Goal: Task Accomplishment & Management: Manage account settings

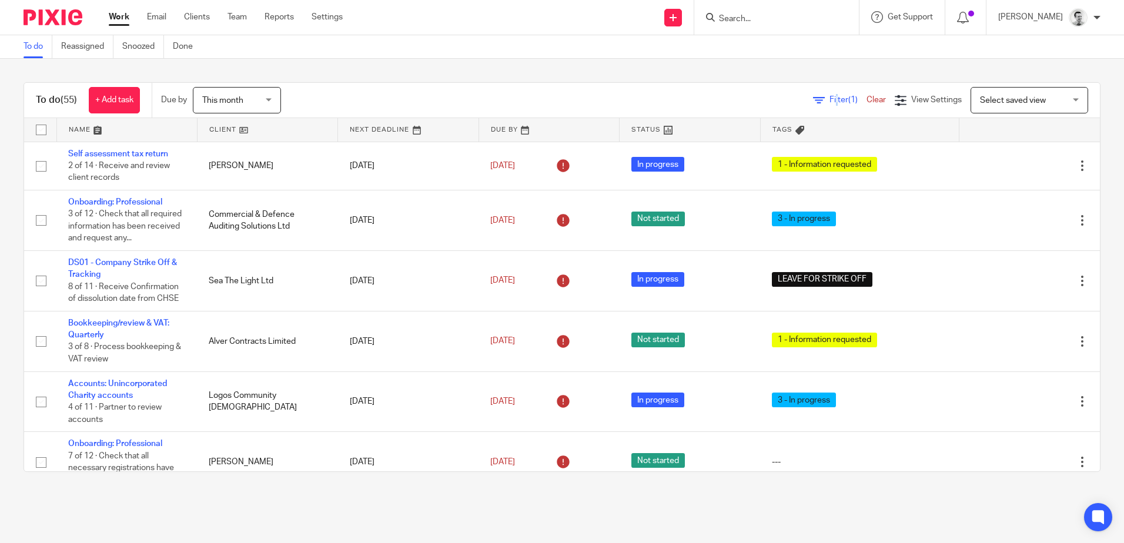
click at [829, 96] on span "Filter (1)" at bounding box center [847, 100] width 37 height 8
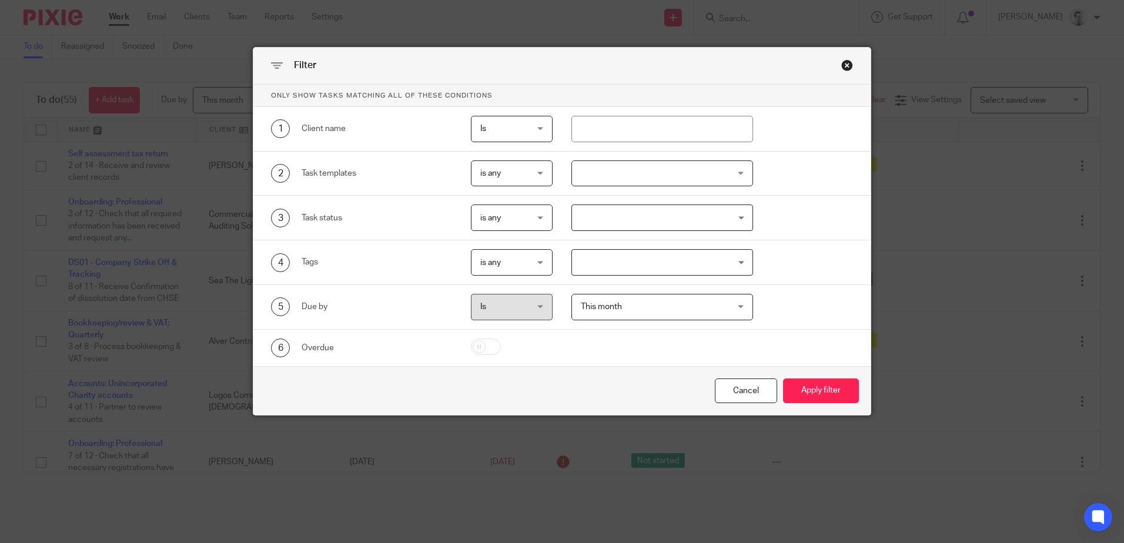
click at [722, 174] on div at bounding box center [662, 173] width 182 height 26
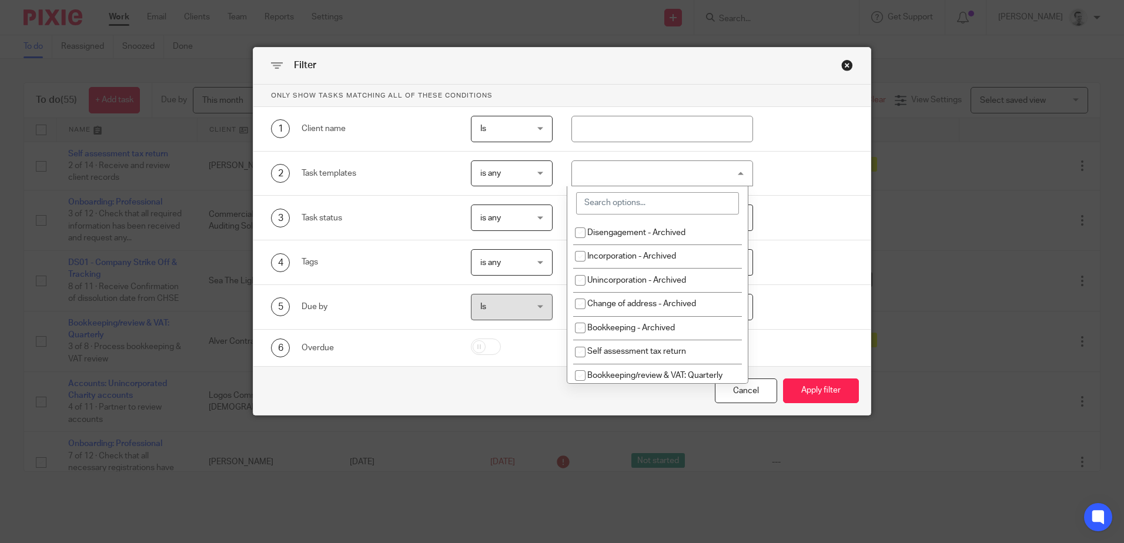
click at [665, 176] on div at bounding box center [662, 173] width 182 height 26
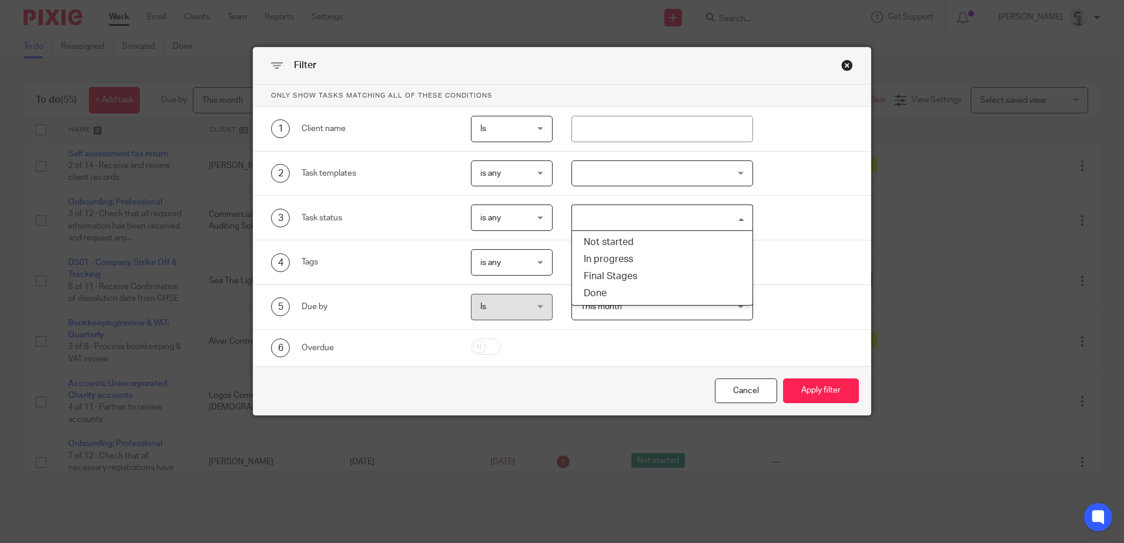
click at [651, 210] on input "Search for option" at bounding box center [659, 217] width 173 height 21
click at [654, 218] on input "Search for option" at bounding box center [659, 217] width 173 height 21
click at [614, 116] on input "text" at bounding box center [662, 129] width 182 height 26
click at [857, 215] on div "3 Task status is any is any is any is none is_any Loading..." at bounding box center [561, 218] width 617 height 45
click at [725, 171] on div at bounding box center [662, 173] width 182 height 26
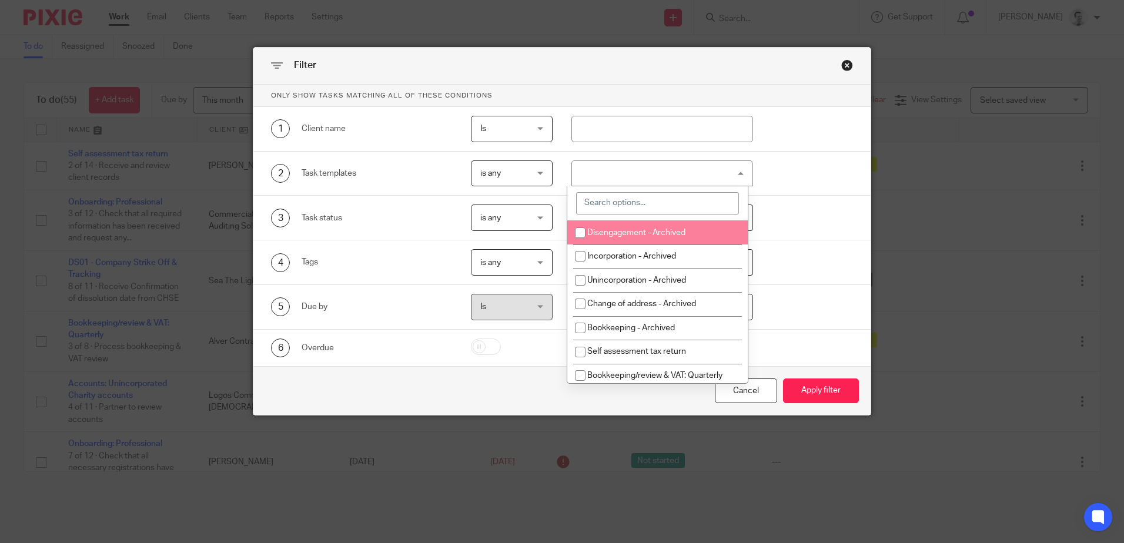
click at [665, 203] on input "search" at bounding box center [657, 203] width 163 height 22
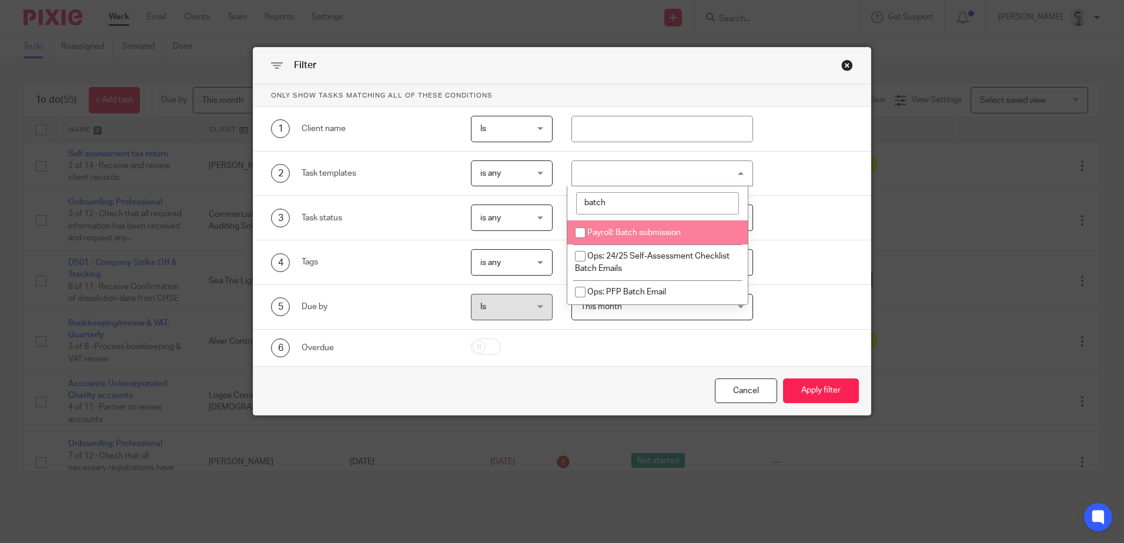
type input "batch"
click at [639, 235] on span "Payroll: Batch submission" at bounding box center [633, 233] width 93 height 8
checkbox input "true"
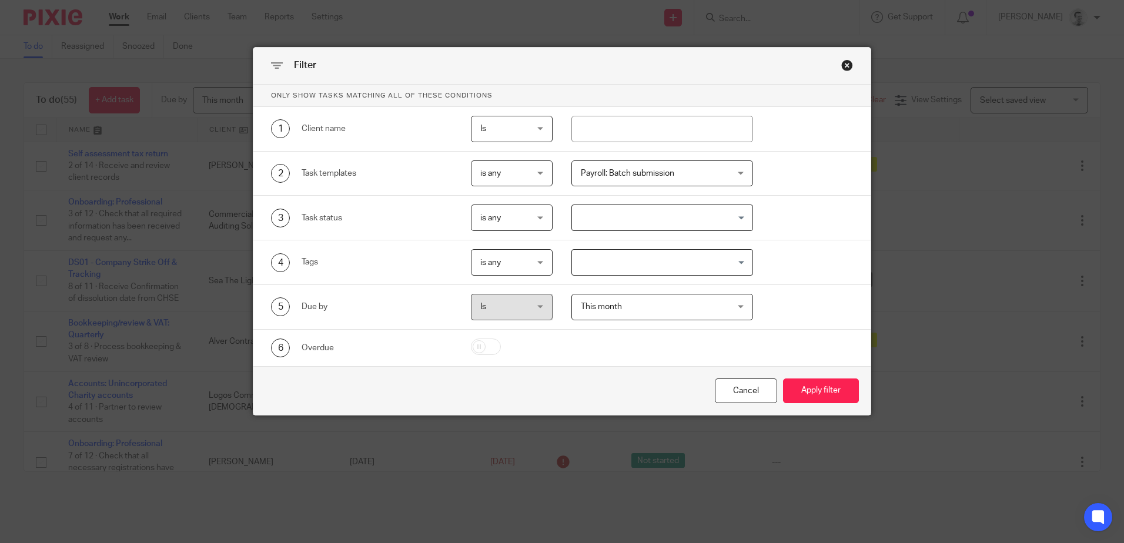
click at [823, 319] on div "5 Due by Is Is Is is This month This month Today Tomorrow This week Next week T…" at bounding box center [553, 307] width 600 height 26
click at [816, 388] on button "Apply filter" at bounding box center [821, 390] width 76 height 25
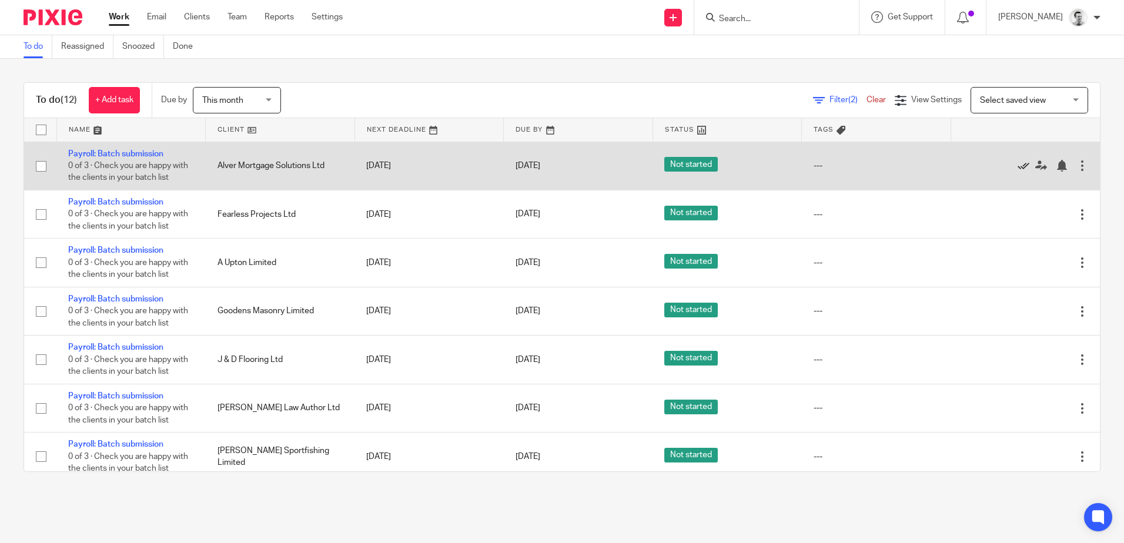
click at [1017, 165] on icon at bounding box center [1023, 166] width 12 height 12
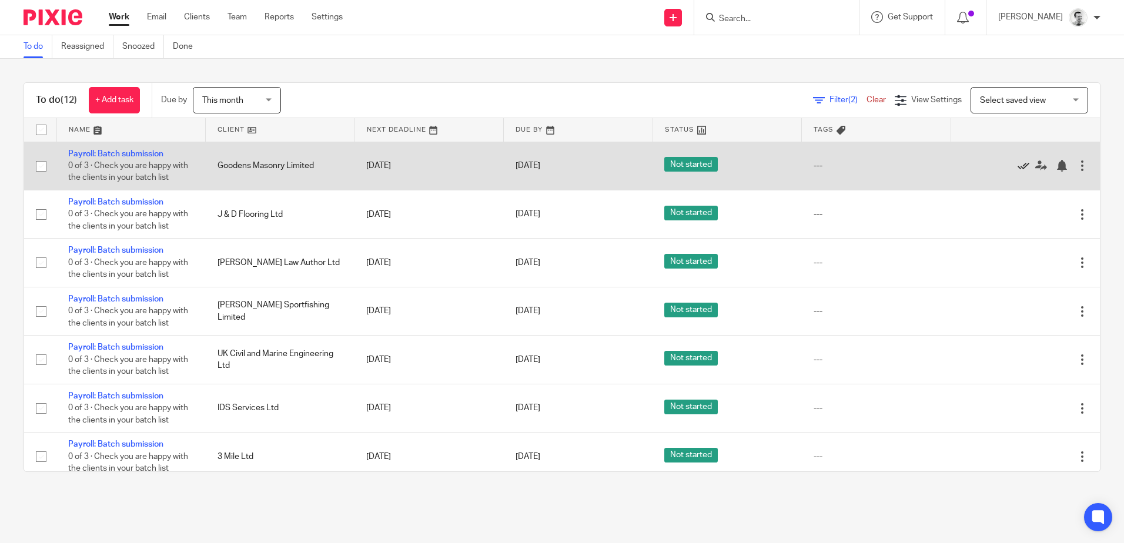
click at [1017, 168] on icon at bounding box center [1023, 166] width 12 height 12
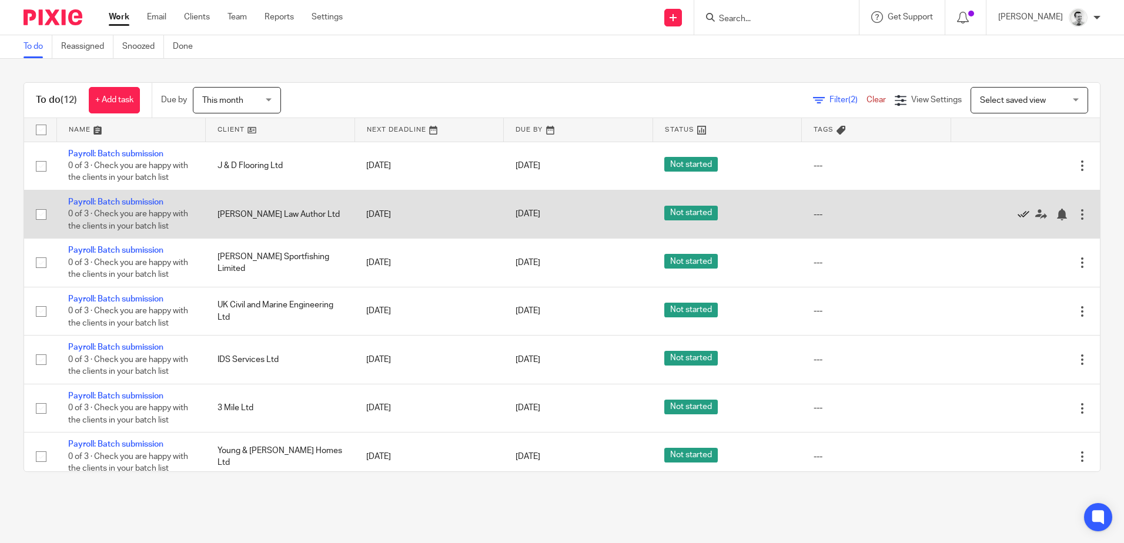
click at [1017, 213] on icon at bounding box center [1023, 215] width 12 height 12
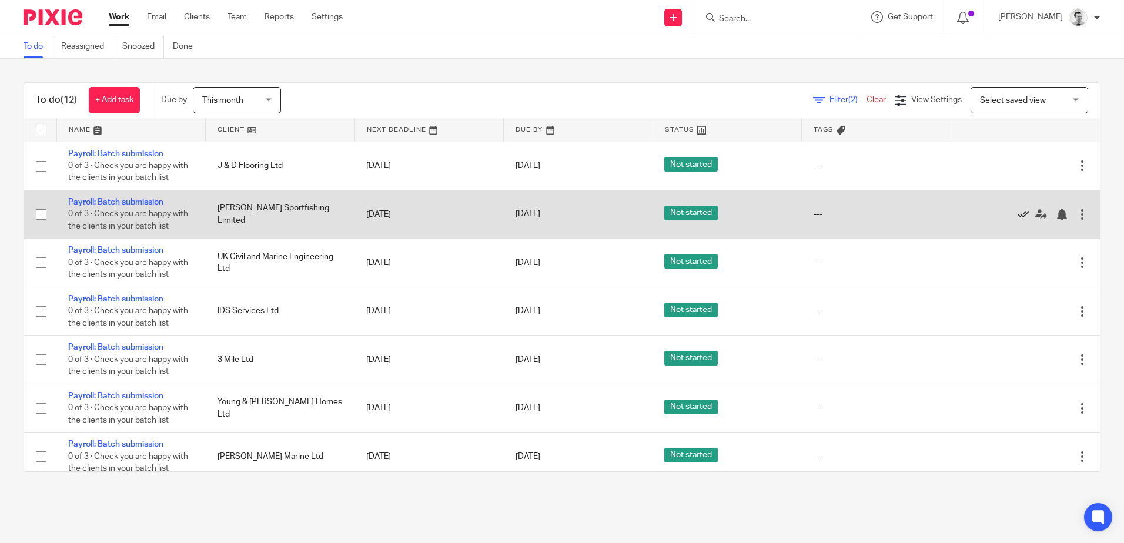
click at [1017, 214] on icon at bounding box center [1023, 215] width 12 height 12
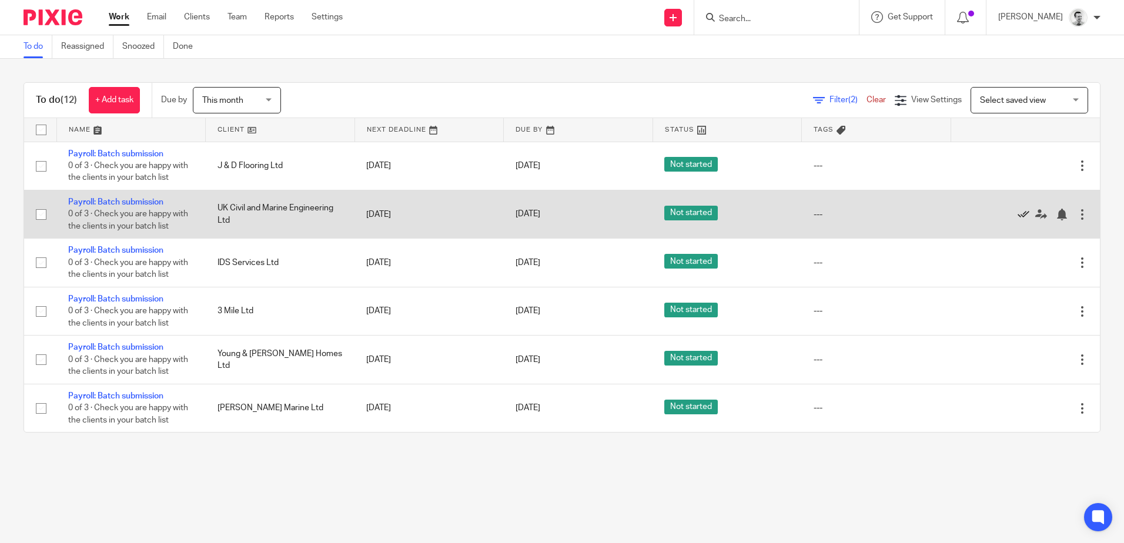
click at [1017, 213] on icon at bounding box center [1023, 215] width 12 height 12
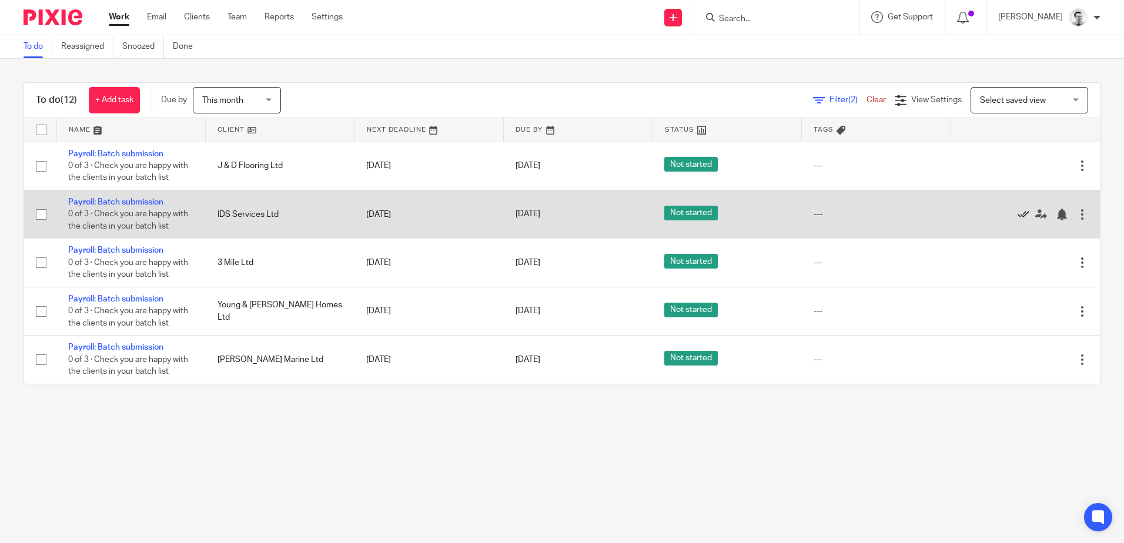
click at [1017, 214] on icon at bounding box center [1023, 215] width 12 height 12
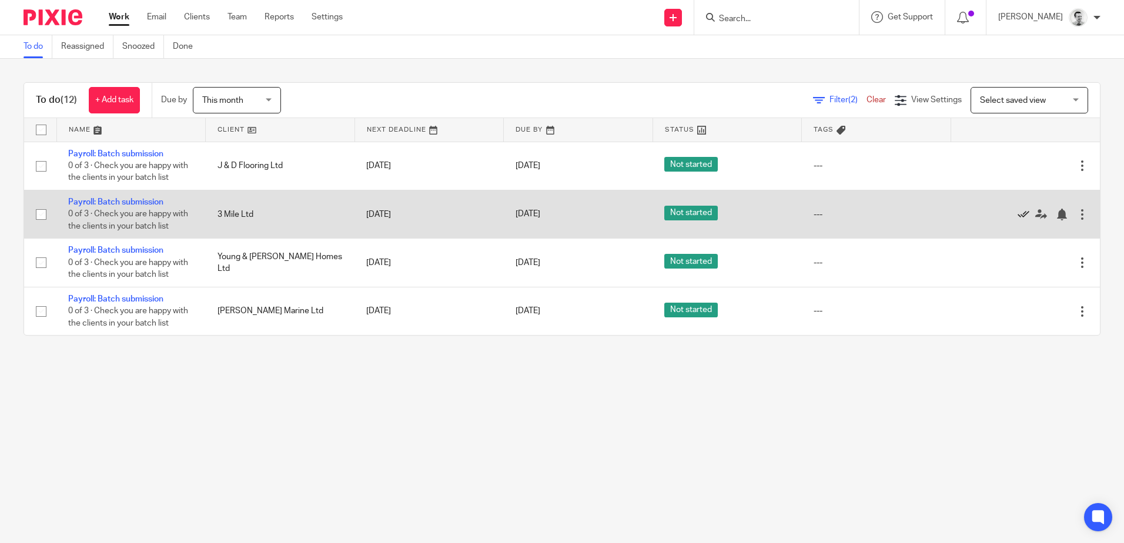
click at [1017, 212] on icon at bounding box center [1023, 215] width 12 height 12
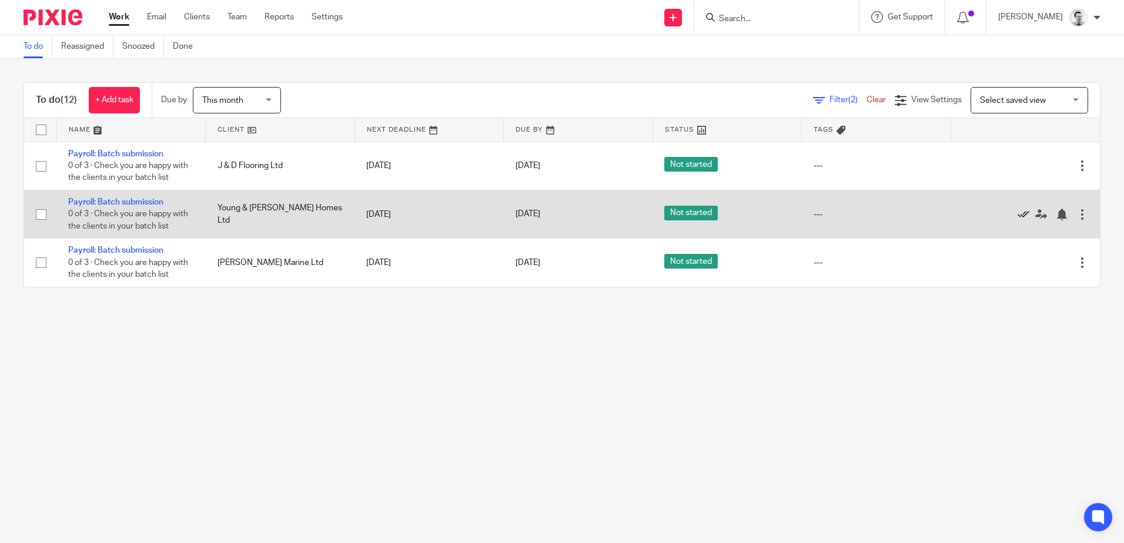
click at [1017, 215] on icon at bounding box center [1023, 215] width 12 height 12
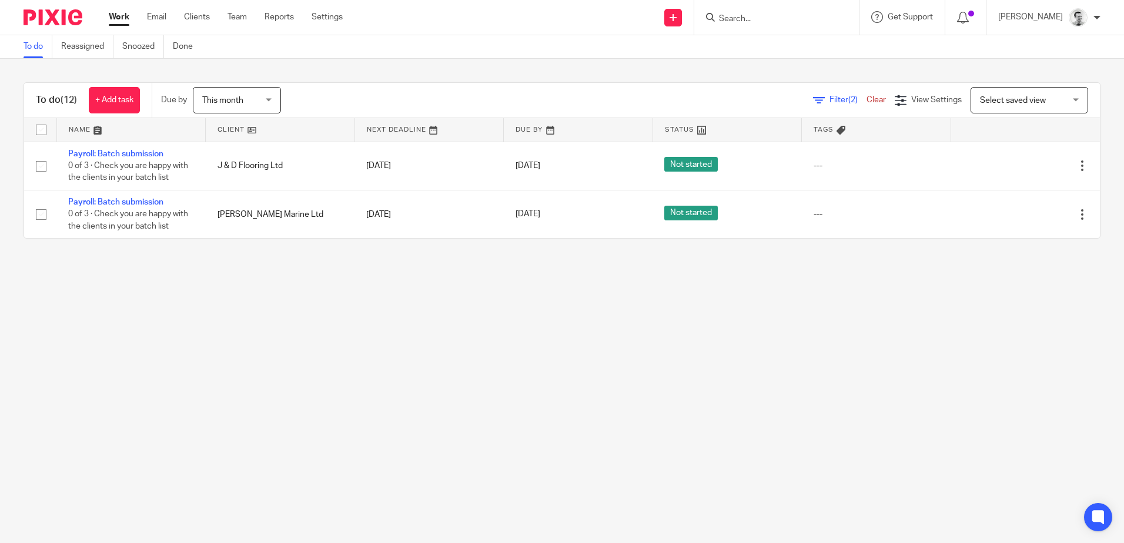
click at [765, 17] on input "Search" at bounding box center [771, 19] width 106 height 11
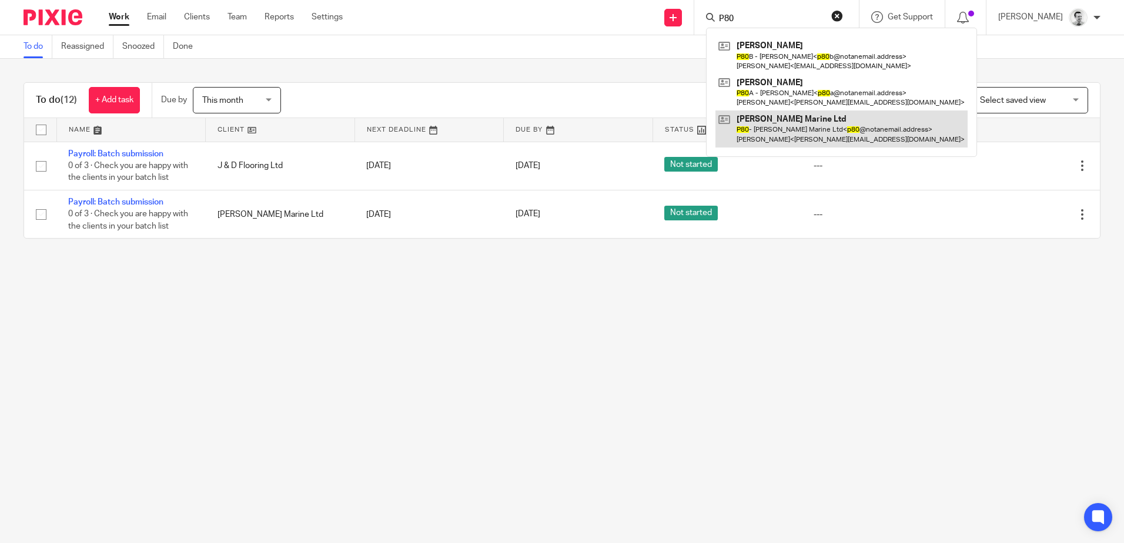
type input "P80"
click at [766, 126] on link at bounding box center [841, 128] width 252 height 36
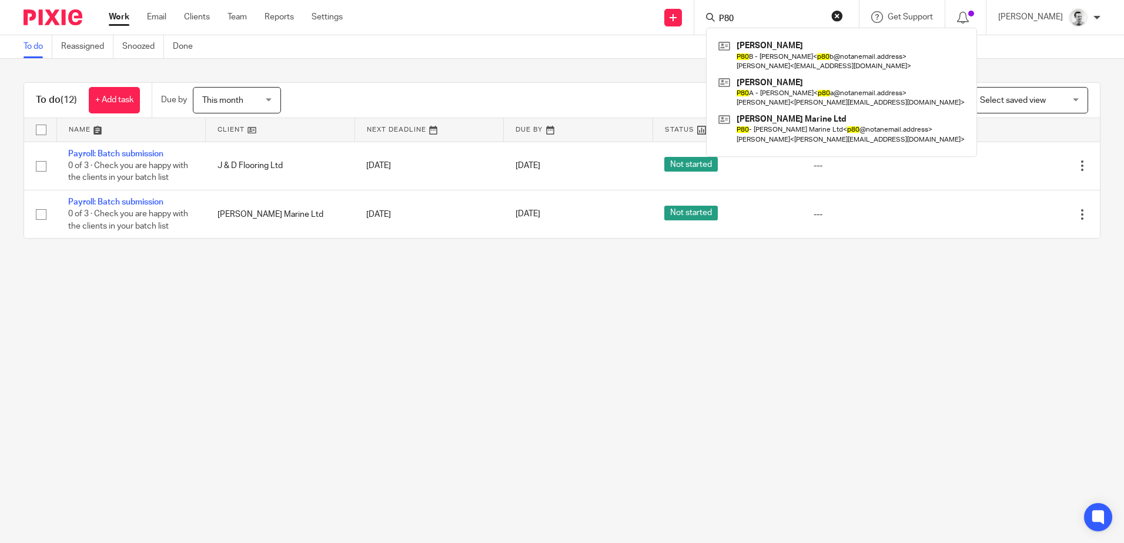
drag, startPoint x: 734, startPoint y: 334, endPoint x: 734, endPoint y: 316, distance: 18.8
click at [734, 334] on main "To do Reassigned Snoozed Done To do (12) + Add task Due by This month This mont…" at bounding box center [562, 271] width 1124 height 543
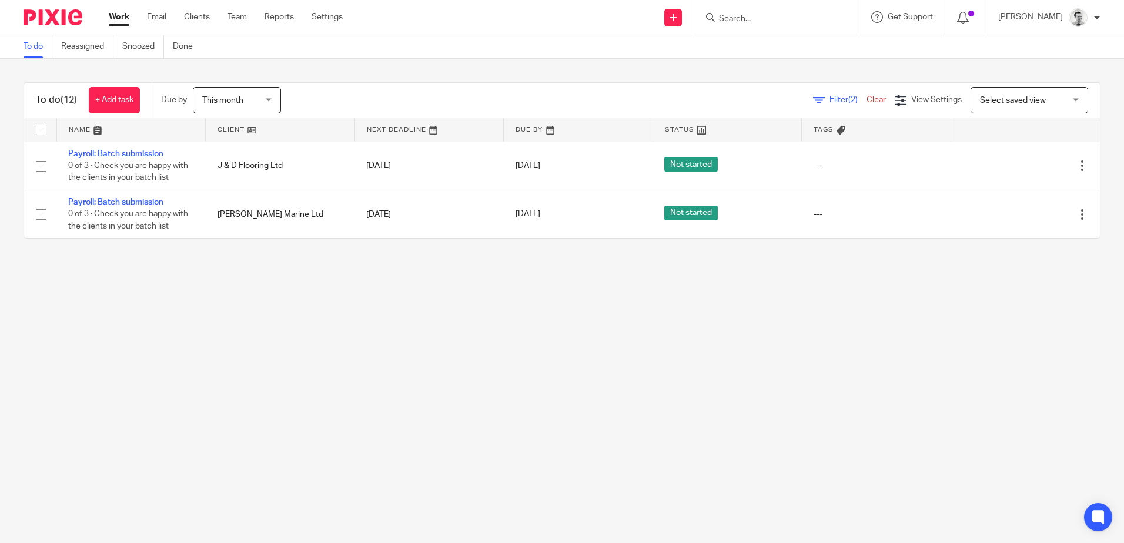
click at [768, 17] on input "Search" at bounding box center [771, 19] width 106 height 11
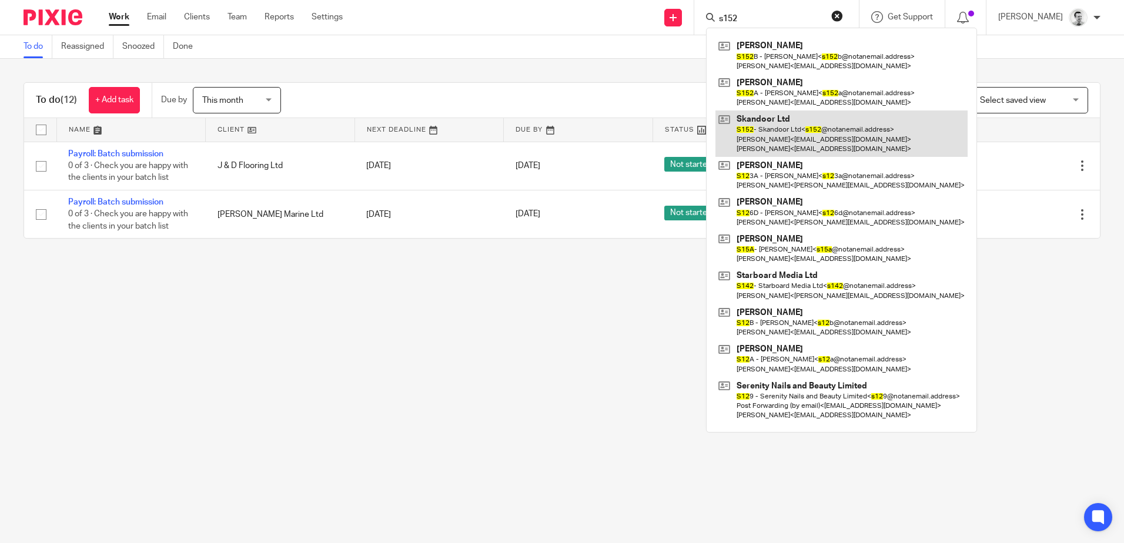
type input "s152"
click at [774, 131] on link at bounding box center [841, 133] width 252 height 46
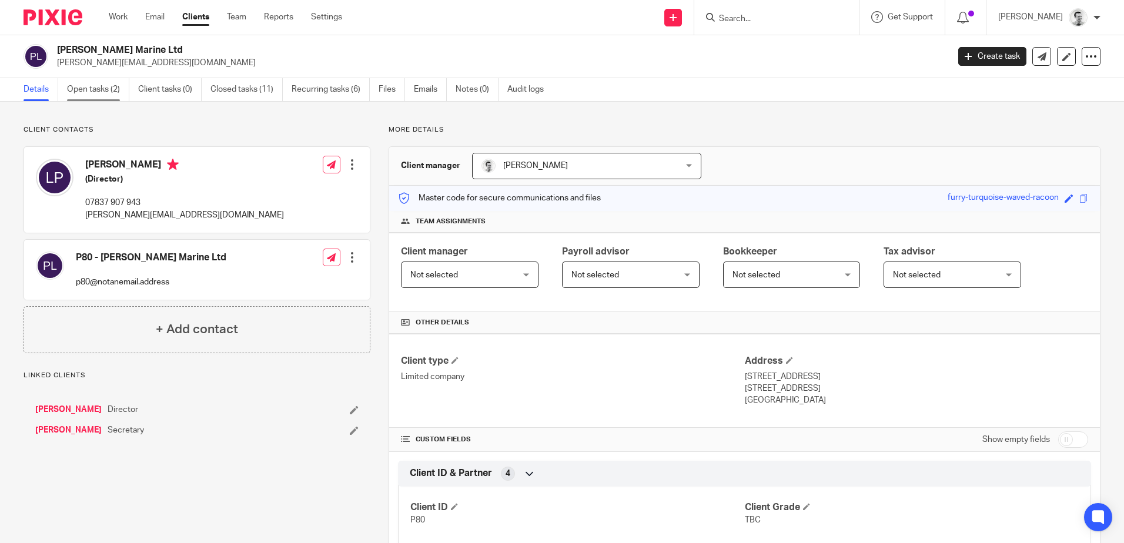
click at [100, 87] on link "Open tasks (2)" at bounding box center [98, 89] width 62 height 23
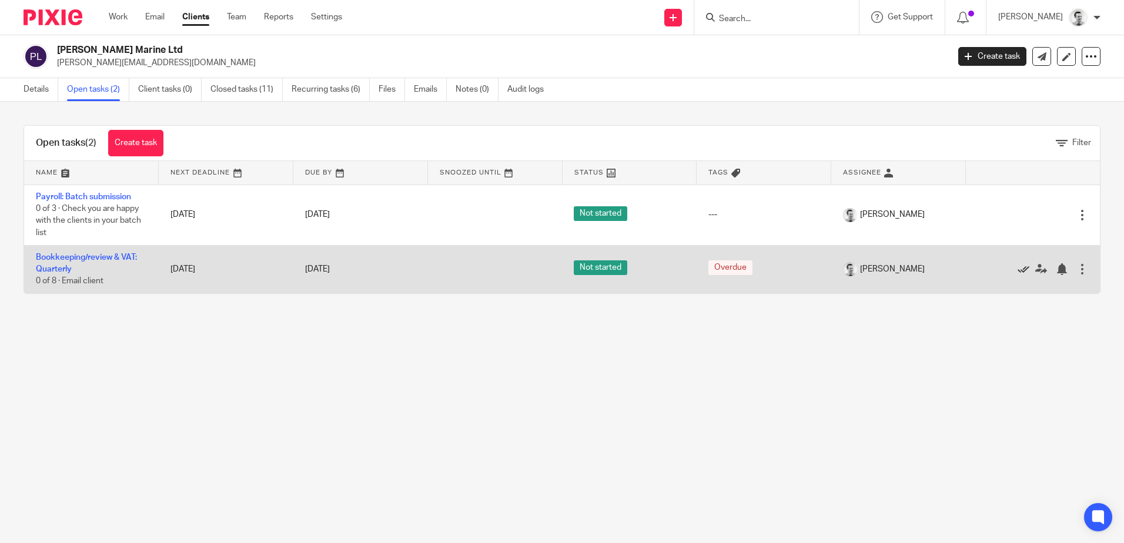
click at [1017, 269] on icon at bounding box center [1023, 269] width 12 height 12
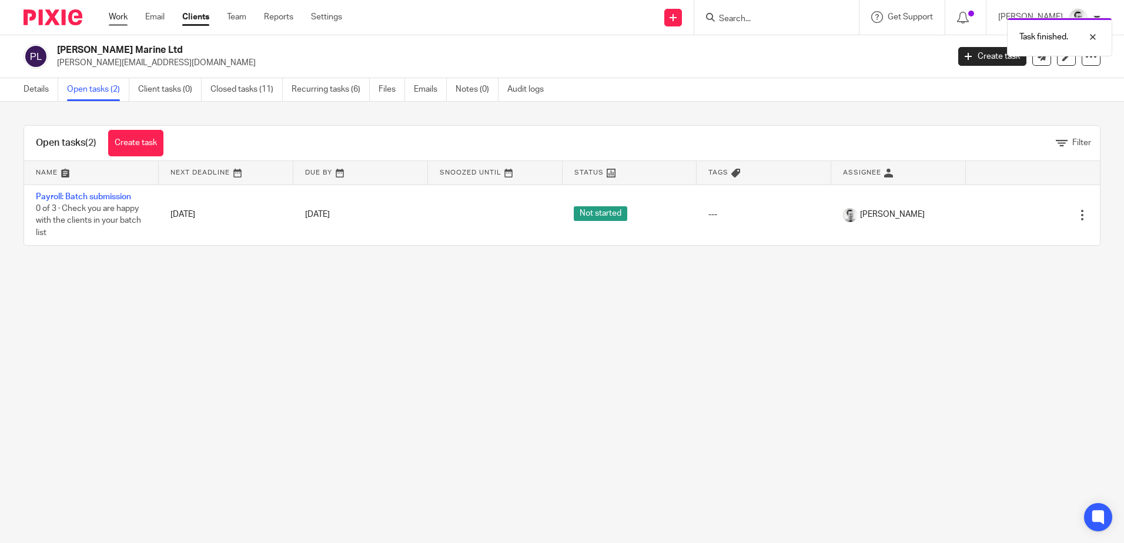
click at [117, 15] on link "Work" at bounding box center [118, 17] width 19 height 12
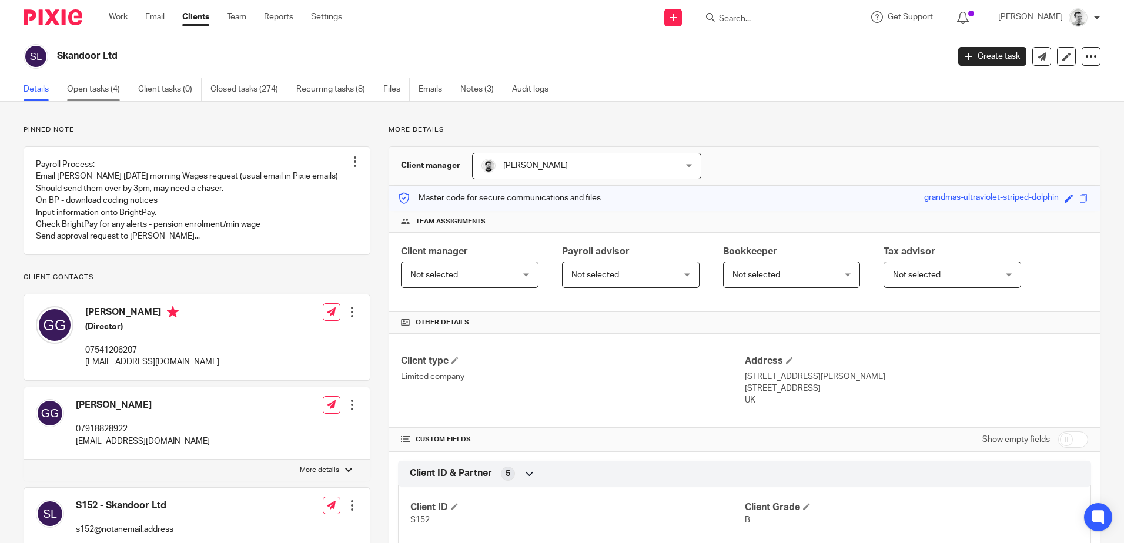
click at [90, 90] on link "Open tasks (4)" at bounding box center [98, 89] width 62 height 23
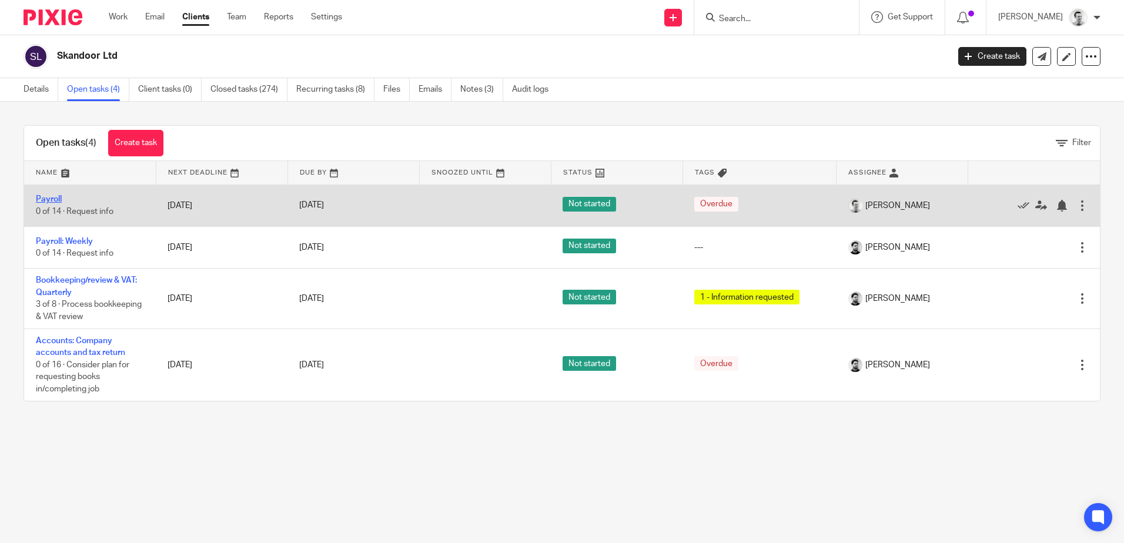
click at [52, 197] on link "Payroll" at bounding box center [49, 199] width 26 height 8
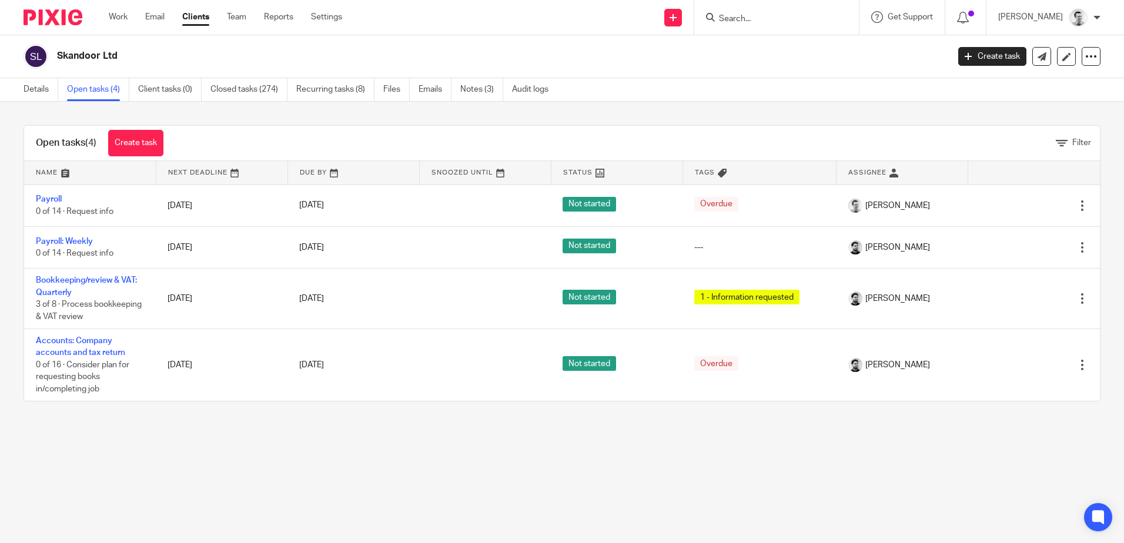
click at [759, 19] on input "Search" at bounding box center [771, 19] width 106 height 11
click at [726, 72] on div "Skandoor Ltd Create task Update from Companies House Export data Merge Archive …" at bounding box center [562, 56] width 1124 height 43
click at [120, 21] on link "Work" at bounding box center [118, 17] width 19 height 12
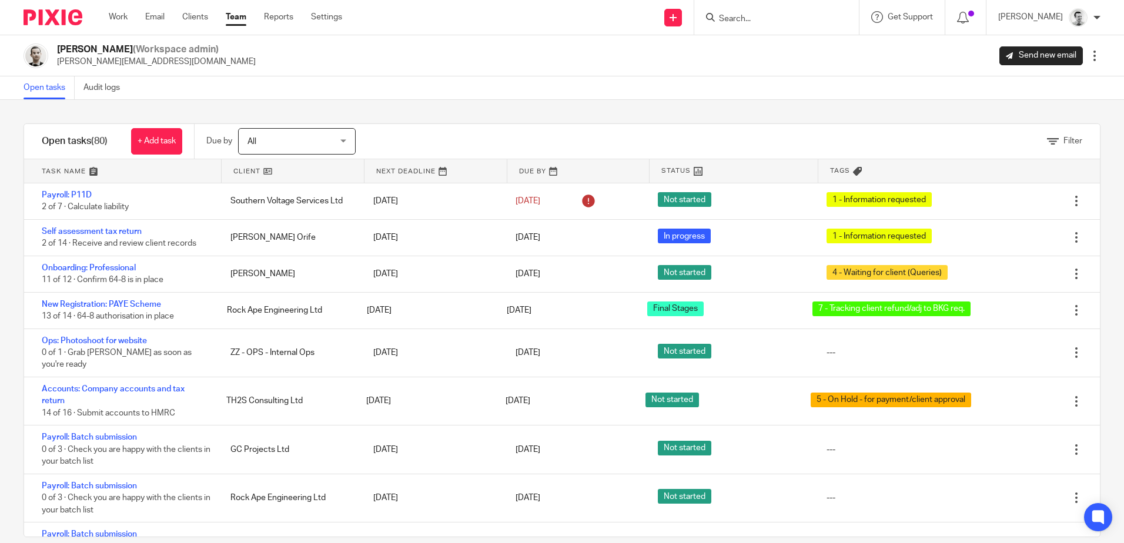
click at [521, 172] on link at bounding box center [578, 171] width 142 height 24
click at [116, 15] on link "Work" at bounding box center [118, 17] width 19 height 12
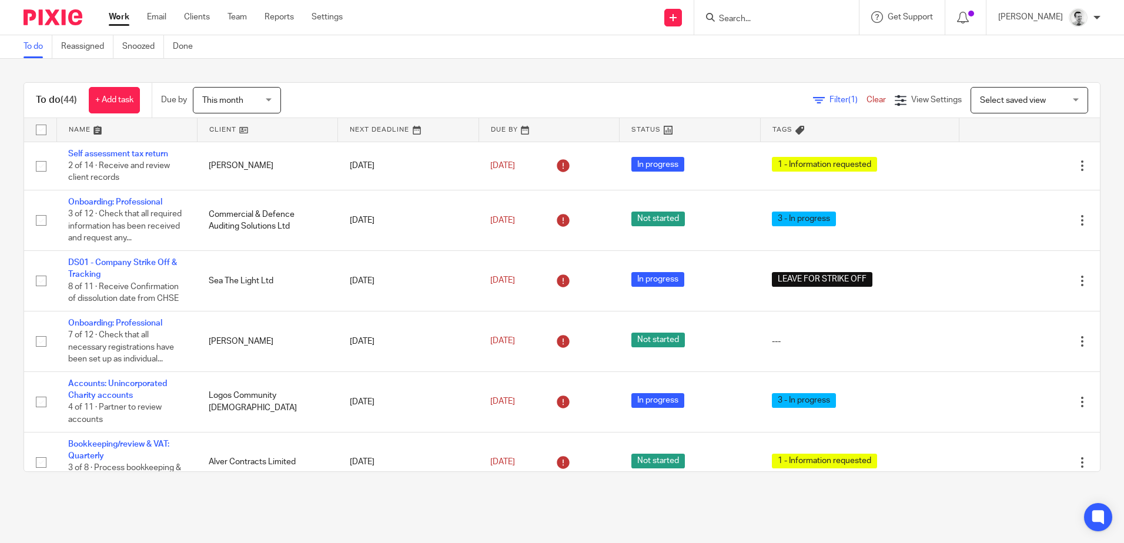
click at [829, 101] on span "Filter (1)" at bounding box center [847, 100] width 37 height 8
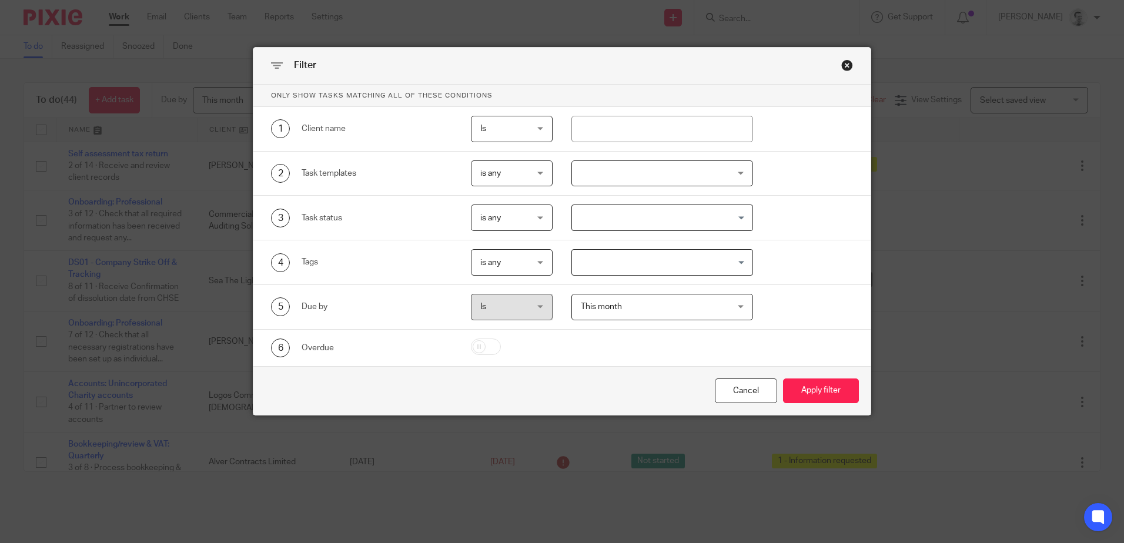
click at [626, 175] on div at bounding box center [662, 173] width 182 height 26
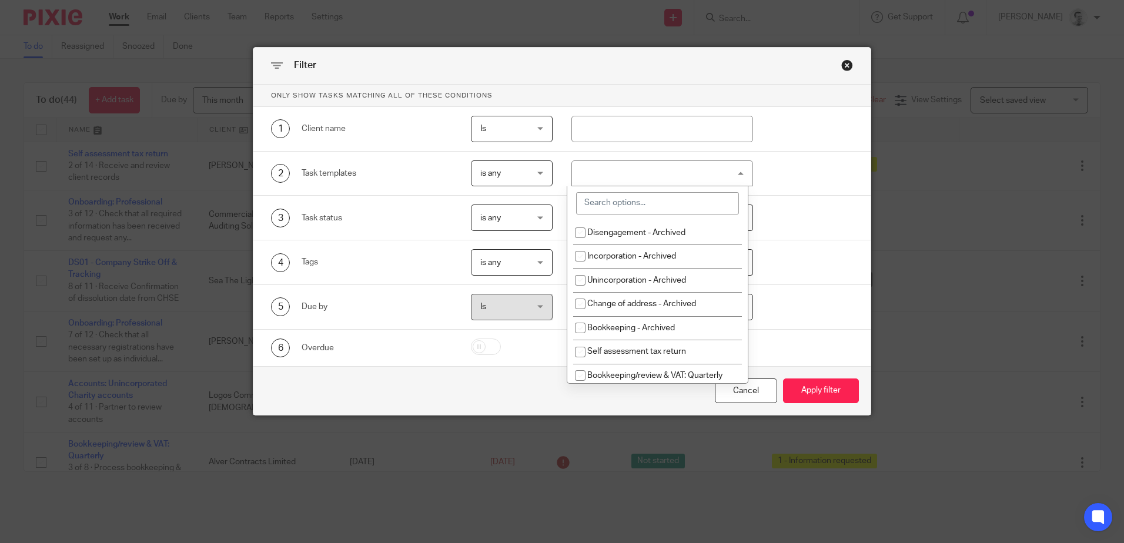
click at [636, 210] on input "search" at bounding box center [657, 203] width 163 height 22
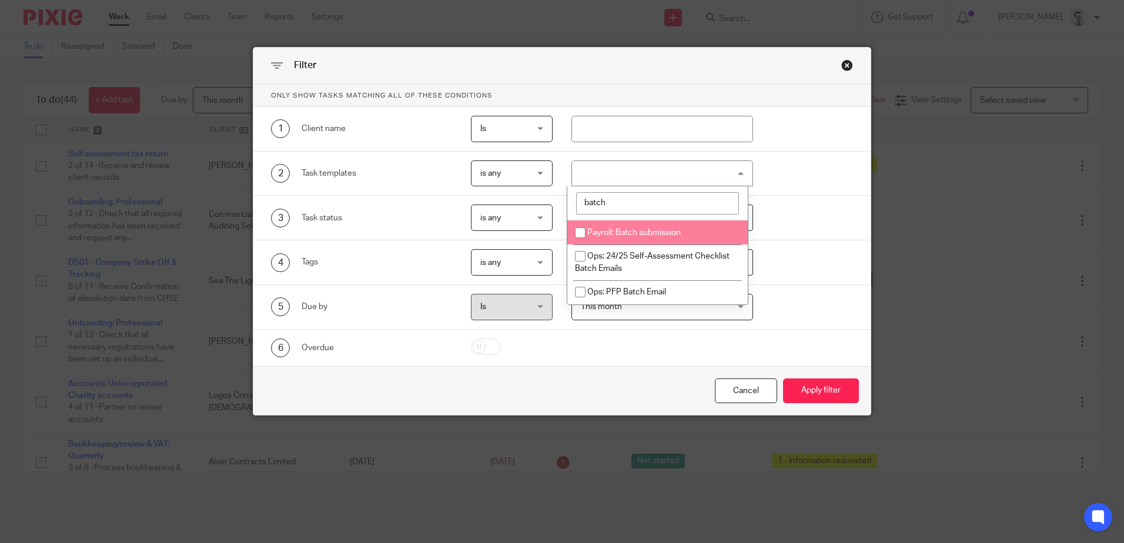
type input "batch"
click at [651, 232] on span "Payroll: Batch submission" at bounding box center [633, 233] width 93 height 8
checkbox input "true"
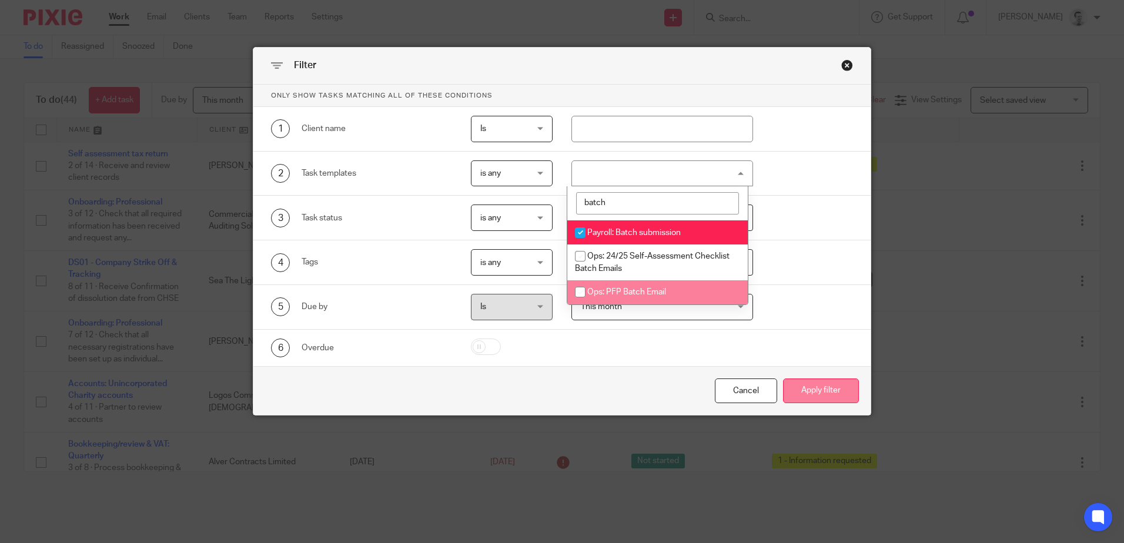
click at [818, 389] on button "Apply filter" at bounding box center [821, 390] width 76 height 25
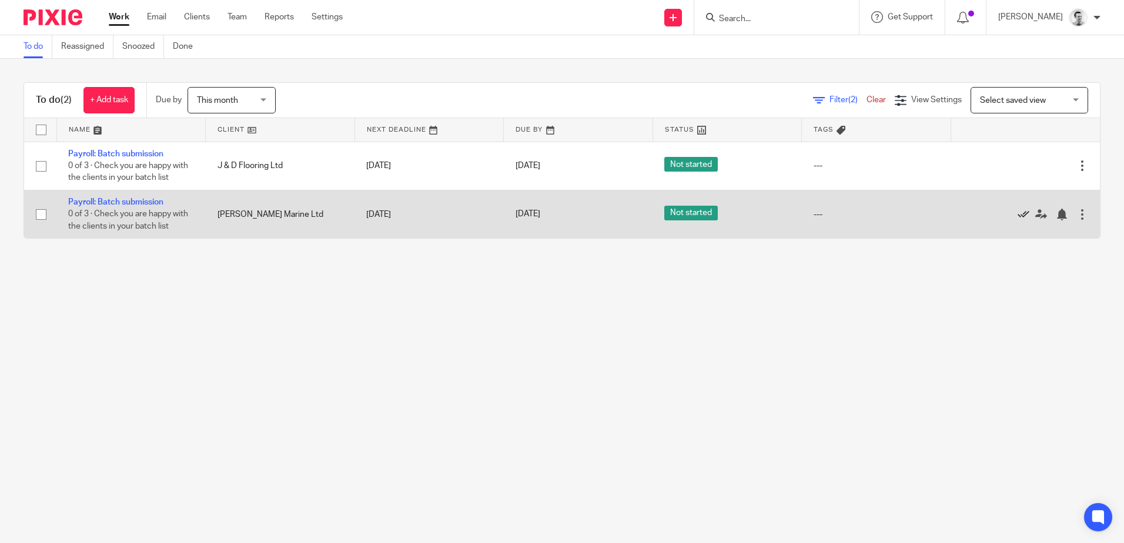
click at [1017, 213] on icon at bounding box center [1023, 215] width 12 height 12
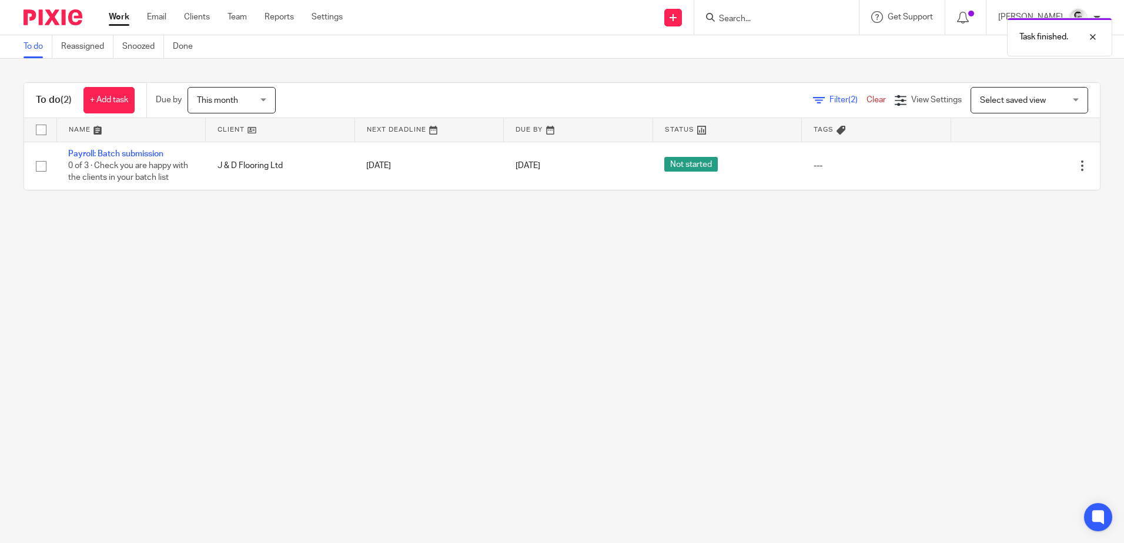
click at [123, 18] on link "Work" at bounding box center [119, 17] width 21 height 12
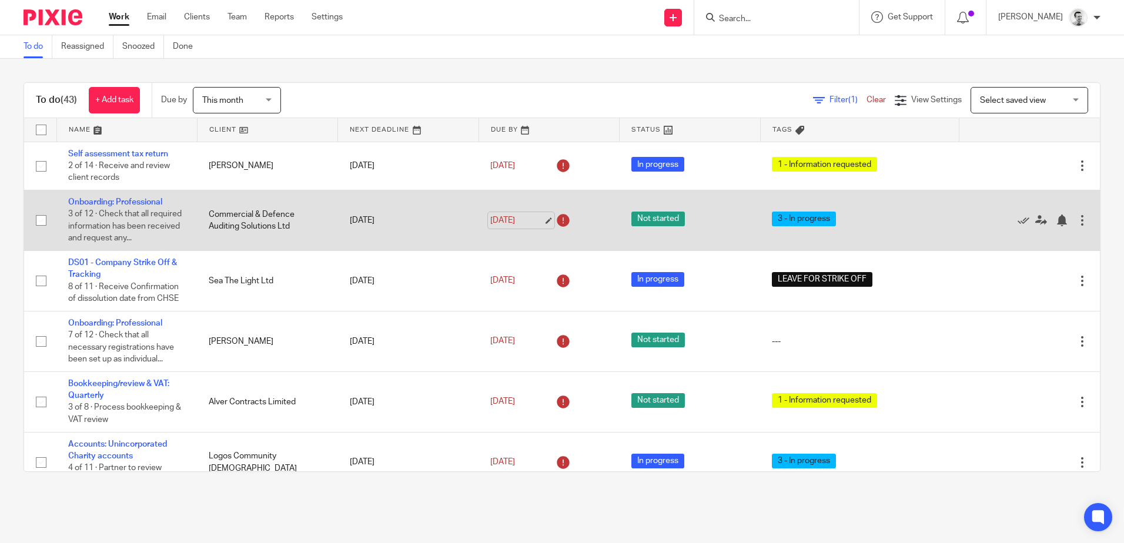
scroll to position [59, 0]
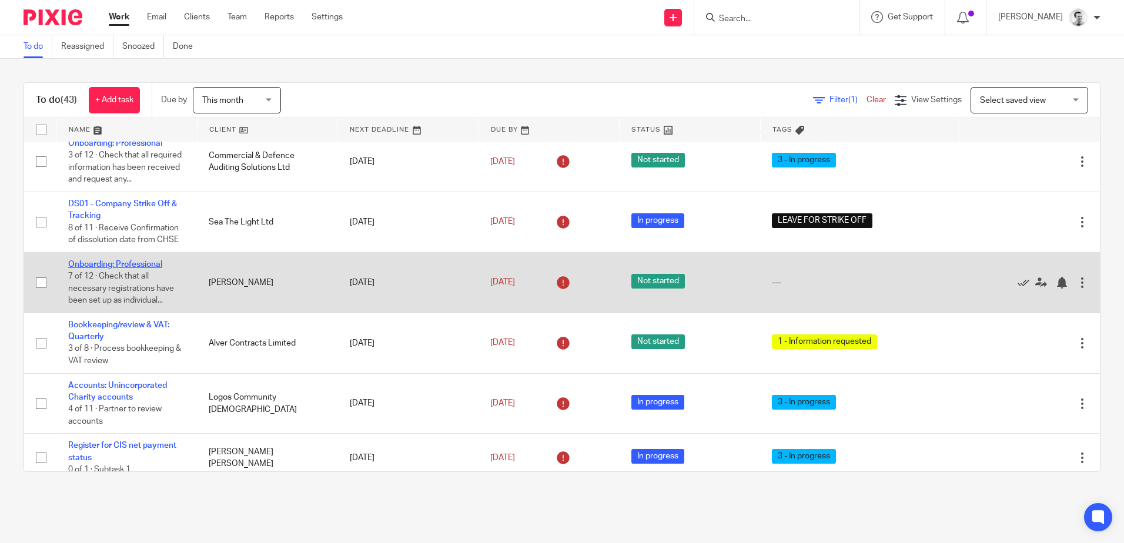
click at [130, 262] on link "Onboarding: Professional" at bounding box center [115, 264] width 94 height 8
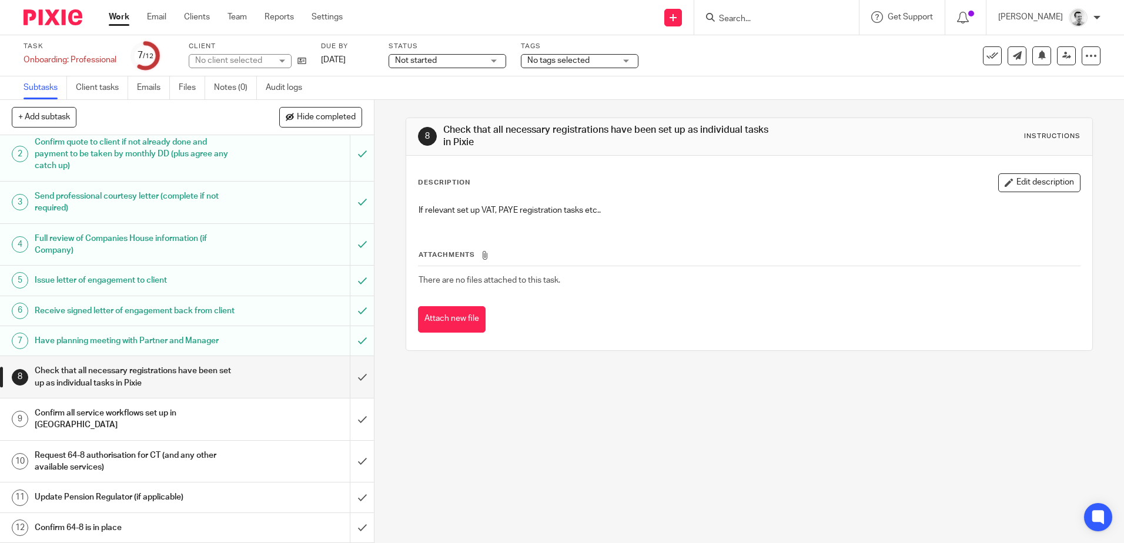
scroll to position [62, 0]
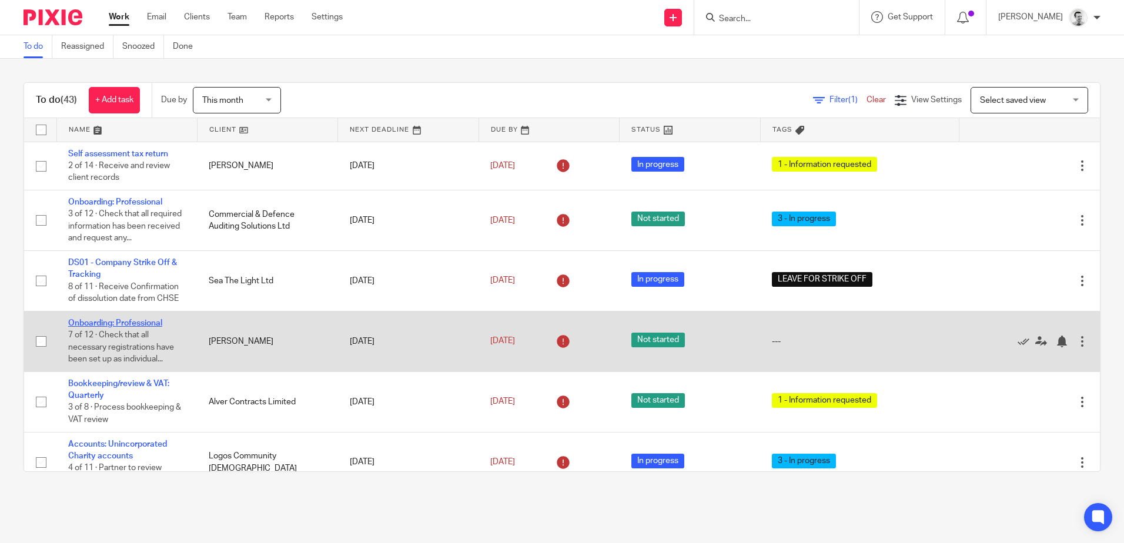
click at [127, 325] on link "Onboarding: Professional" at bounding box center [115, 323] width 94 height 8
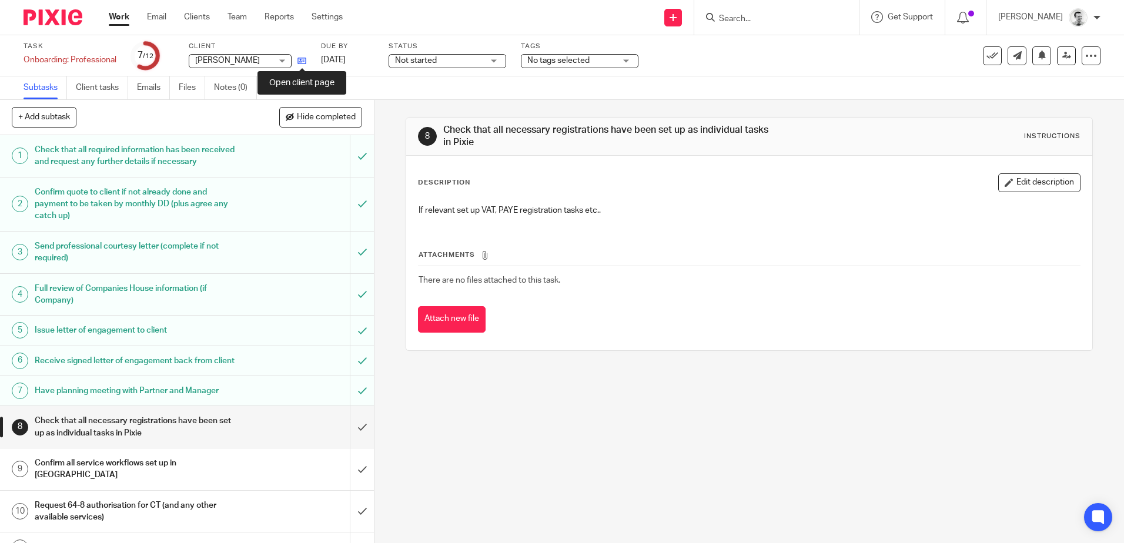
click at [303, 57] on icon at bounding box center [301, 60] width 9 height 9
click at [299, 59] on icon at bounding box center [301, 60] width 9 height 9
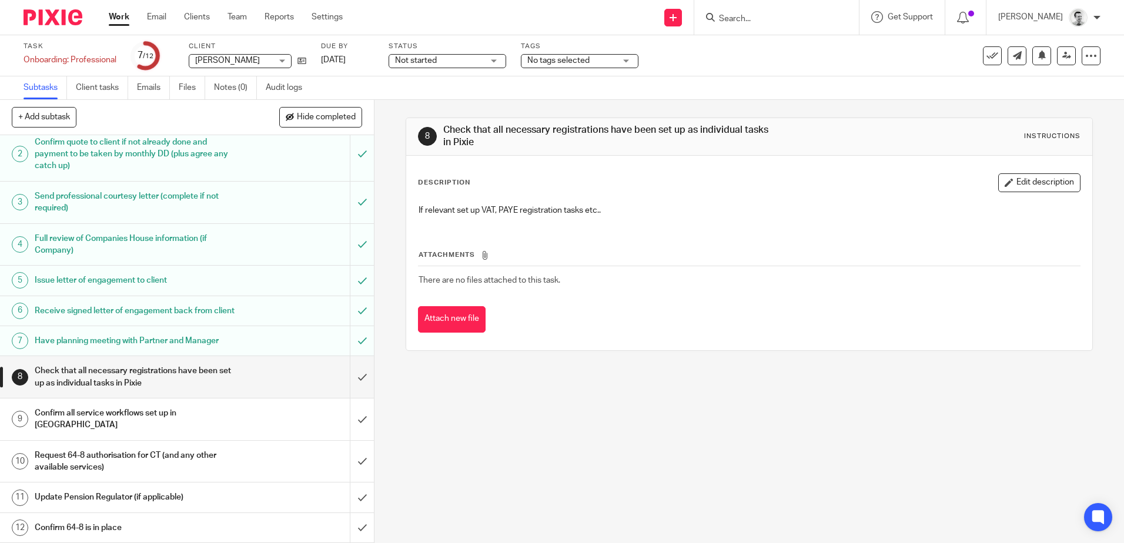
scroll to position [62, 0]
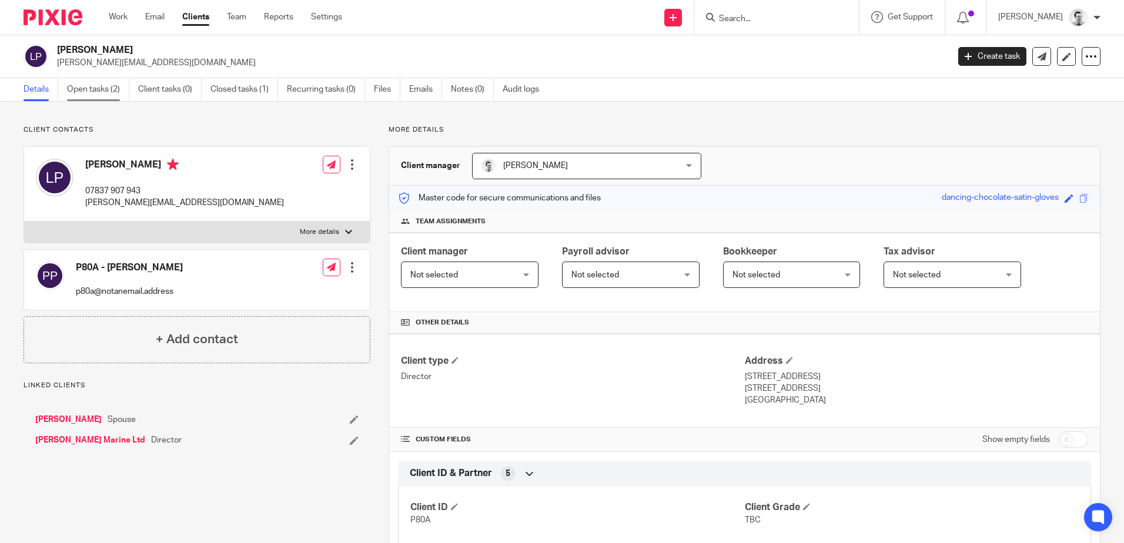
click at [99, 87] on link "Open tasks (2)" at bounding box center [98, 89] width 62 height 23
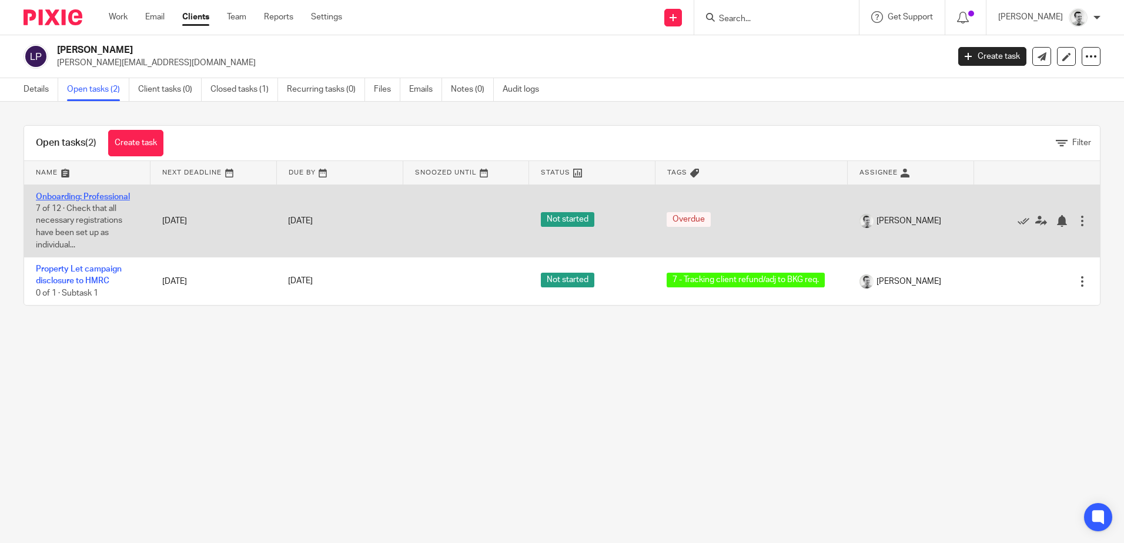
click at [90, 194] on link "Onboarding: Professional" at bounding box center [83, 197] width 94 height 8
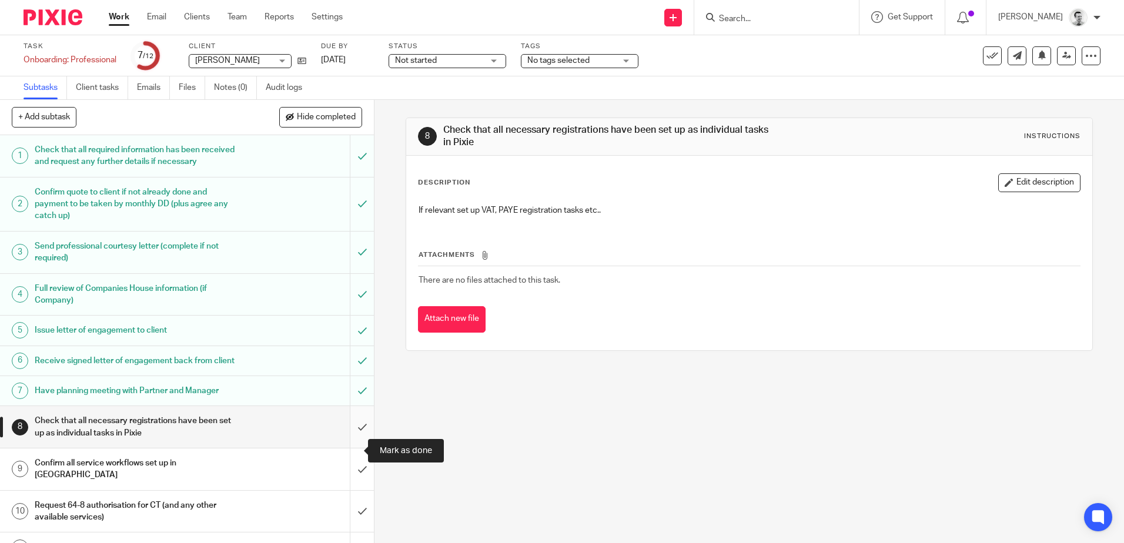
click at [350, 448] on input "submit" at bounding box center [187, 427] width 374 height 42
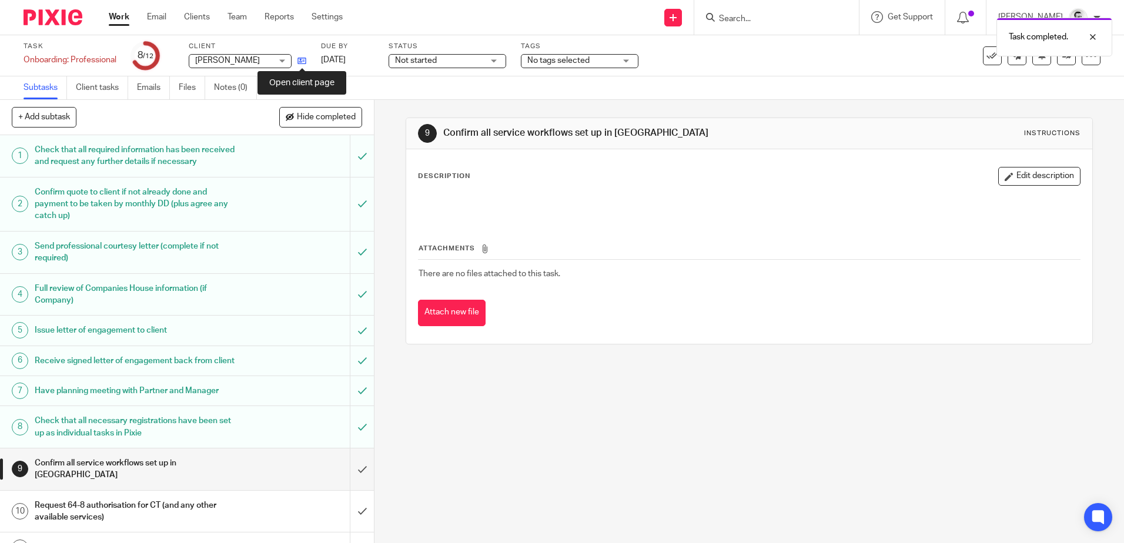
click at [303, 58] on icon at bounding box center [301, 60] width 9 height 9
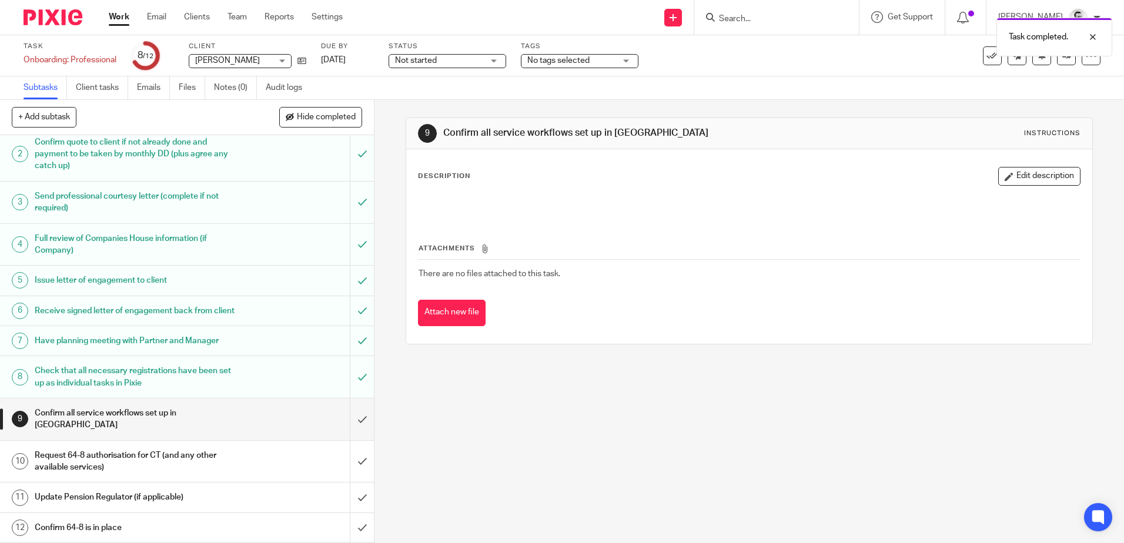
scroll to position [62, 0]
click at [351, 460] on input "submit" at bounding box center [187, 462] width 374 height 42
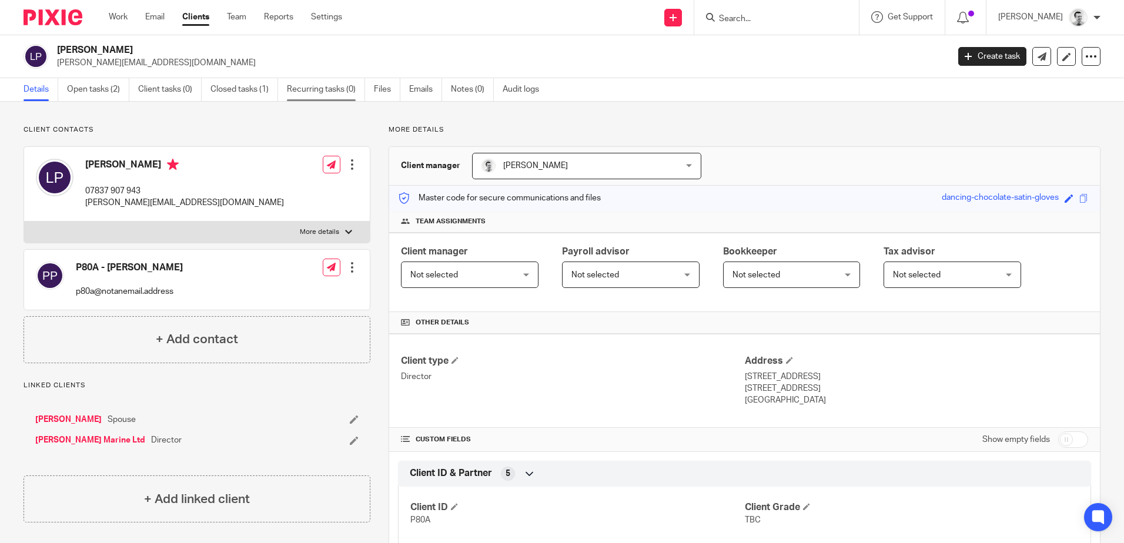
click at [319, 90] on link "Recurring tasks (0)" at bounding box center [326, 89] width 78 height 23
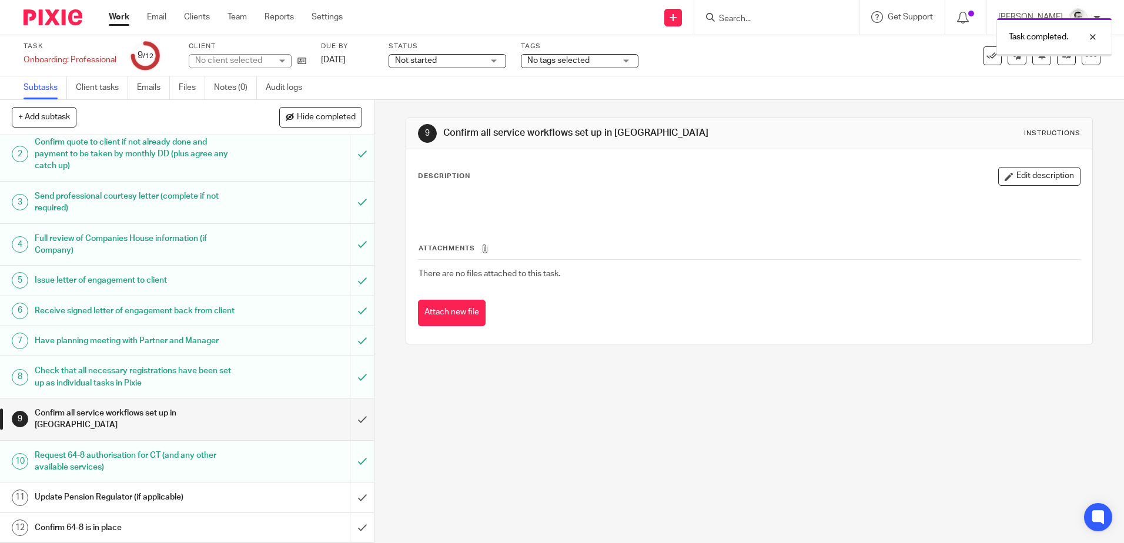
scroll to position [62, 0]
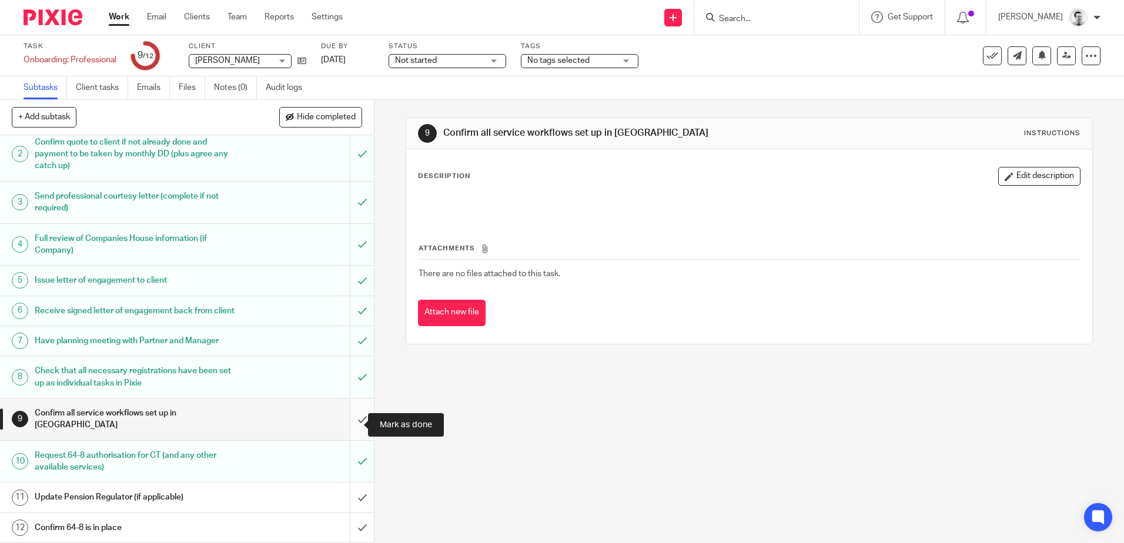
click at [350, 423] on input "submit" at bounding box center [187, 419] width 374 height 42
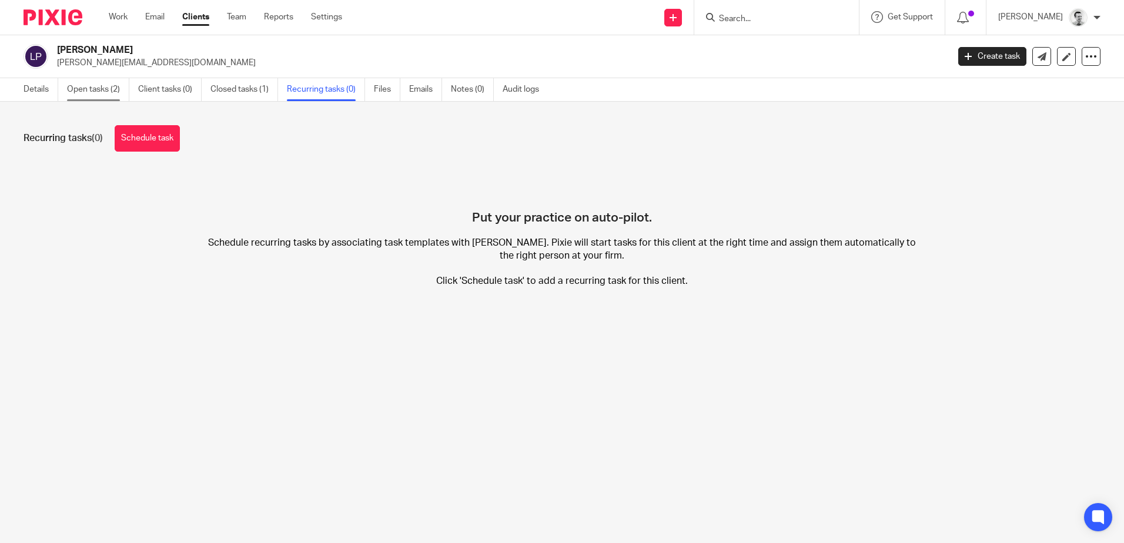
click at [106, 93] on link "Open tasks (2)" at bounding box center [98, 89] width 62 height 23
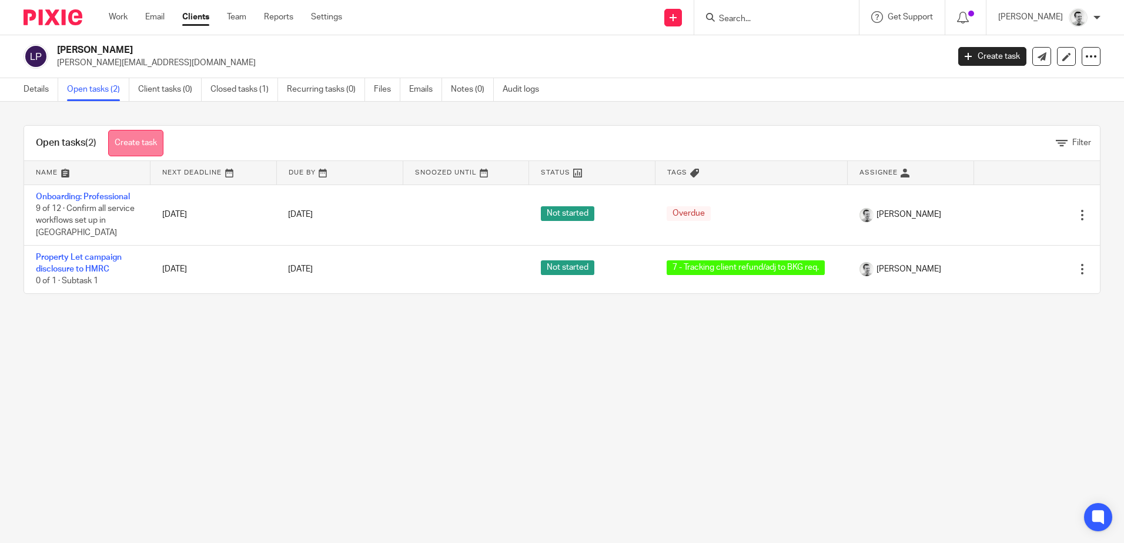
click at [142, 142] on link "Create task" at bounding box center [135, 143] width 55 height 26
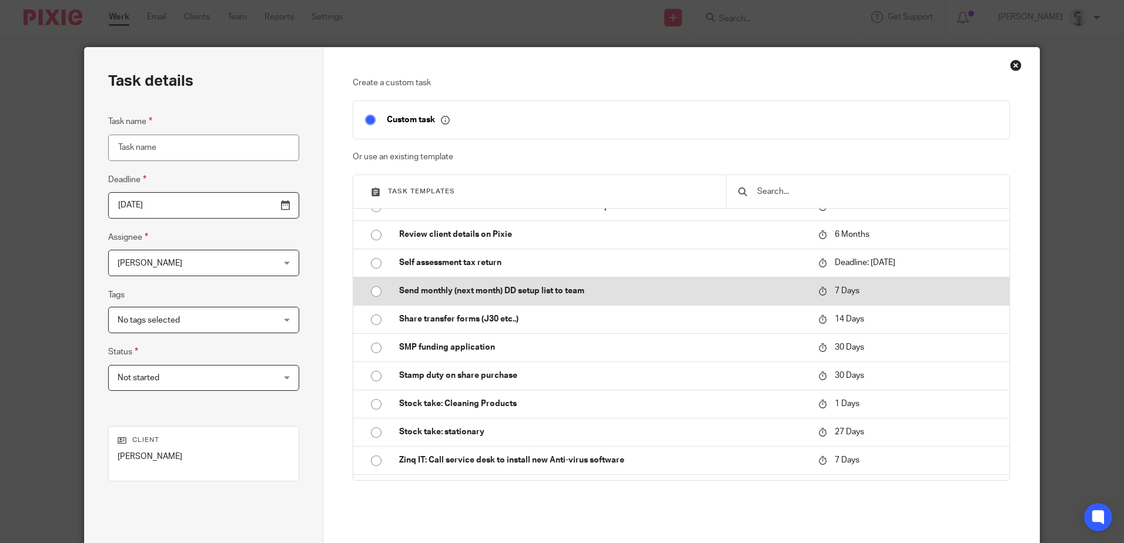
scroll to position [3173, 0]
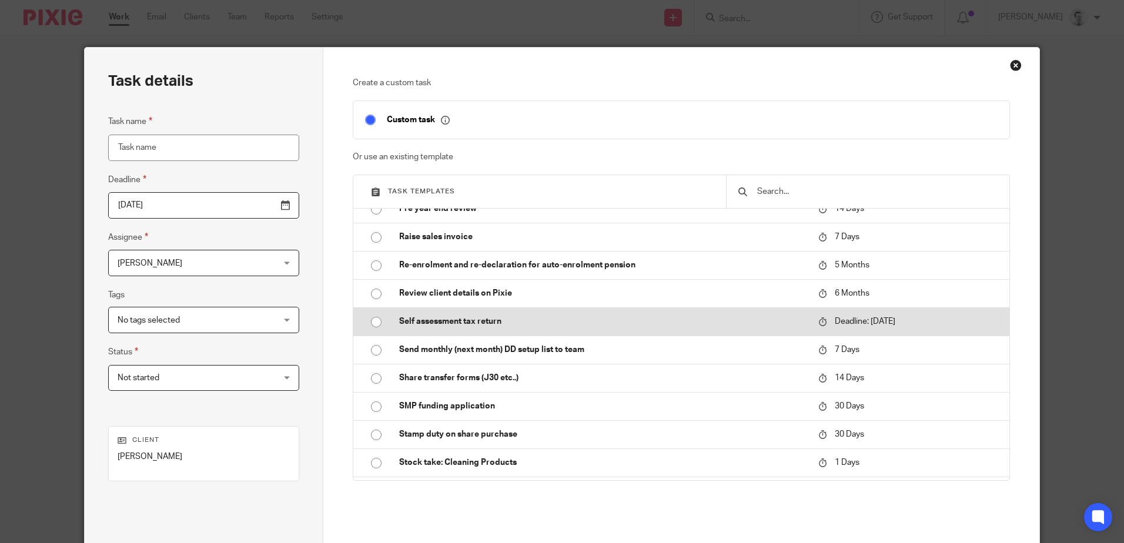
click at [372, 320] on input "radio" at bounding box center [376, 322] width 22 height 22
type input "2025-10-31"
type input "Self assessment tax return"
checkbox input "false"
radio input "false"
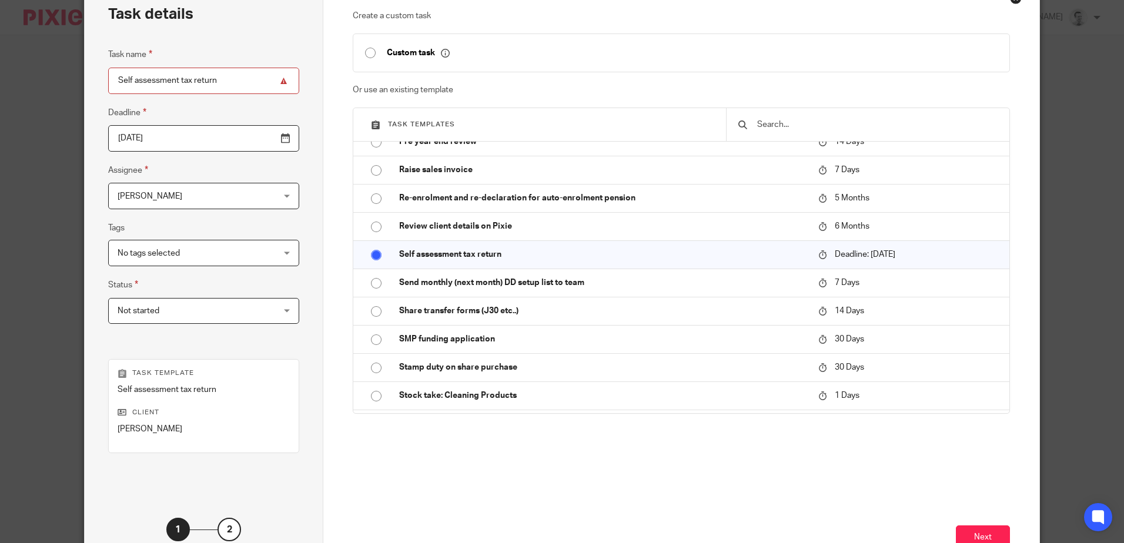
scroll to position [152, 0]
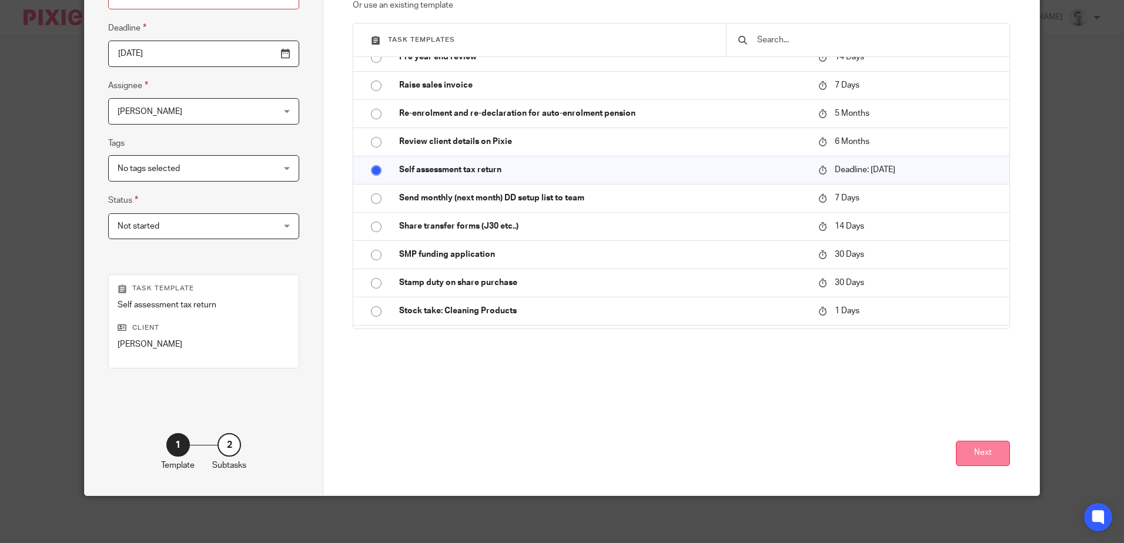
click at [990, 451] on button "Next" at bounding box center [983, 453] width 54 height 25
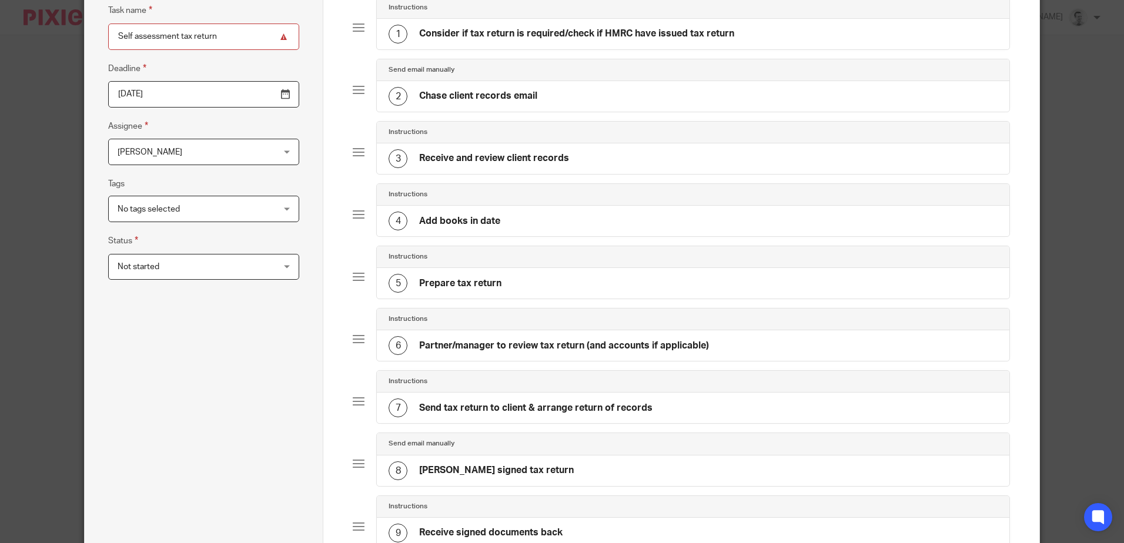
scroll to position [0, 0]
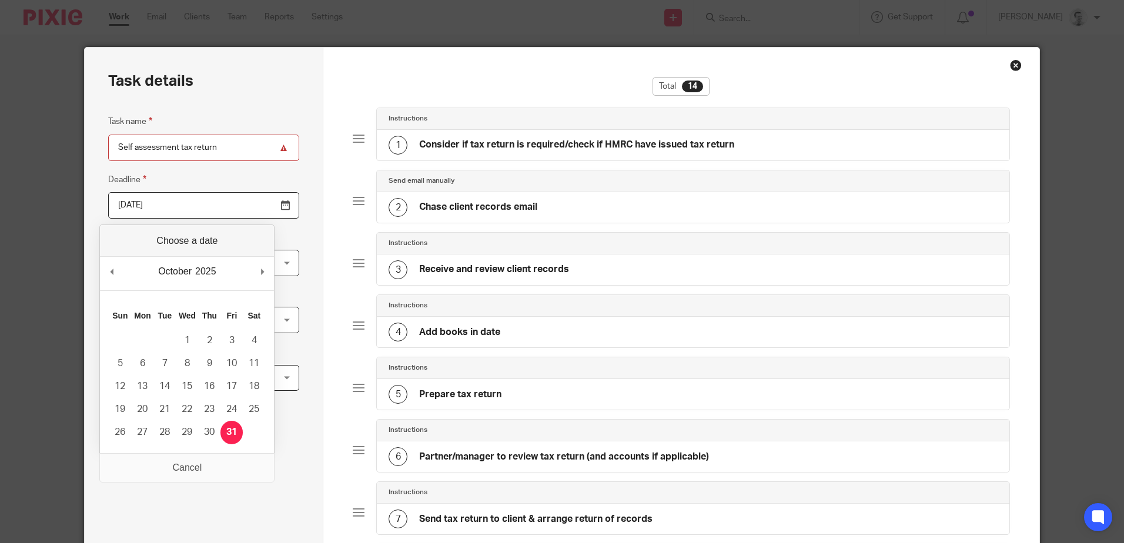
click at [184, 206] on input "2025-10-31" at bounding box center [203, 205] width 191 height 26
drag, startPoint x: 187, startPoint y: 206, endPoint x: 75, endPoint y: 198, distance: 113.1
click at [69, 209] on div "Task details Task name Self assessment tax return Deadline 2025-10-31 Assignee …" at bounding box center [562, 271] width 1124 height 543
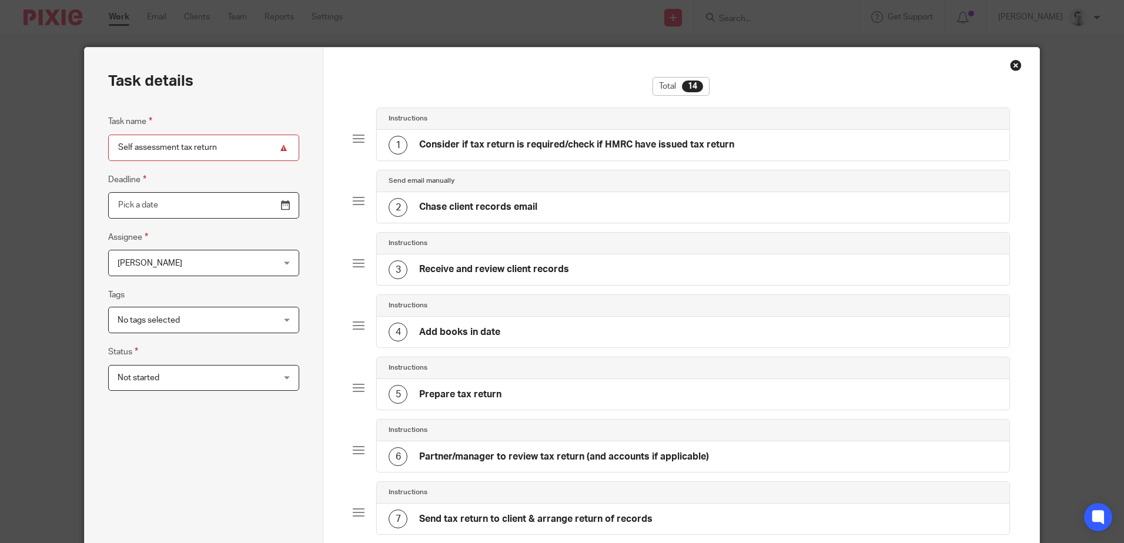
click at [260, 210] on input "Use the arrow keys to pick a date" at bounding box center [203, 205] width 191 height 26
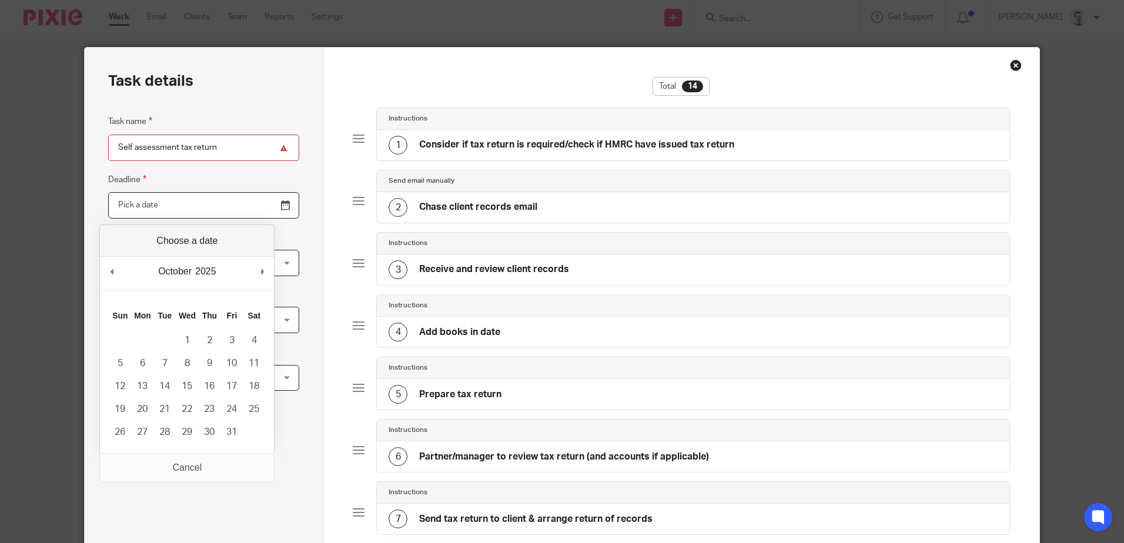
click at [126, 203] on input "Use the arrow keys to pick a date" at bounding box center [203, 205] width 191 height 26
type input "2025-09-30"
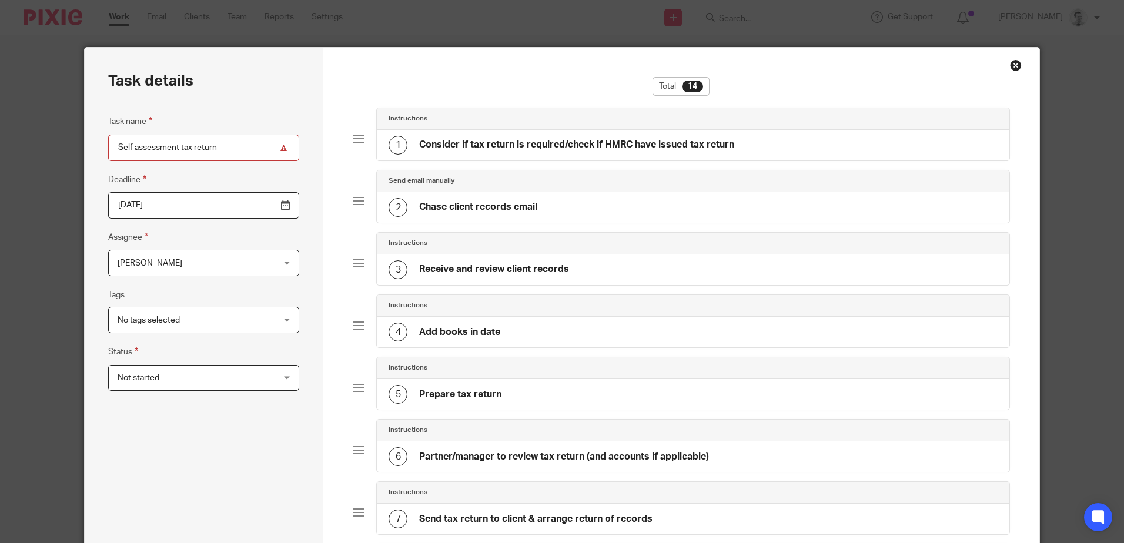
click at [193, 496] on div "Task name Self assessment tax return Deadline 2025-09-30 Assignee Andrew Chapma…" at bounding box center [203, 491] width 191 height 752
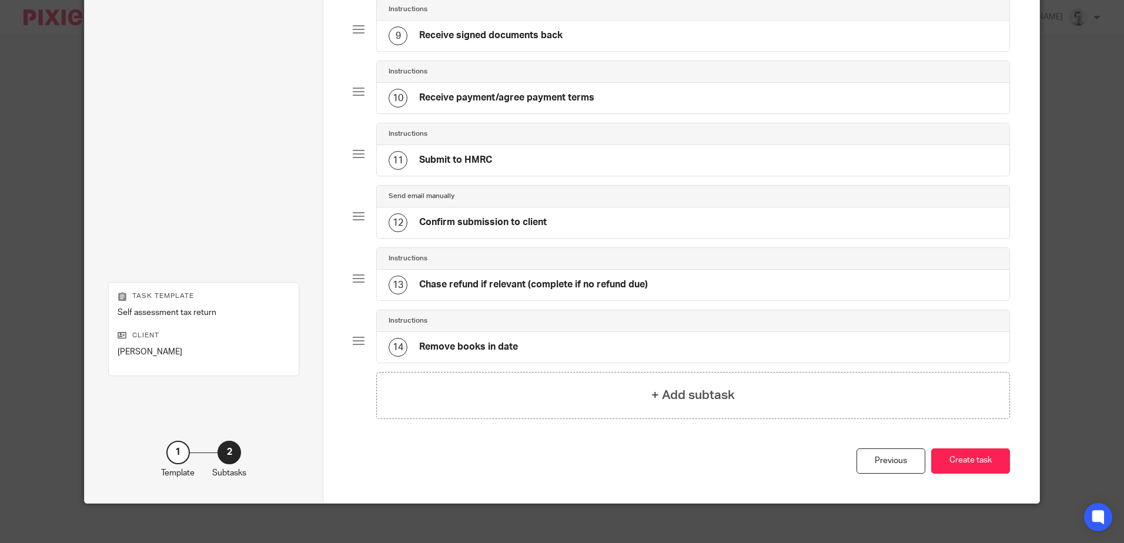
scroll to position [616, 0]
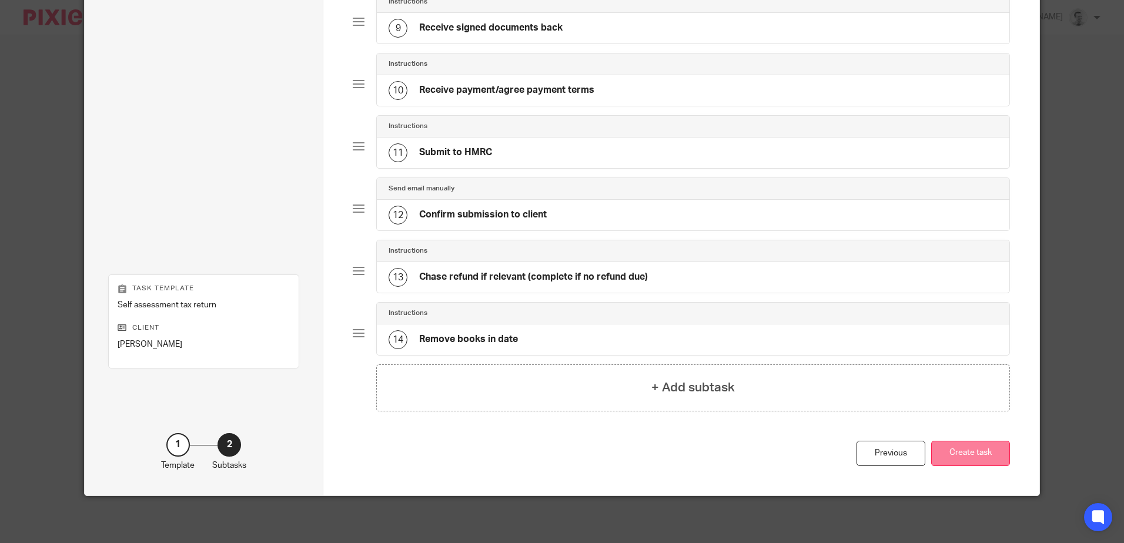
click at [975, 450] on button "Create task" at bounding box center [970, 453] width 79 height 25
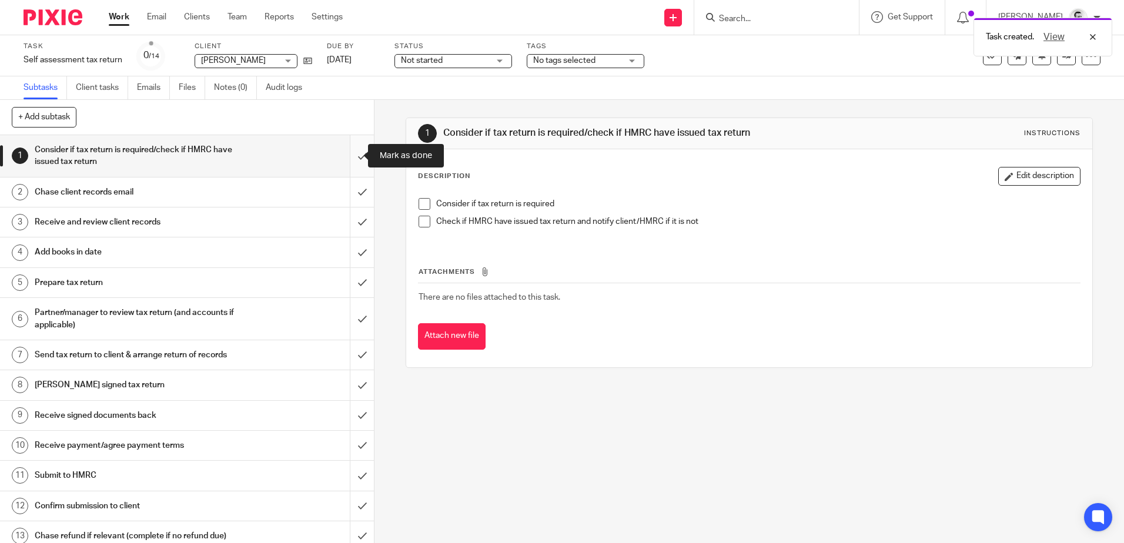
click at [351, 157] on input "submit" at bounding box center [187, 156] width 374 height 42
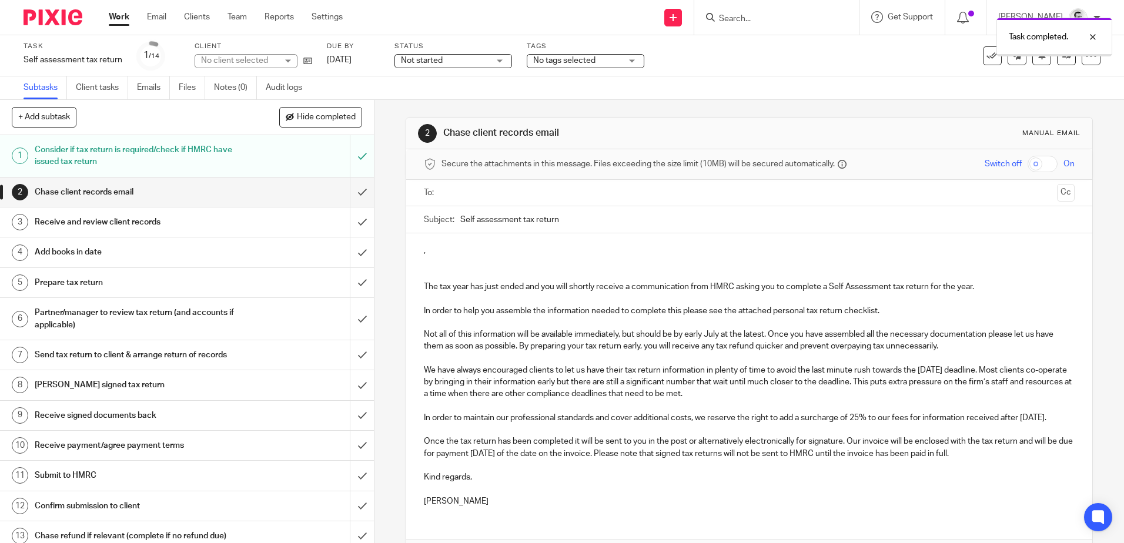
click at [340, 120] on span "Hide completed" at bounding box center [326, 117] width 59 height 9
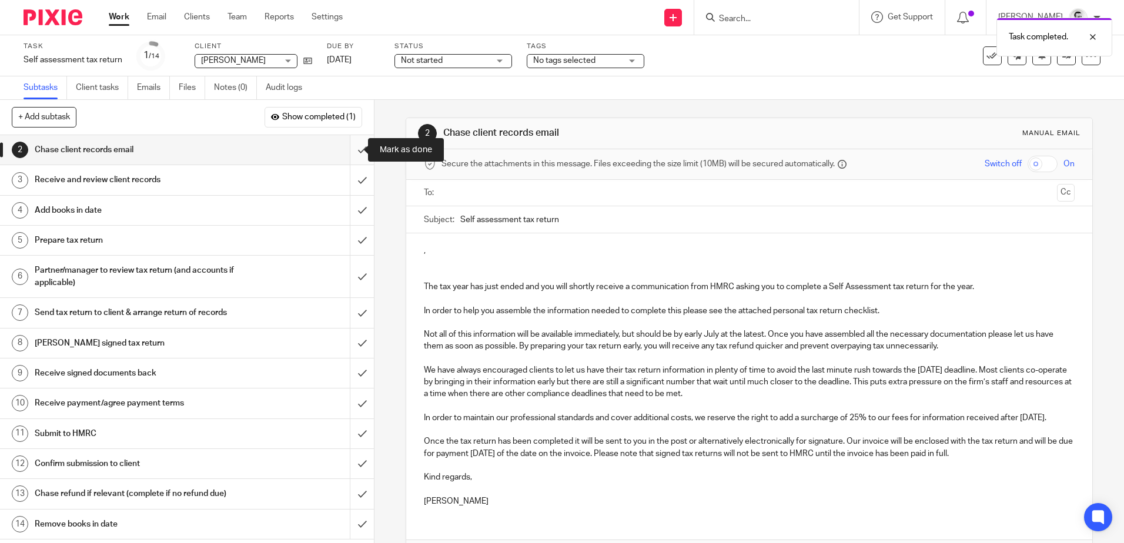
click at [351, 151] on input "submit" at bounding box center [187, 149] width 374 height 29
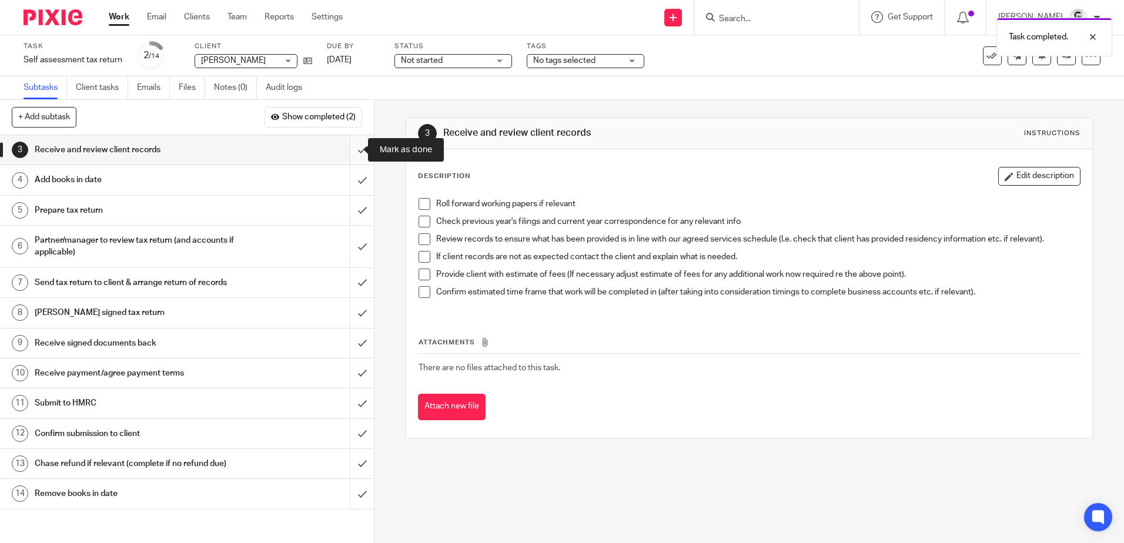
click at [351, 147] on input "submit" at bounding box center [187, 149] width 374 height 29
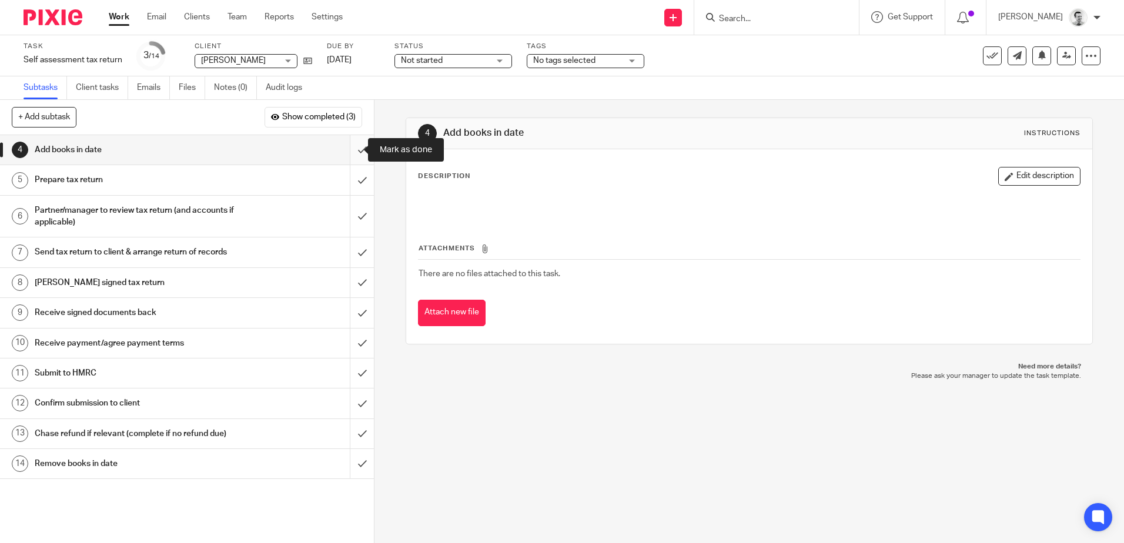
click at [348, 151] on input "submit" at bounding box center [187, 149] width 374 height 29
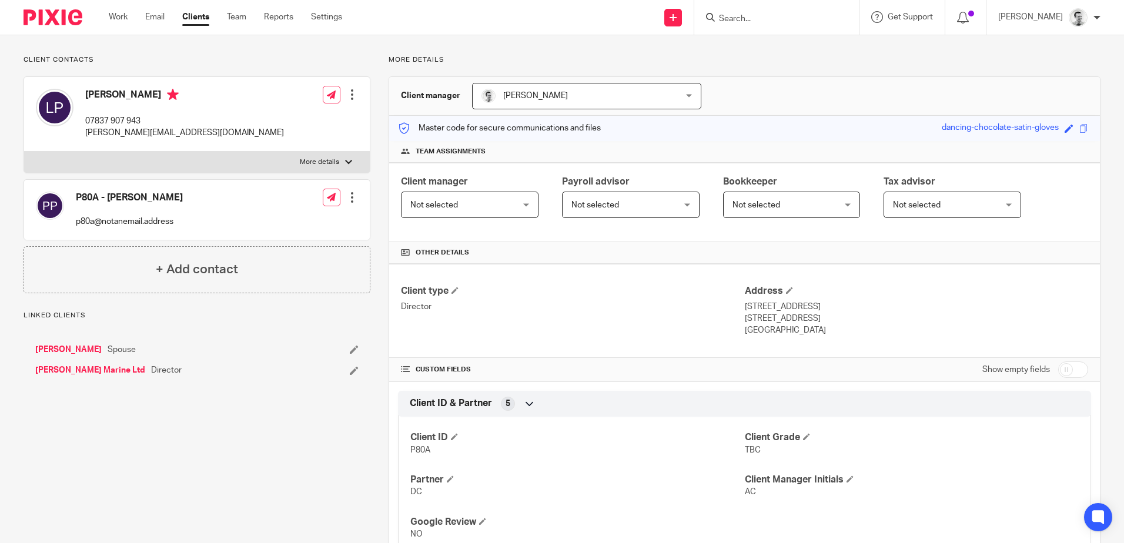
scroll to position [323, 0]
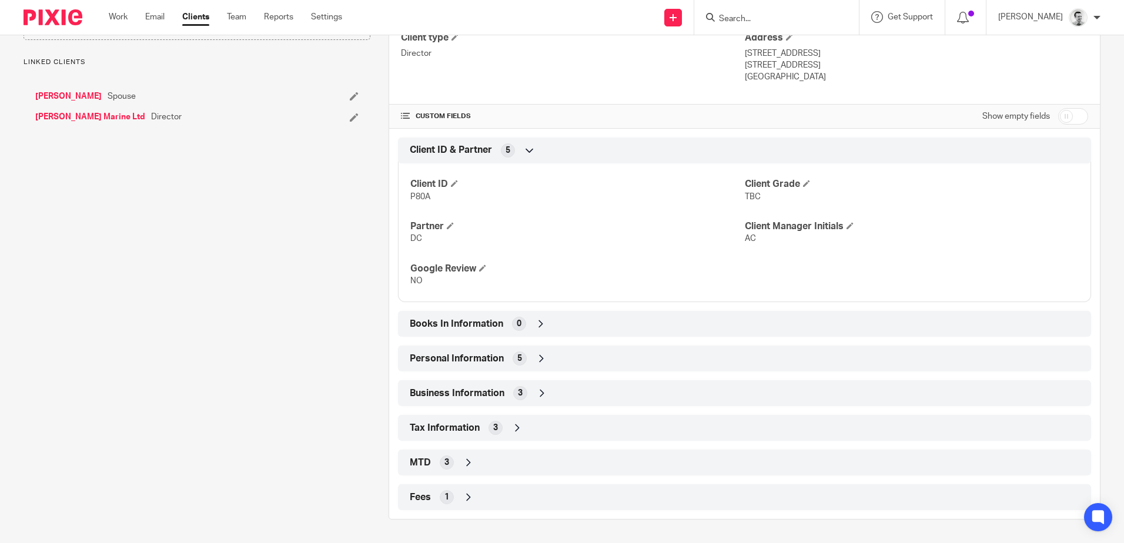
click at [1071, 118] on input "checkbox" at bounding box center [1073, 116] width 30 height 16
checkbox input "true"
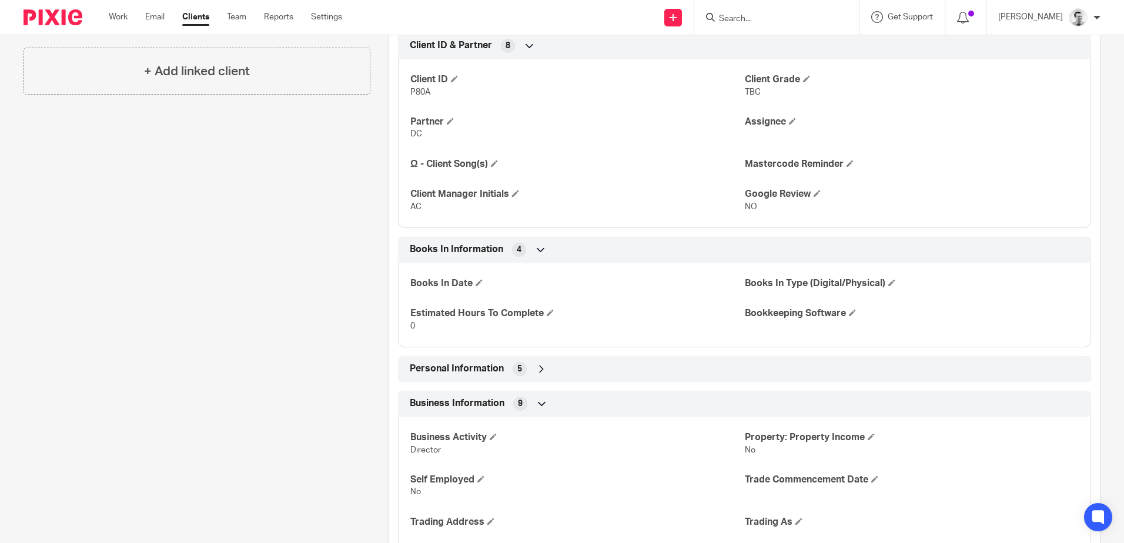
scroll to position [441, 0]
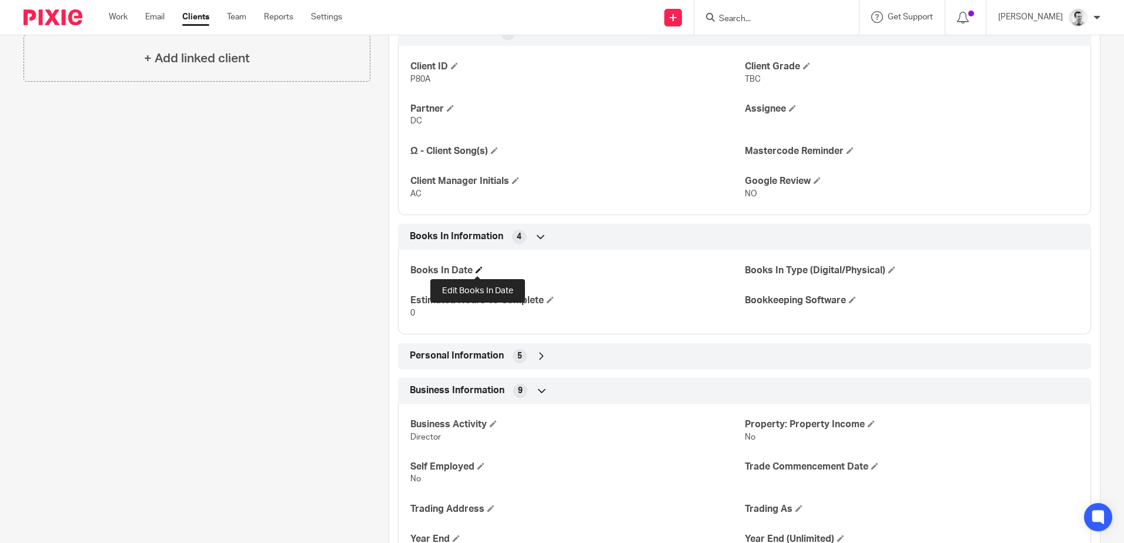
click at [478, 270] on span at bounding box center [478, 269] width 7 height 7
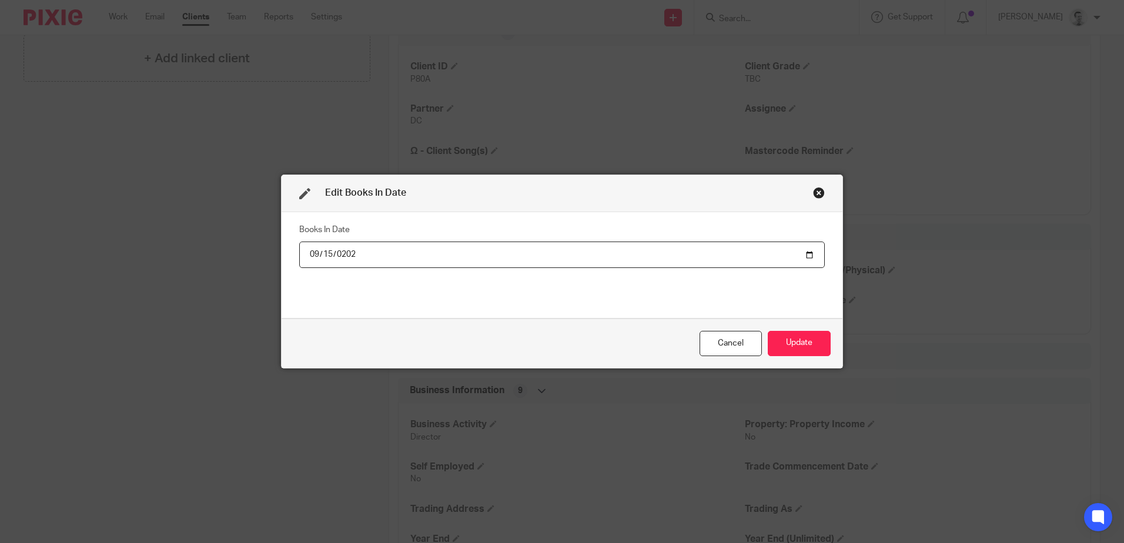
type input "2025-09-15"
click at [777, 340] on button "Update" at bounding box center [798, 343] width 63 height 25
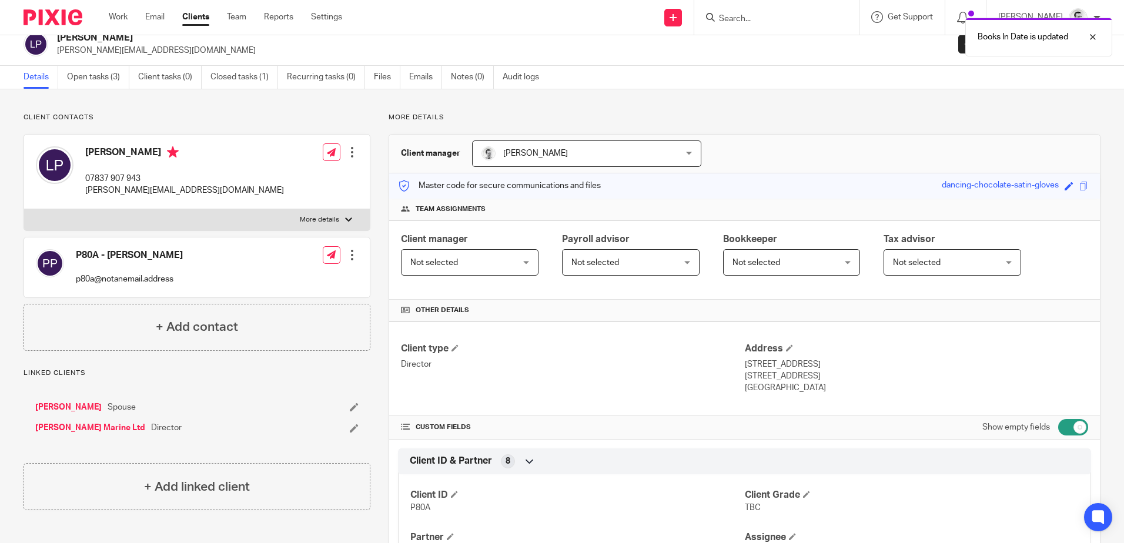
scroll to position [0, 0]
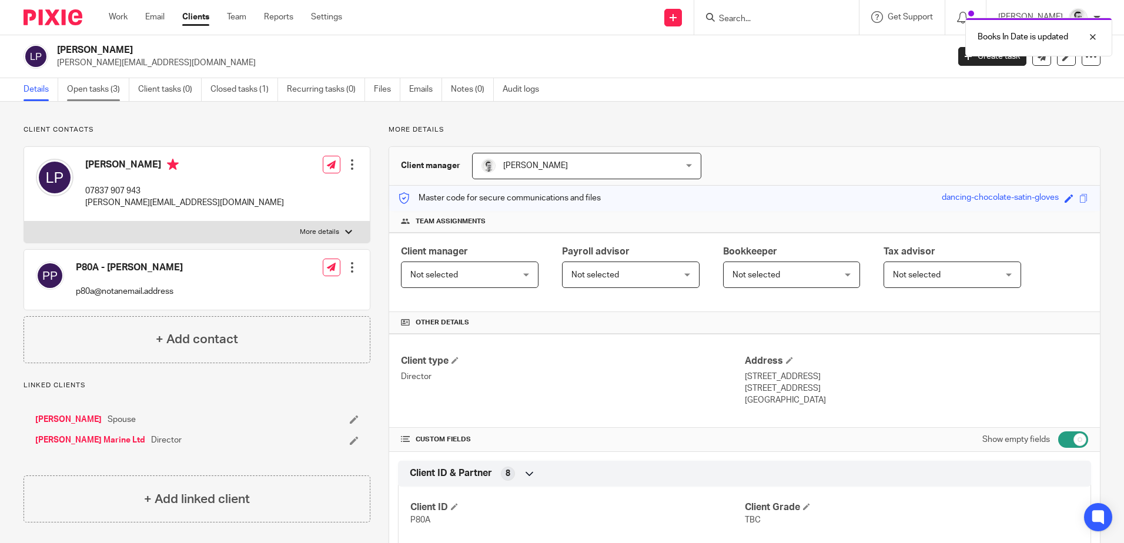
click at [100, 82] on link "Open tasks (3)" at bounding box center [98, 89] width 62 height 23
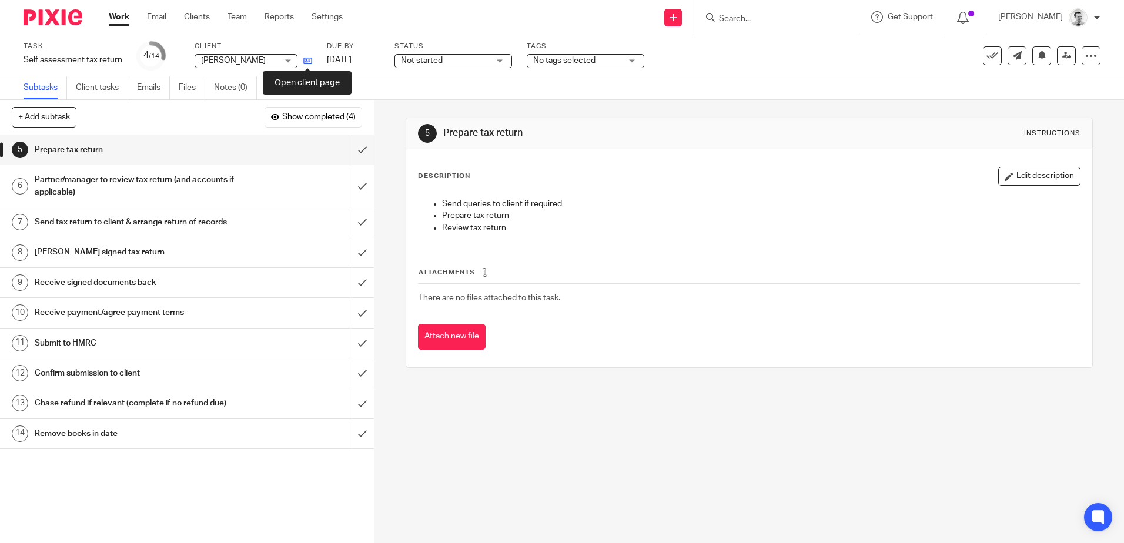
click at [306, 60] on icon at bounding box center [307, 60] width 9 height 9
click at [113, 18] on link "Work" at bounding box center [119, 17] width 21 height 12
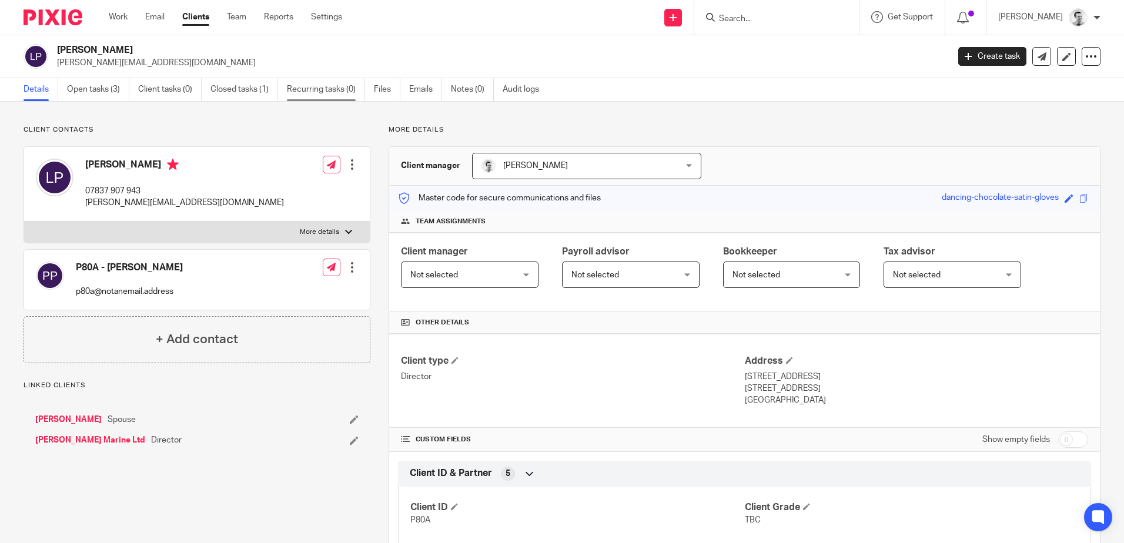
click at [326, 92] on link "Recurring tasks (0)" at bounding box center [326, 89] width 78 height 23
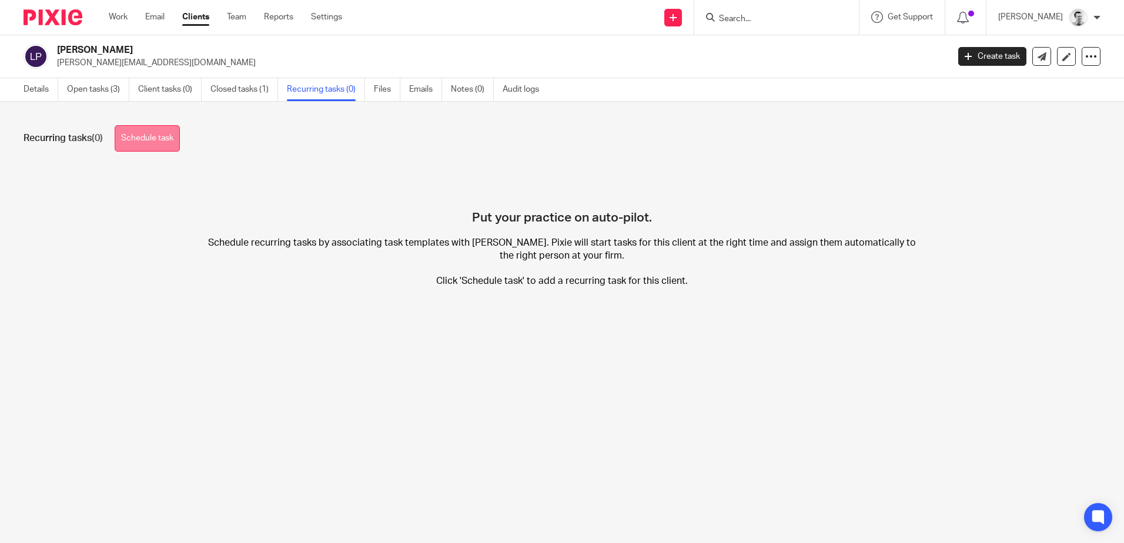
click at [167, 137] on link "Schedule task" at bounding box center [147, 138] width 65 height 26
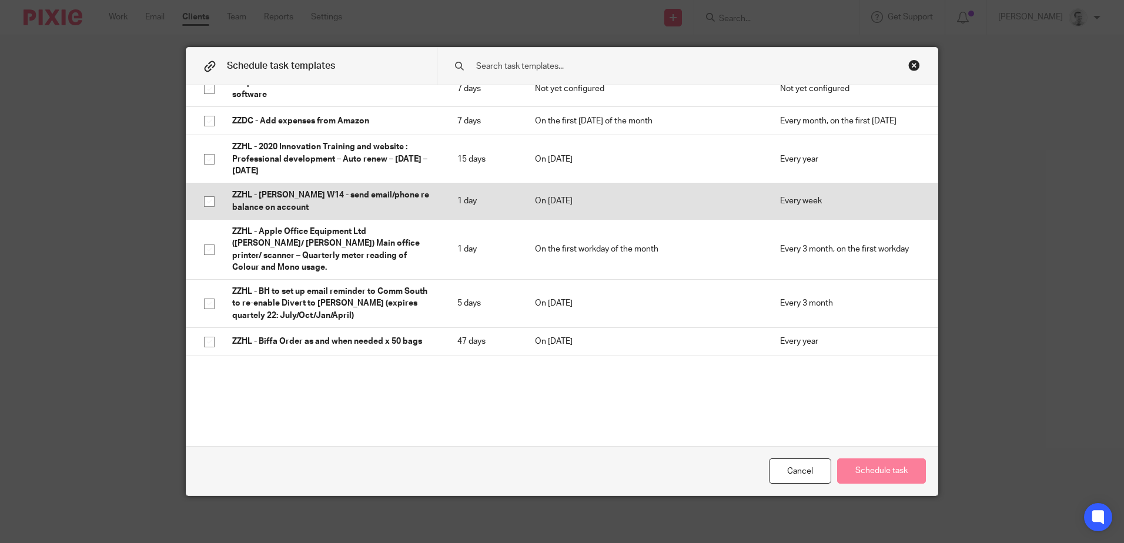
scroll to position [3232, 0]
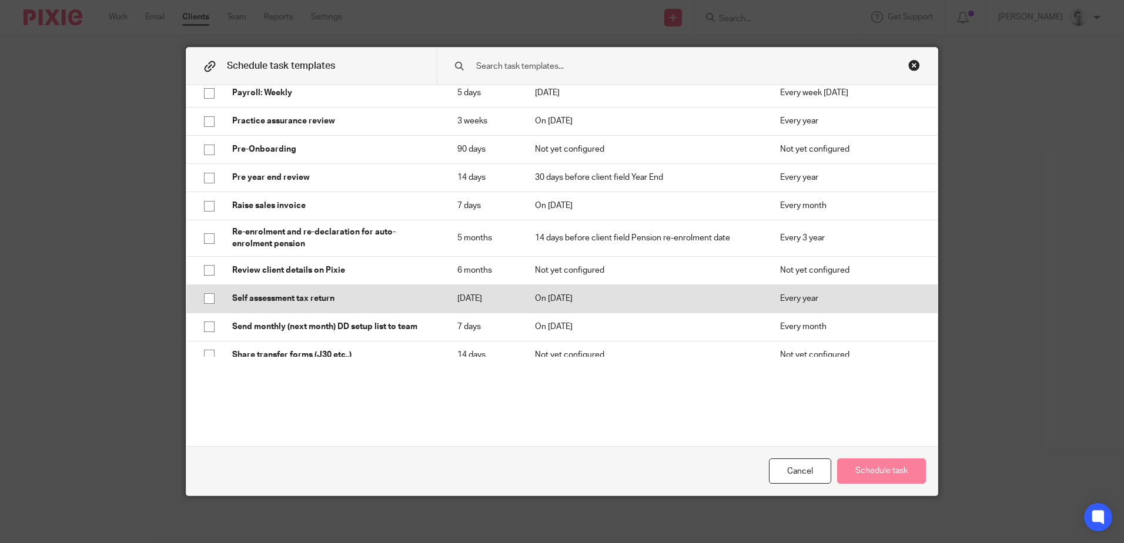
click at [207, 310] on input "checkbox" at bounding box center [209, 298] width 22 height 22
checkbox input "true"
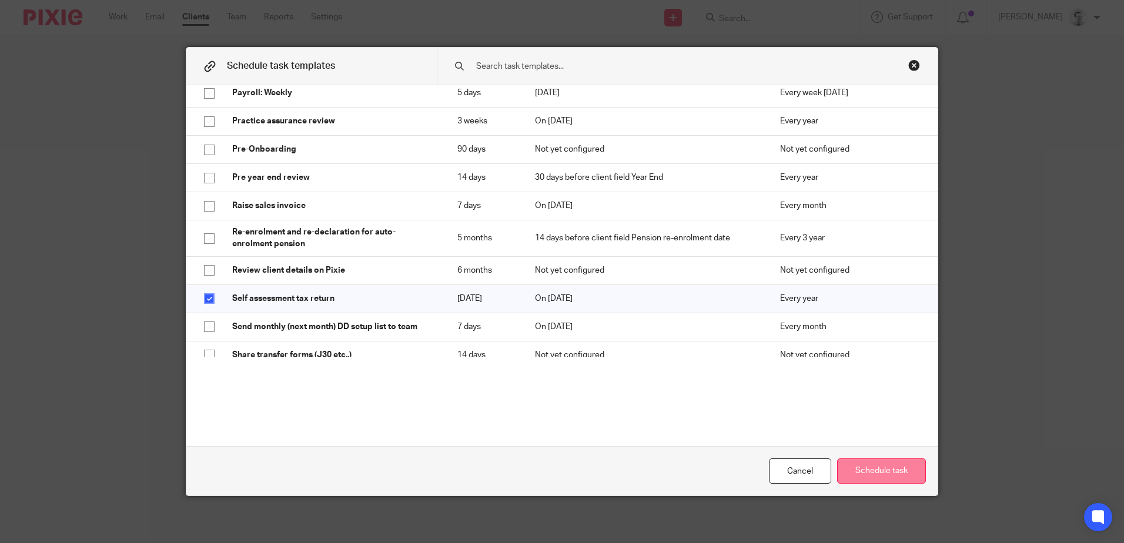
click at [883, 470] on button "Schedule task" at bounding box center [881, 470] width 89 height 25
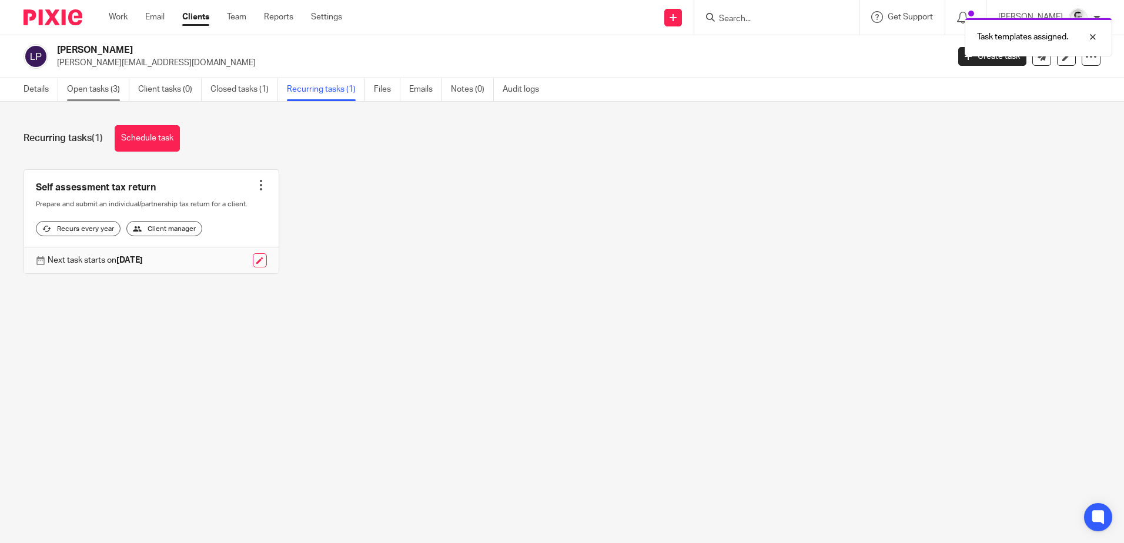
click at [91, 86] on link "Open tasks (3)" at bounding box center [98, 89] width 62 height 23
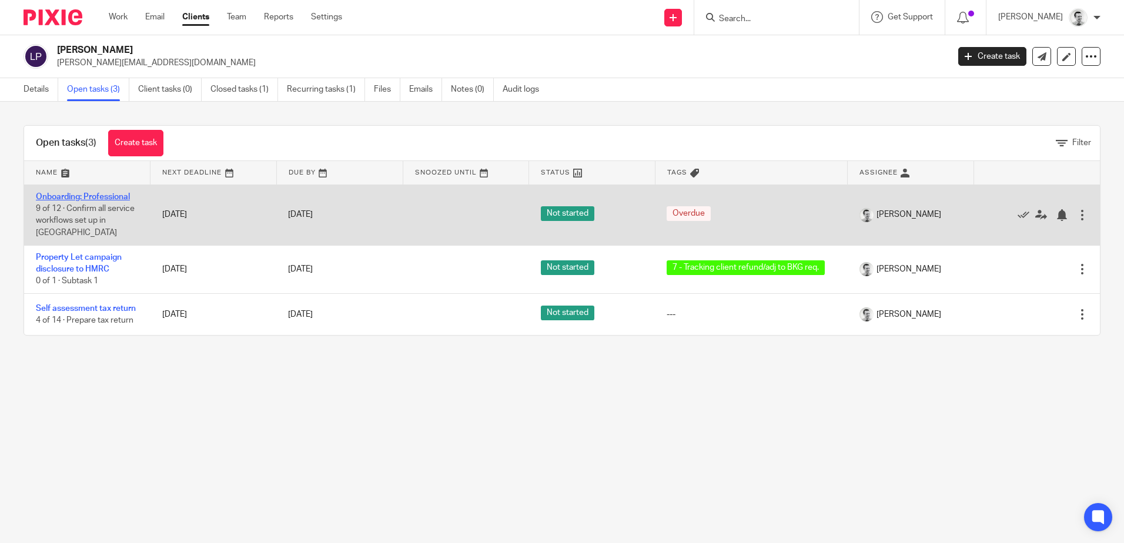
click at [91, 193] on link "Onboarding: Professional" at bounding box center [83, 197] width 94 height 8
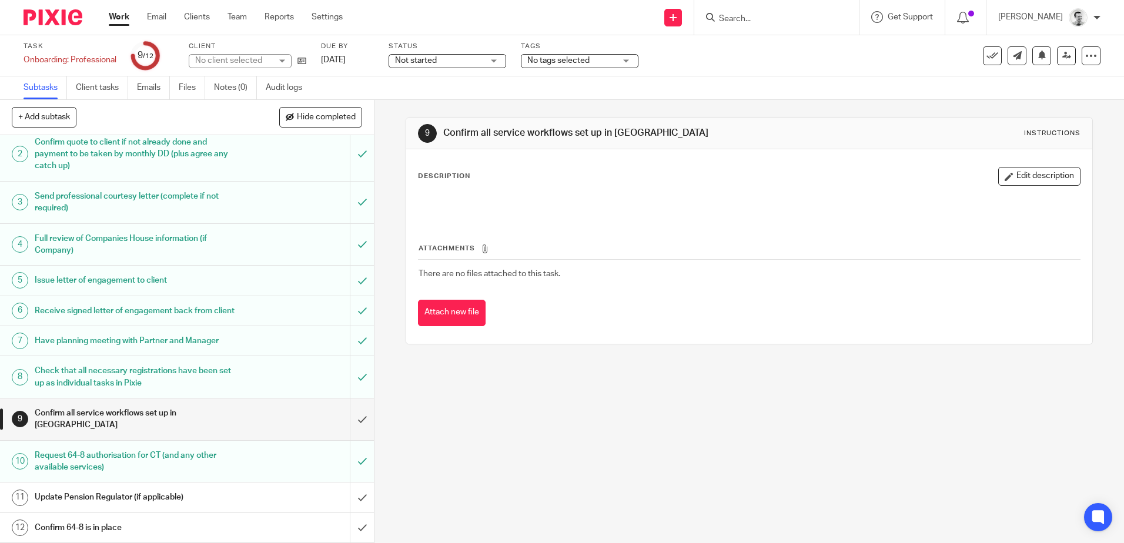
scroll to position [62, 0]
click at [352, 425] on input "submit" at bounding box center [187, 419] width 374 height 42
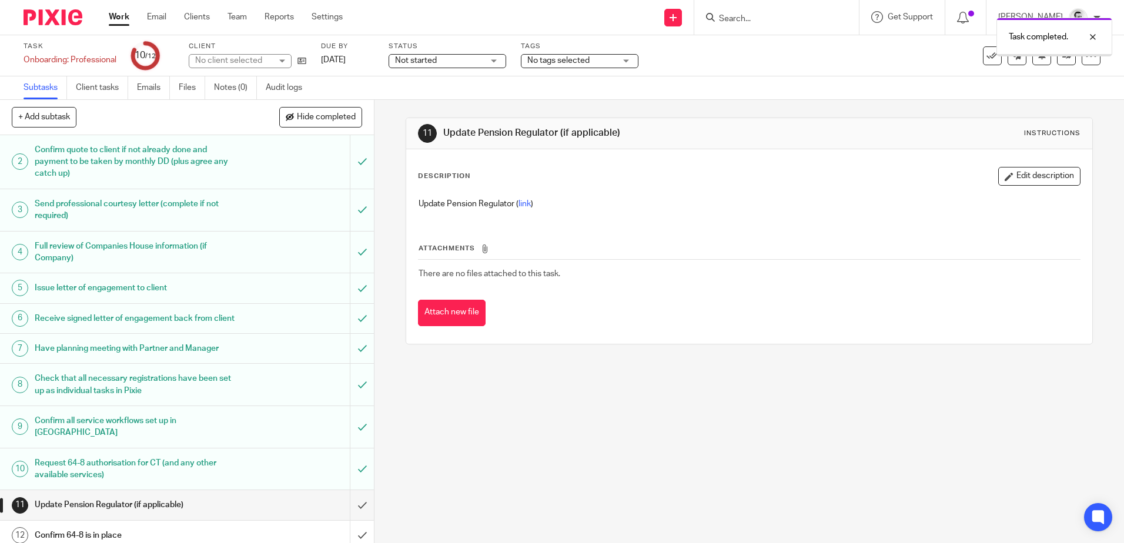
scroll to position [62, 0]
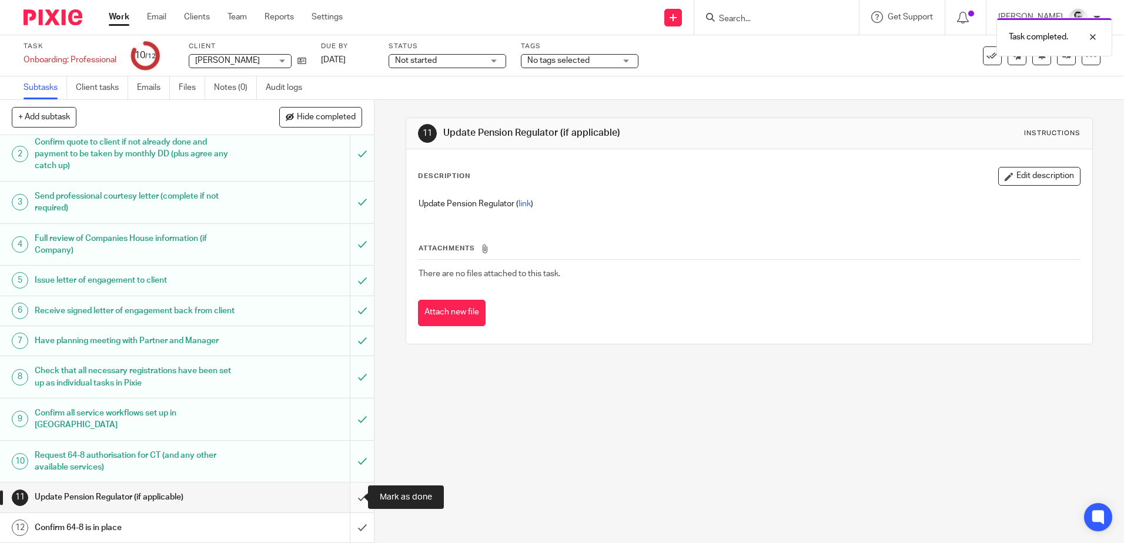
click at [346, 497] on input "submit" at bounding box center [187, 496] width 374 height 29
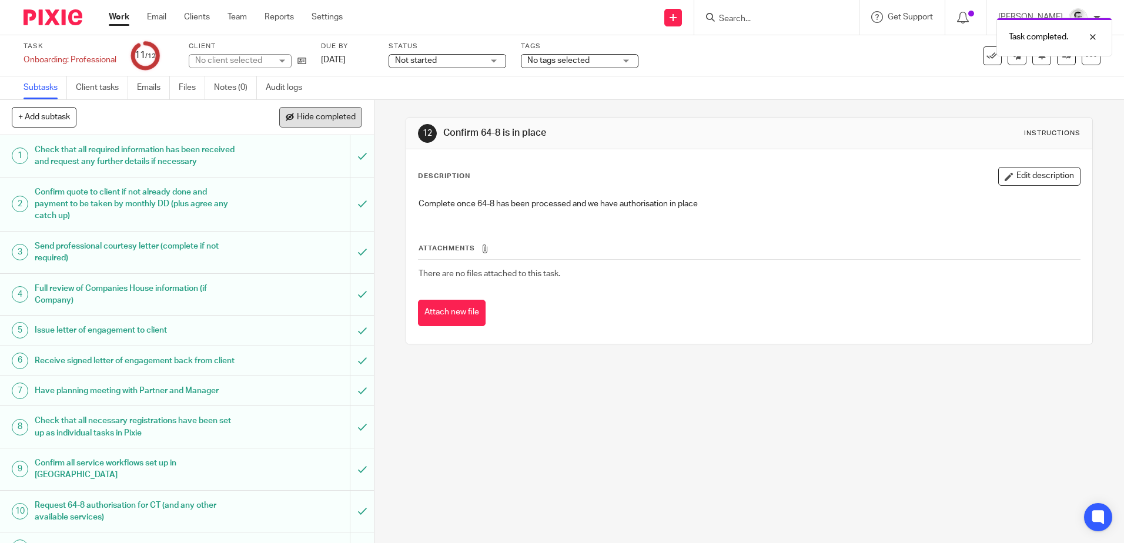
click at [310, 118] on span "Hide completed" at bounding box center [326, 117] width 59 height 9
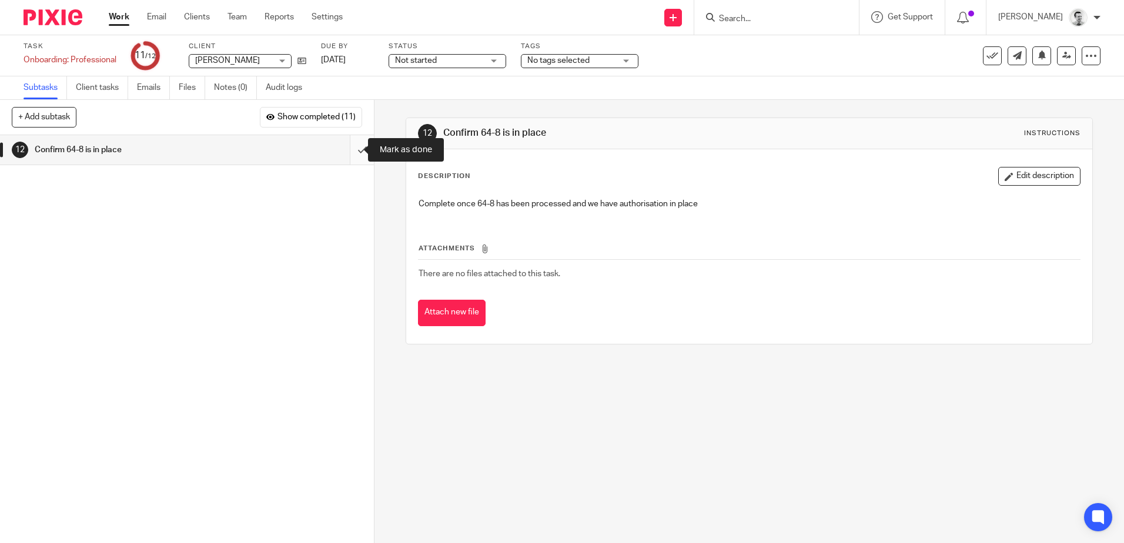
click at [351, 152] on input "submit" at bounding box center [187, 149] width 374 height 29
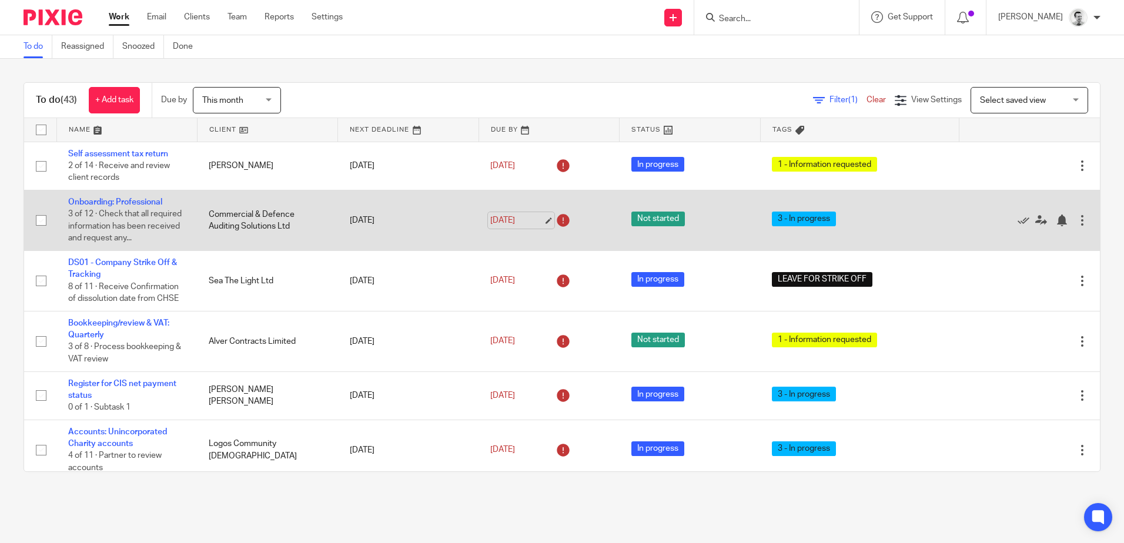
click at [495, 219] on link "31 Jul 2025" at bounding box center [516, 220] width 53 height 12
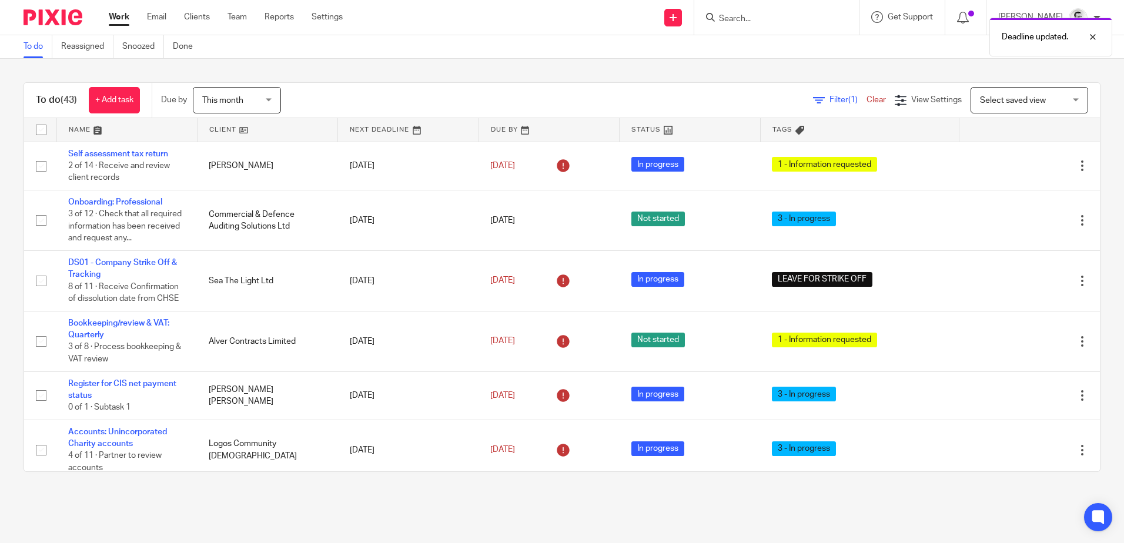
click at [498, 89] on div "Filter (1) Clear View Settings View Settings (1) Filters Clear Save Manage save…" at bounding box center [700, 100] width 798 height 26
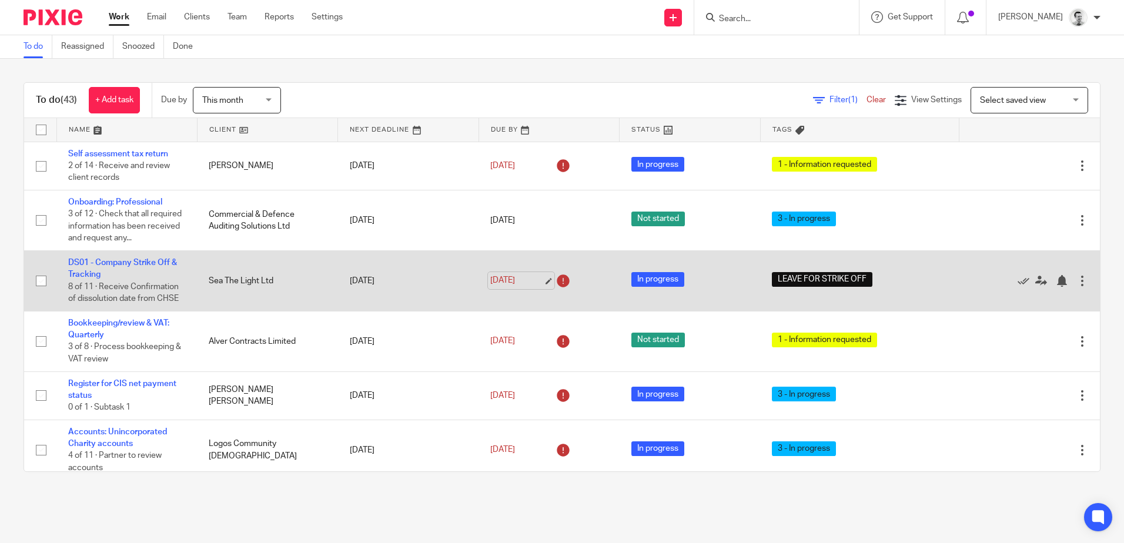
click at [498, 281] on link "8 Sep 2025" at bounding box center [516, 280] width 53 height 12
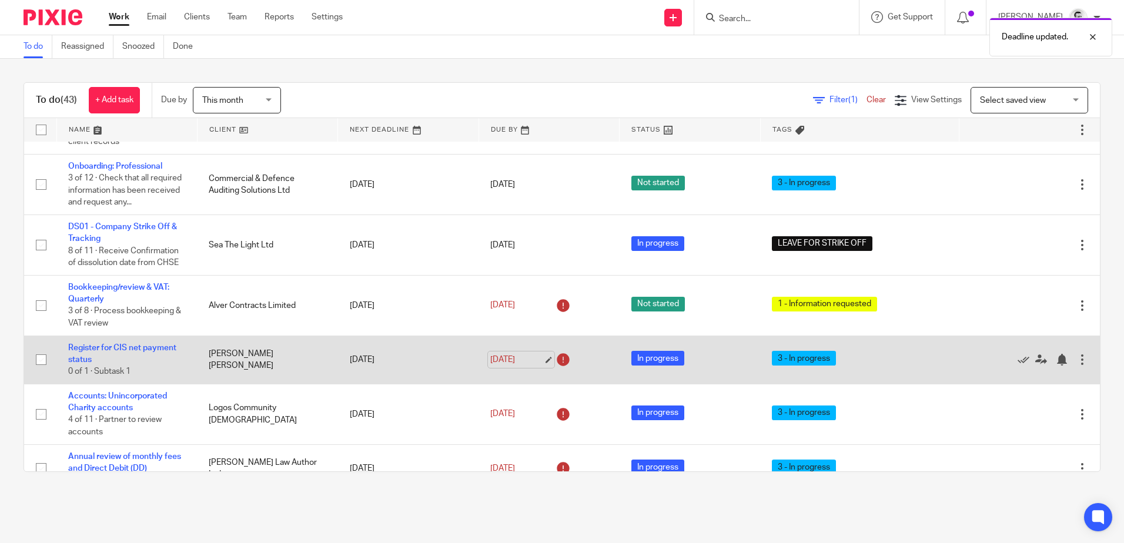
scroll to position [59, 0]
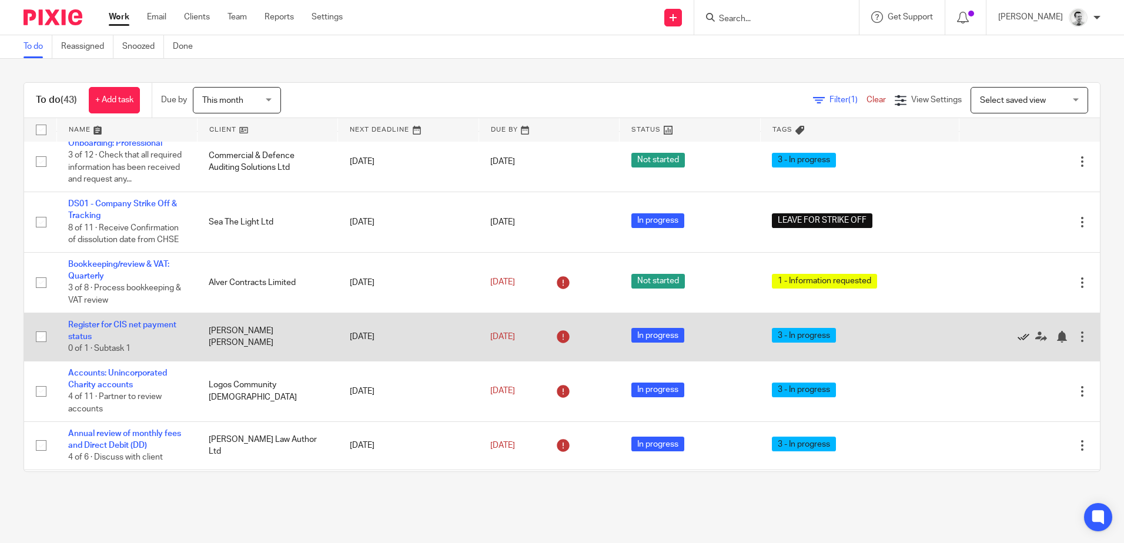
click at [1017, 338] on icon at bounding box center [1023, 337] width 12 height 12
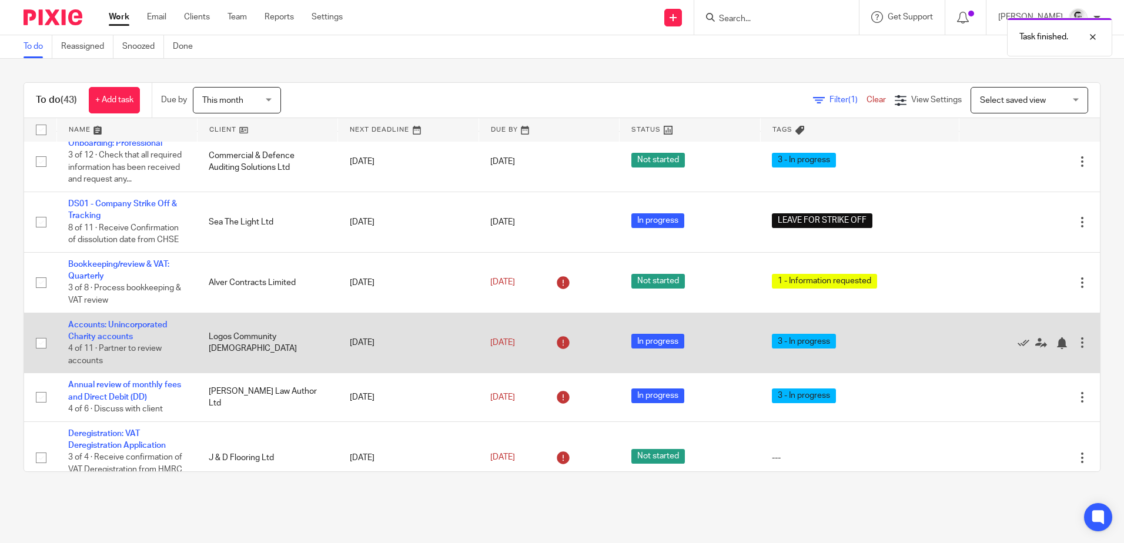
scroll to position [118, 0]
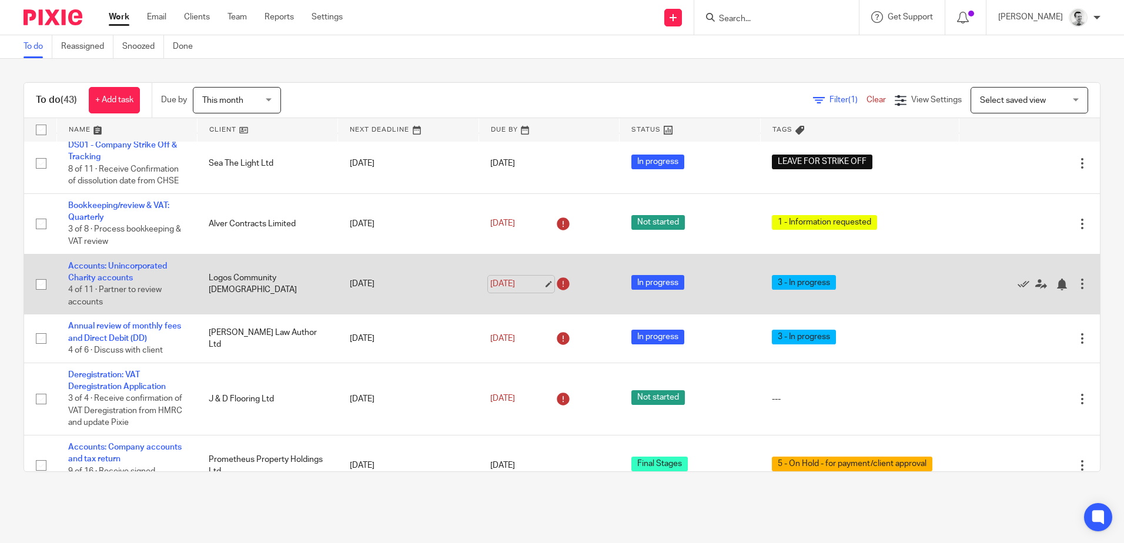
click at [496, 285] on link "12 Sep 2025" at bounding box center [516, 284] width 53 height 12
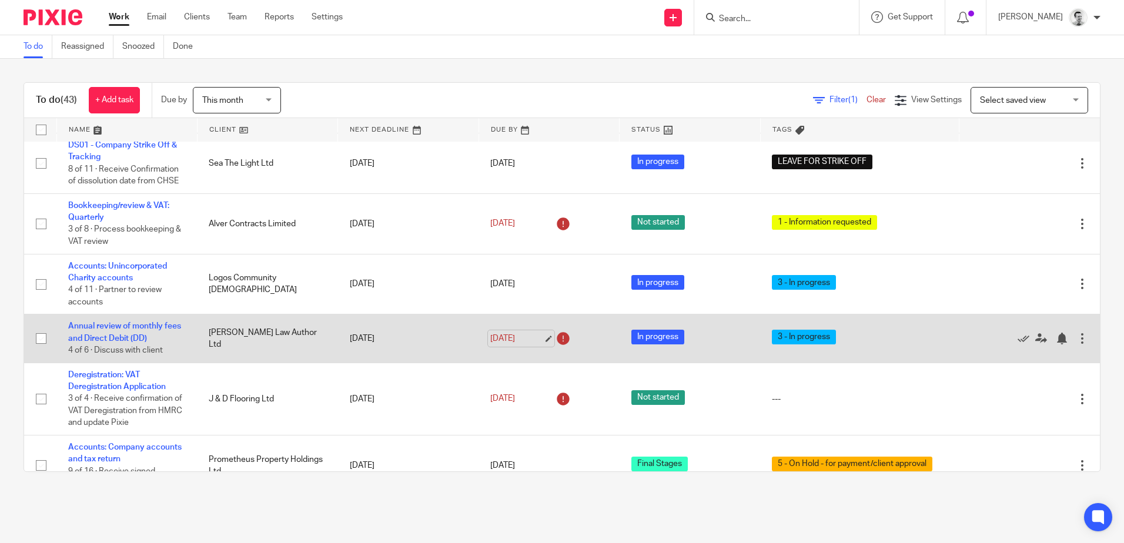
click at [497, 340] on link "12 Sep 2025" at bounding box center [516, 339] width 53 height 12
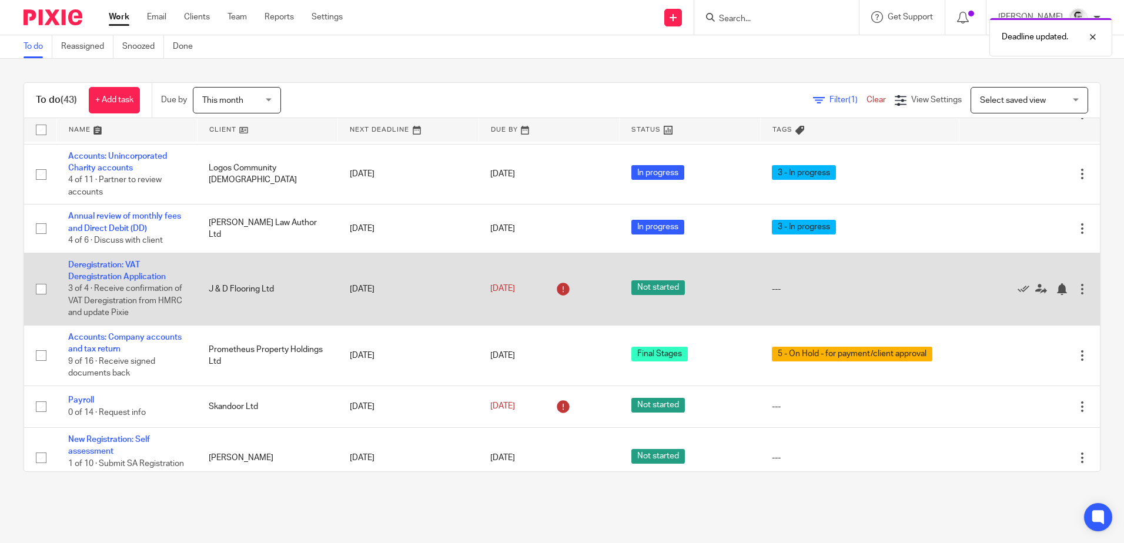
scroll to position [235, 0]
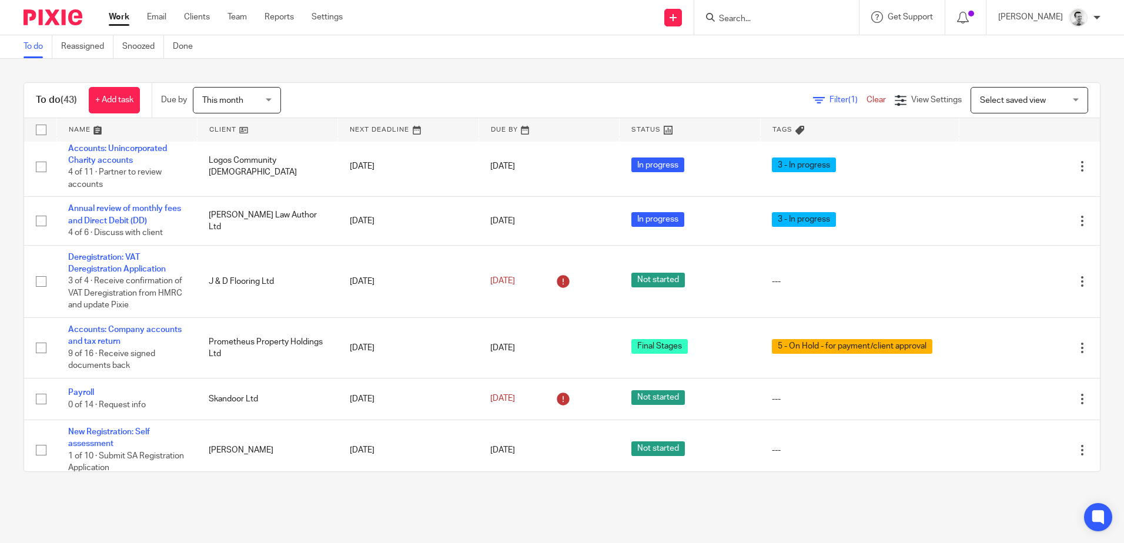
click at [755, 22] on input "Search" at bounding box center [771, 19] width 106 height 11
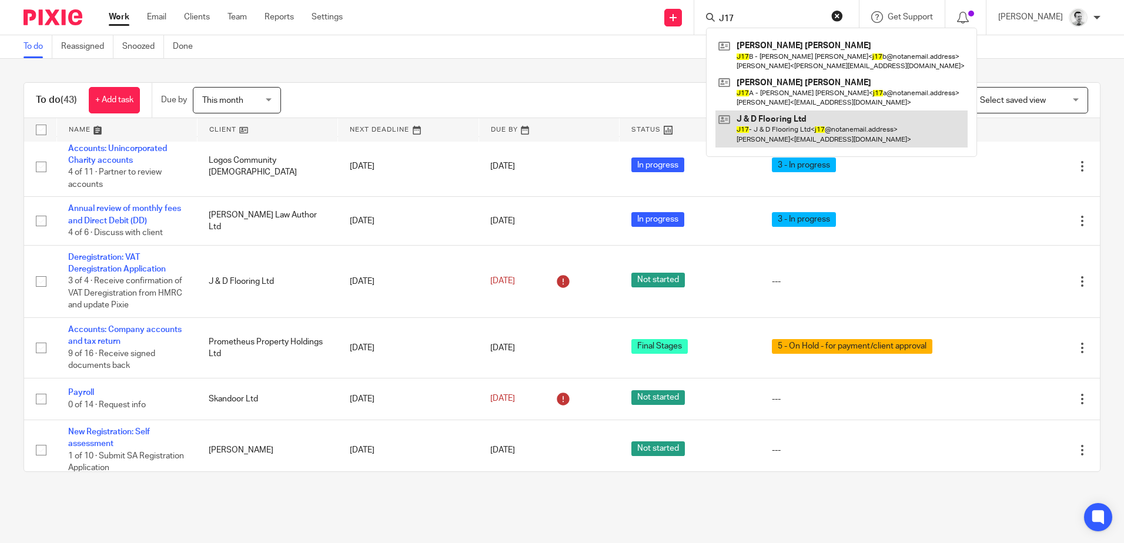
type input "J17"
click at [765, 135] on link at bounding box center [841, 128] width 252 height 36
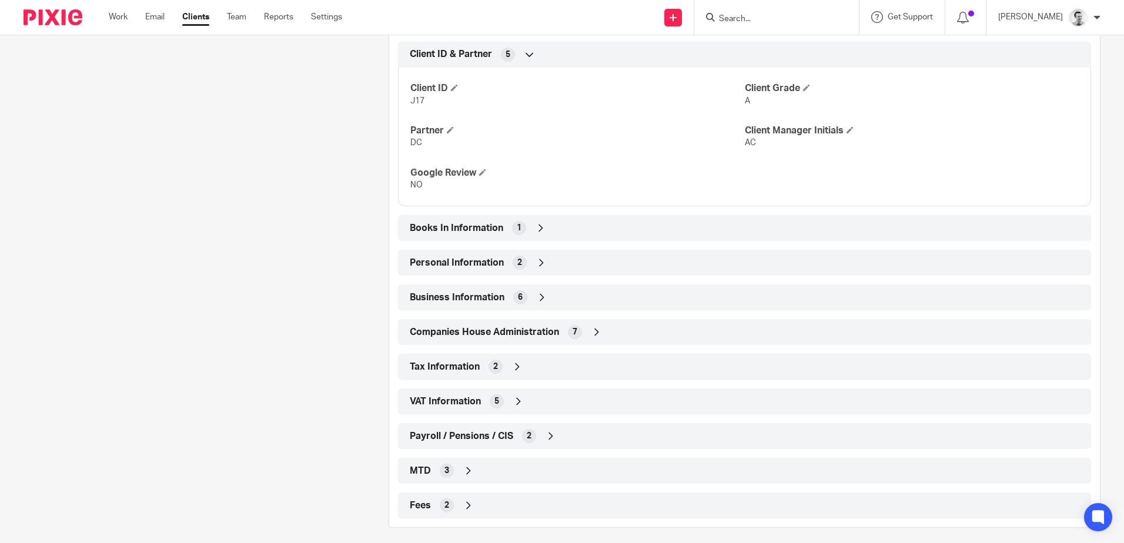
scroll to position [427, 0]
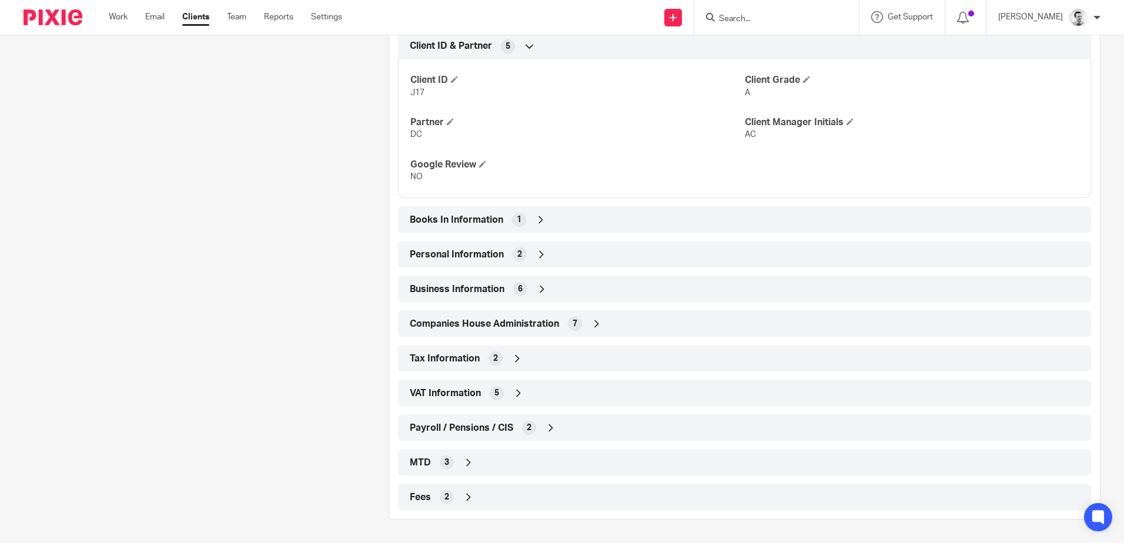
click at [519, 390] on icon at bounding box center [518, 393] width 12 height 12
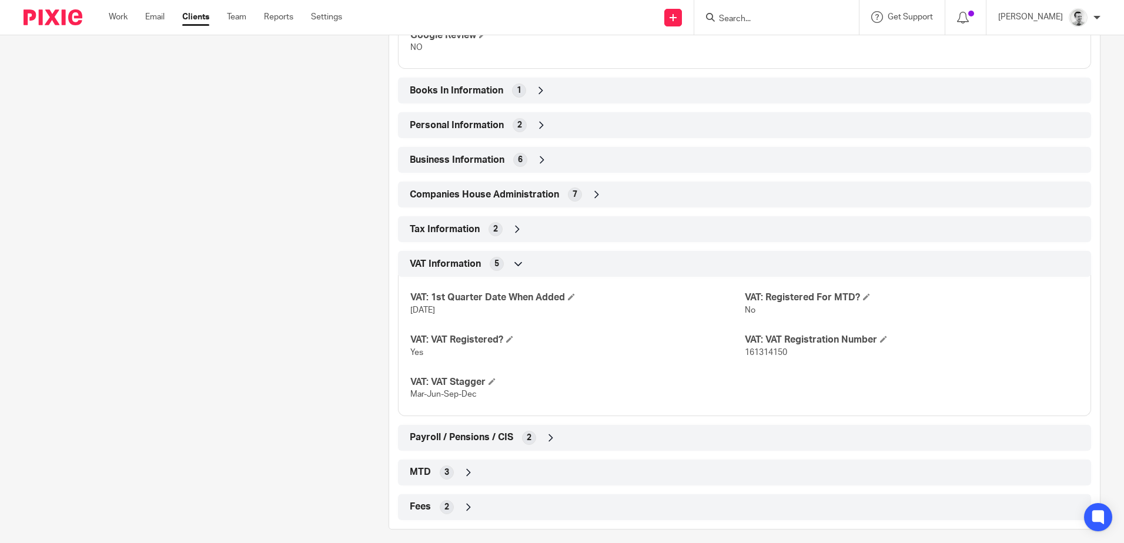
scroll to position [566, 0]
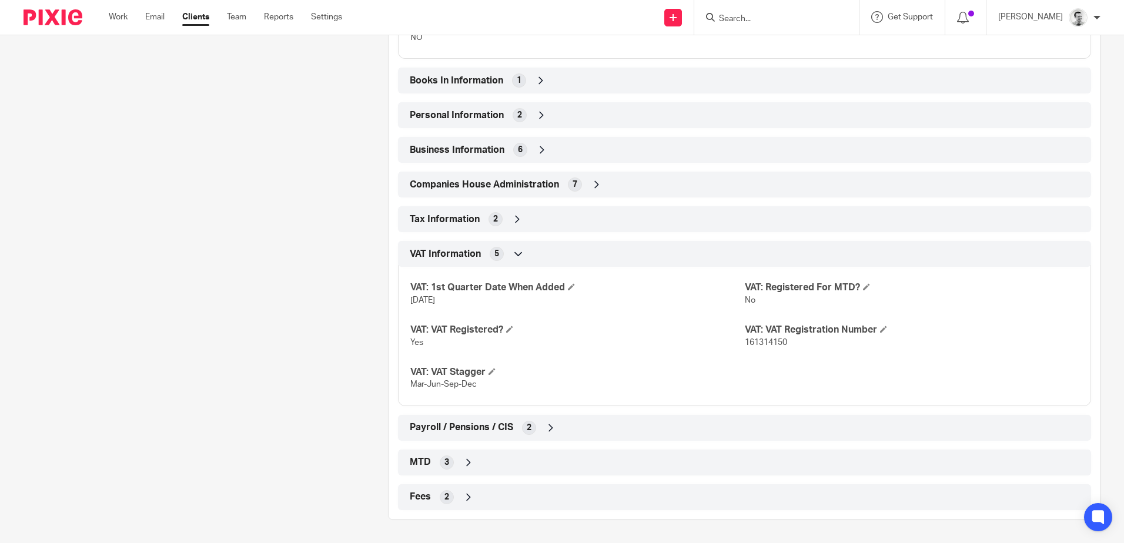
click at [760, 340] on span "161314150" at bounding box center [766, 342] width 42 height 8
copy span "161314150"
click at [908, 354] on div "VAT: 1st Quarter Date When Added [DATE] VAT: Registered For MTD? No VAT: VAT Re…" at bounding box center [744, 331] width 693 height 147
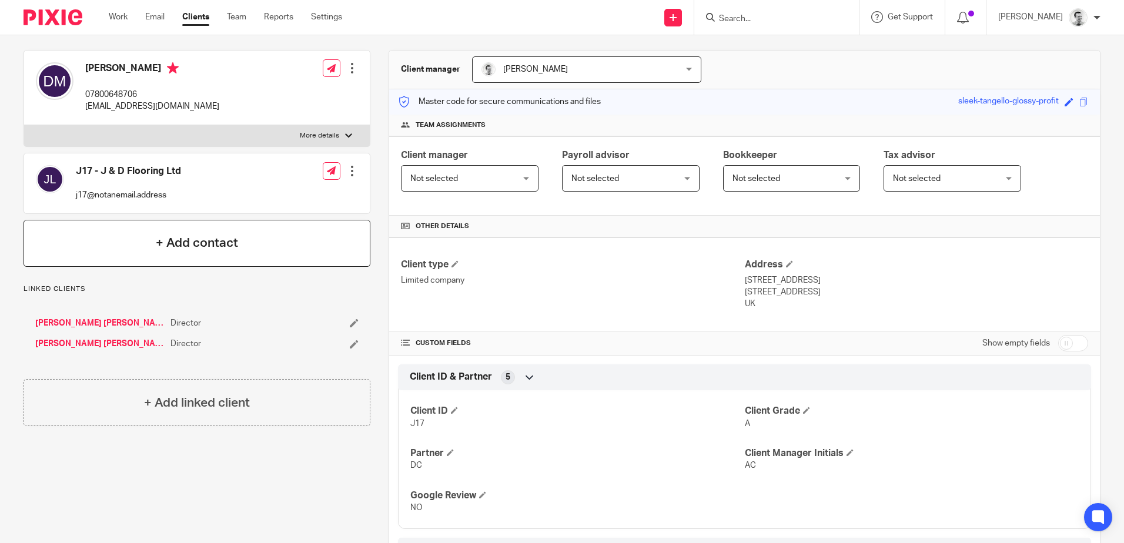
scroll to position [0, 0]
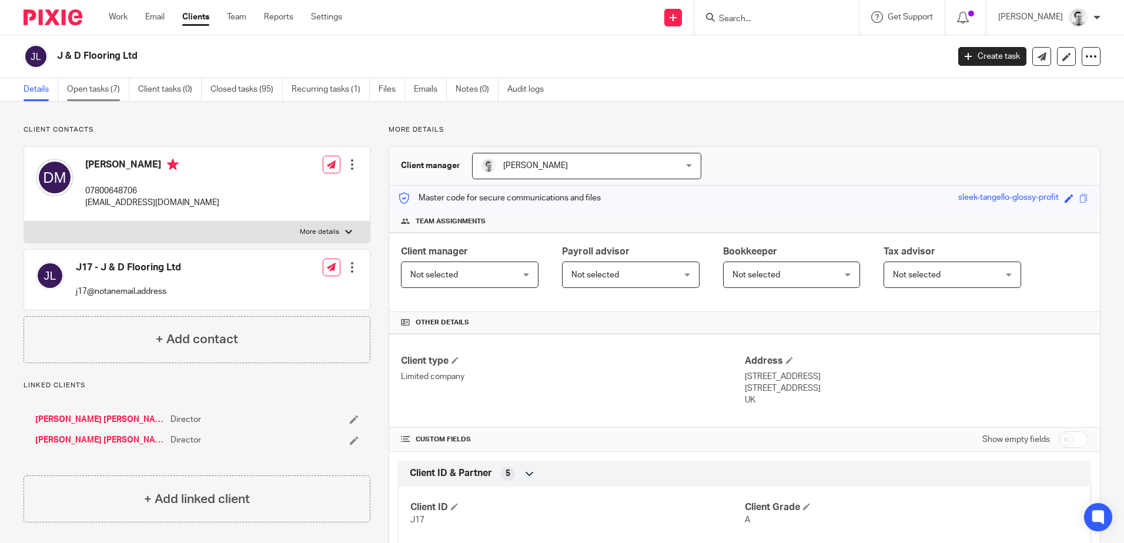
click at [89, 89] on link "Open tasks (7)" at bounding box center [98, 89] width 62 height 23
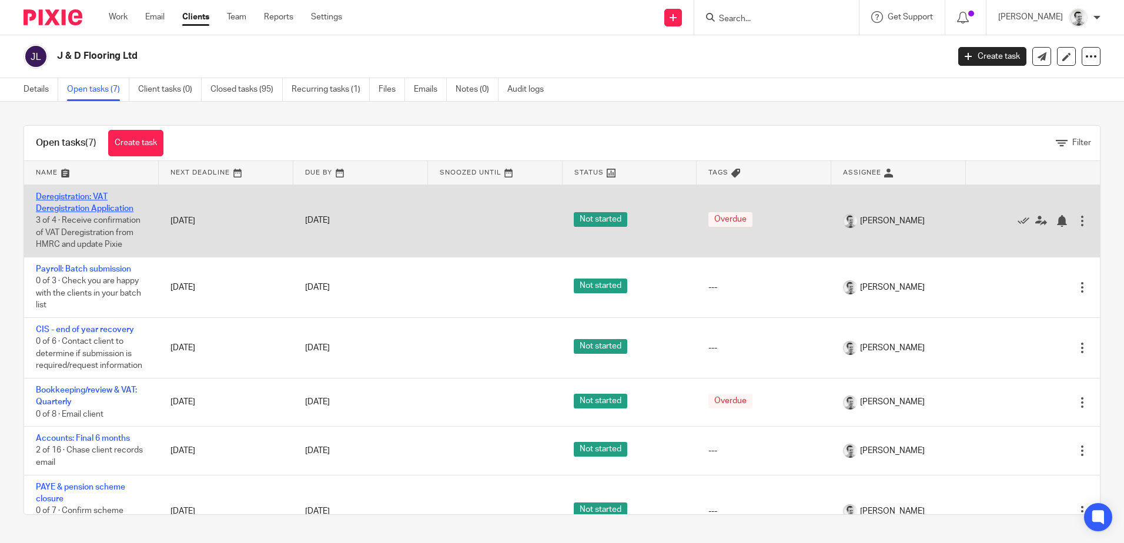
click at [84, 206] on link "Deregistration: VAT Deregistration Application" at bounding box center [85, 203] width 98 height 20
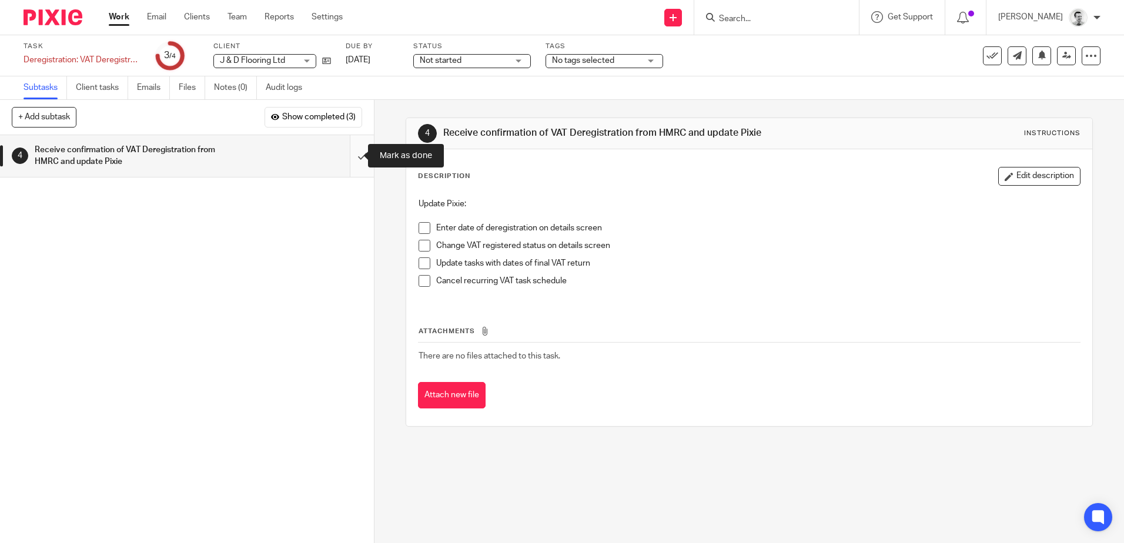
click at [351, 155] on input "submit" at bounding box center [187, 156] width 374 height 42
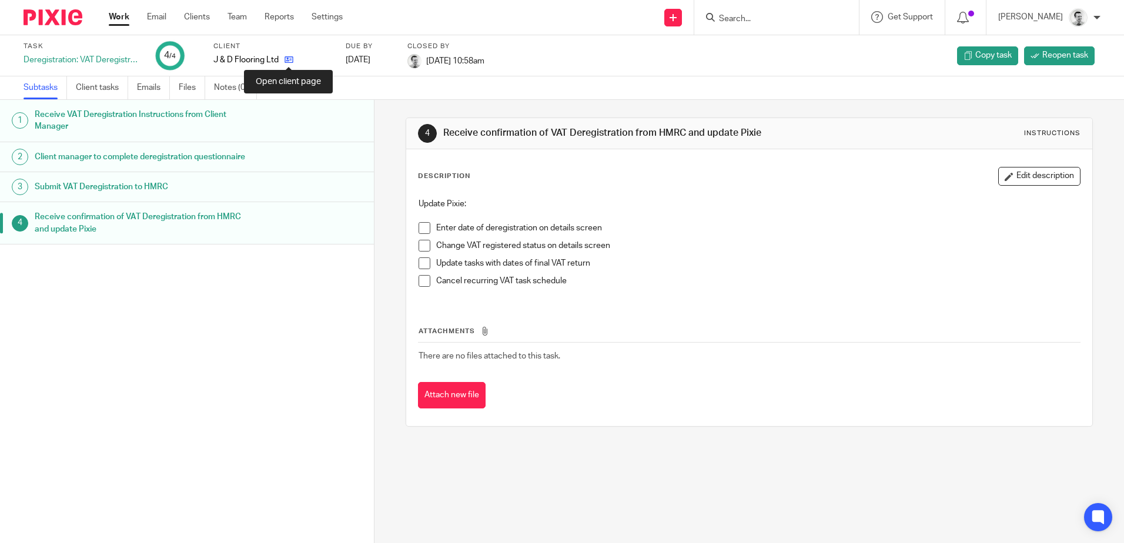
click at [289, 61] on icon at bounding box center [288, 59] width 9 height 9
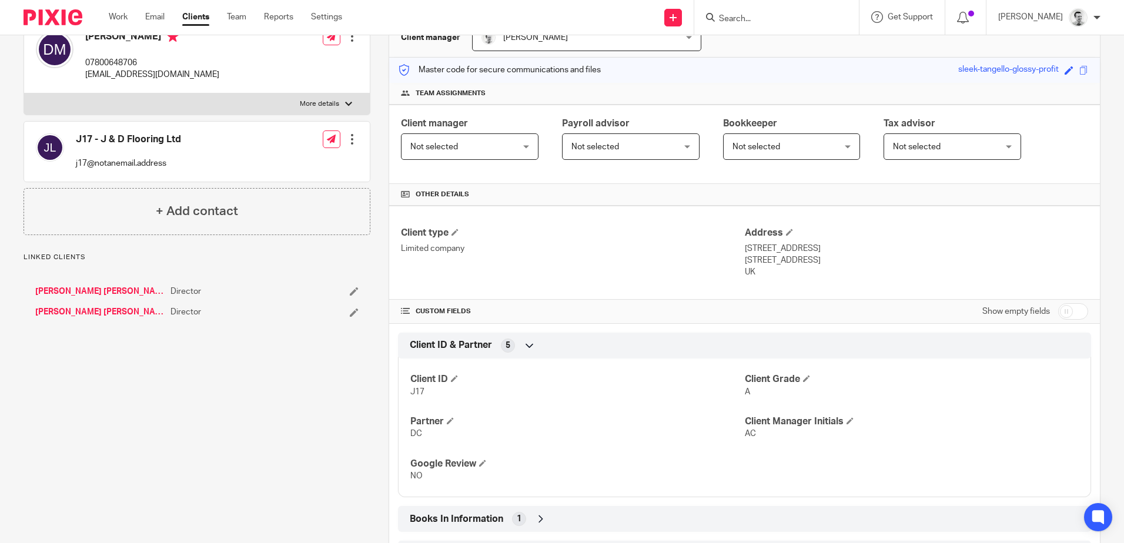
scroll to position [427, 0]
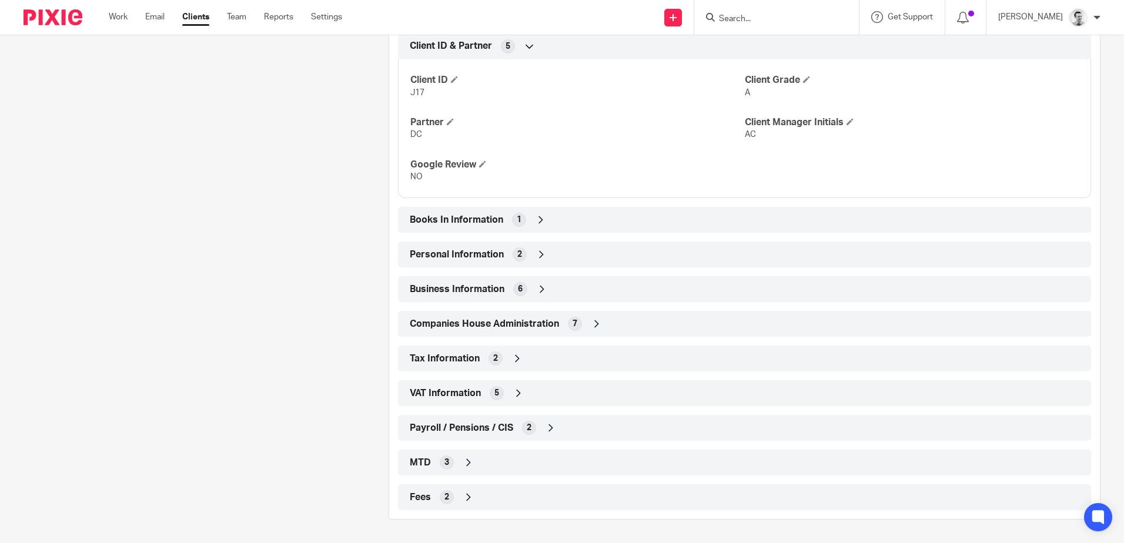
click at [529, 393] on div "VAT Information 5" at bounding box center [744, 393] width 675 height 20
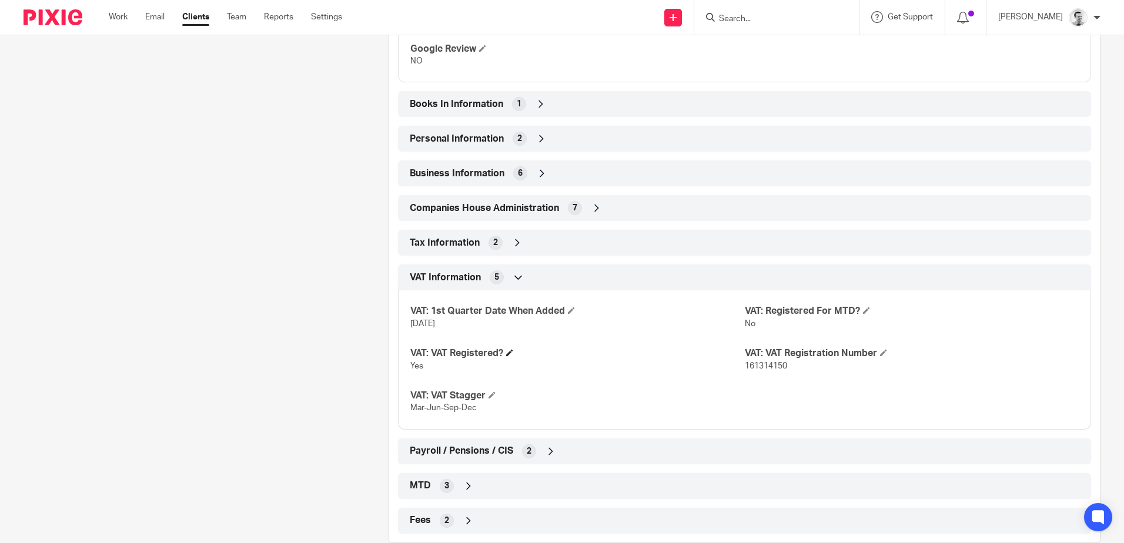
scroll to position [566, 0]
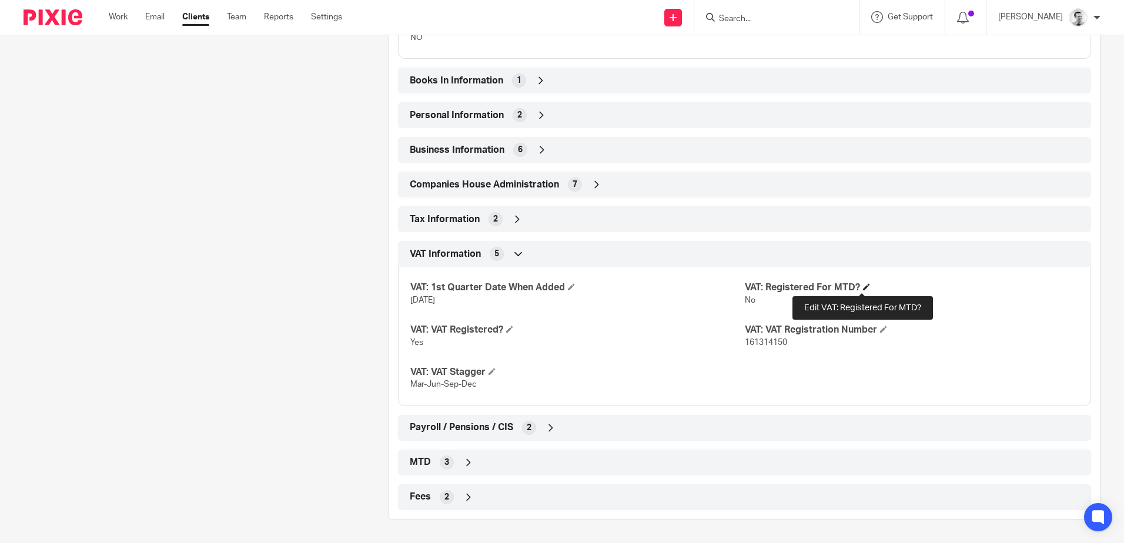
click at [863, 287] on span at bounding box center [866, 286] width 7 height 7
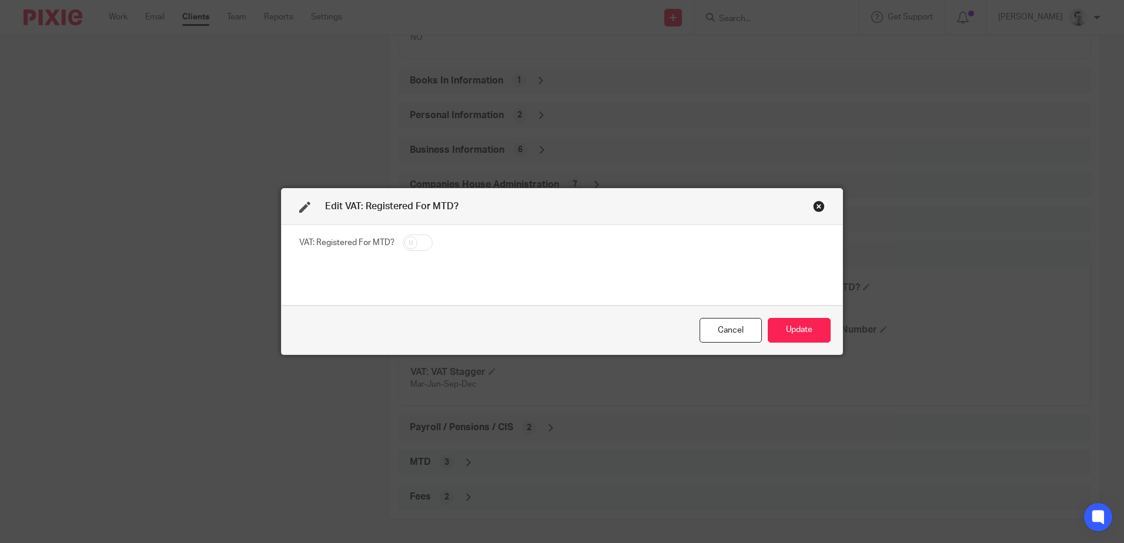
click at [421, 240] on input "checkbox" at bounding box center [418, 242] width 30 height 16
checkbox input "true"
click at [791, 327] on button "Update" at bounding box center [798, 330] width 63 height 25
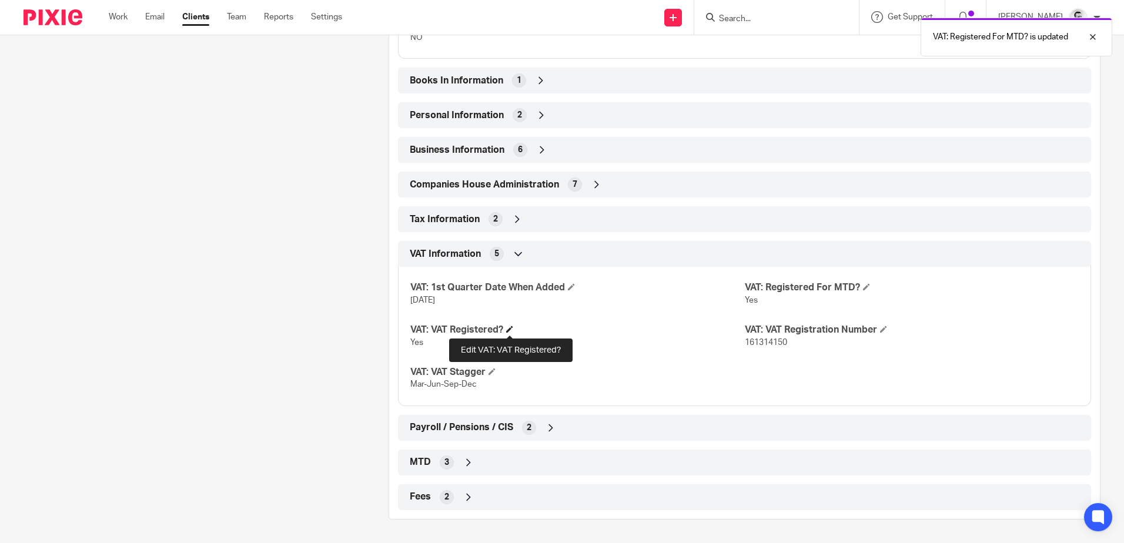
click at [506, 328] on span at bounding box center [509, 329] width 7 height 7
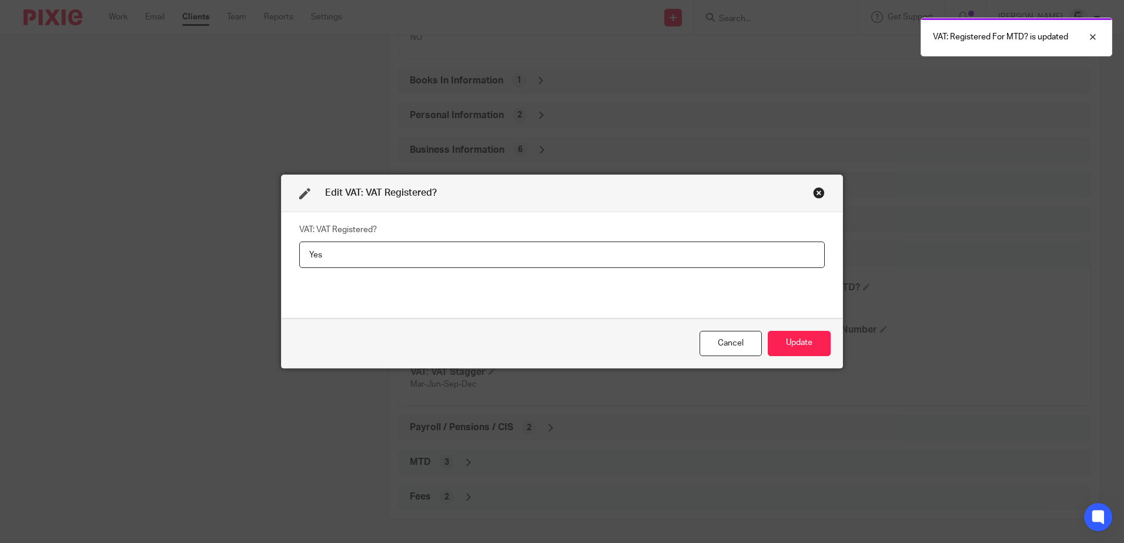
drag, startPoint x: 341, startPoint y: 256, endPoint x: 283, endPoint y: 254, distance: 58.8
click at [283, 254] on div "VAT: VAT Registered? Yes" at bounding box center [561, 265] width 561 height 106
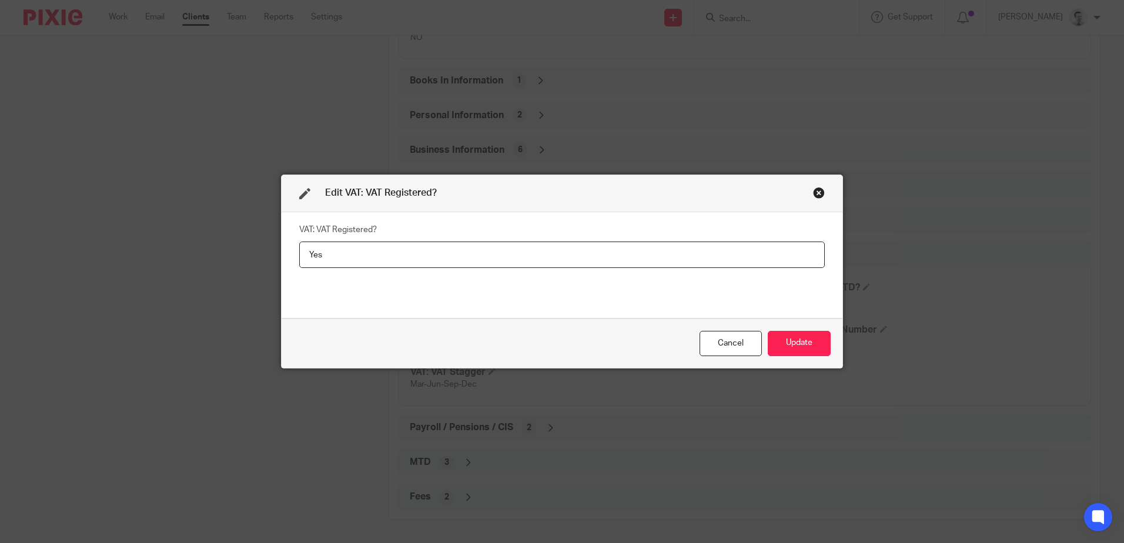
click at [813, 192] on div "Close this dialog window" at bounding box center [819, 193] width 12 height 12
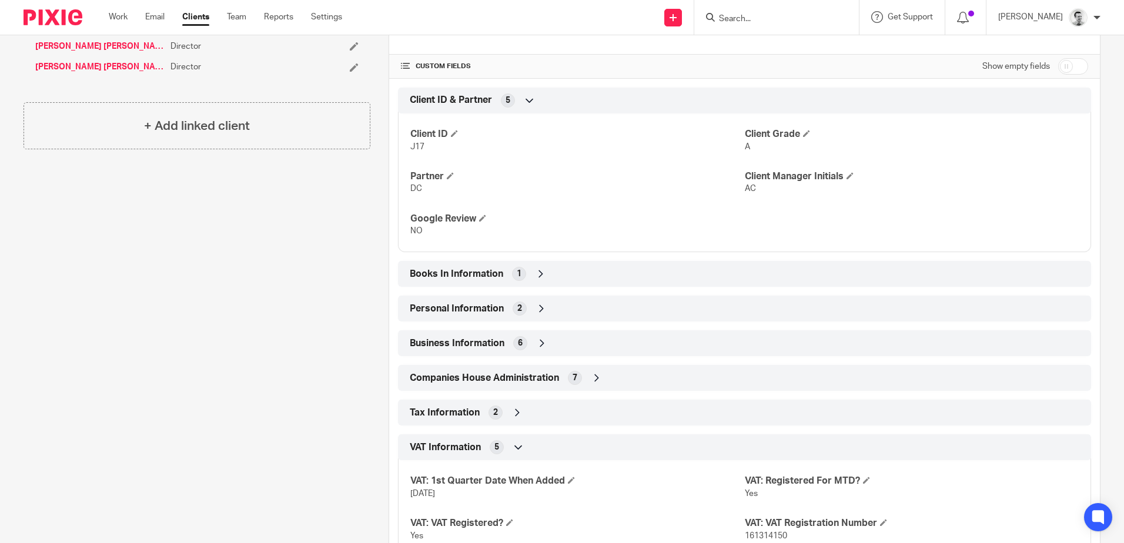
scroll to position [214, 0]
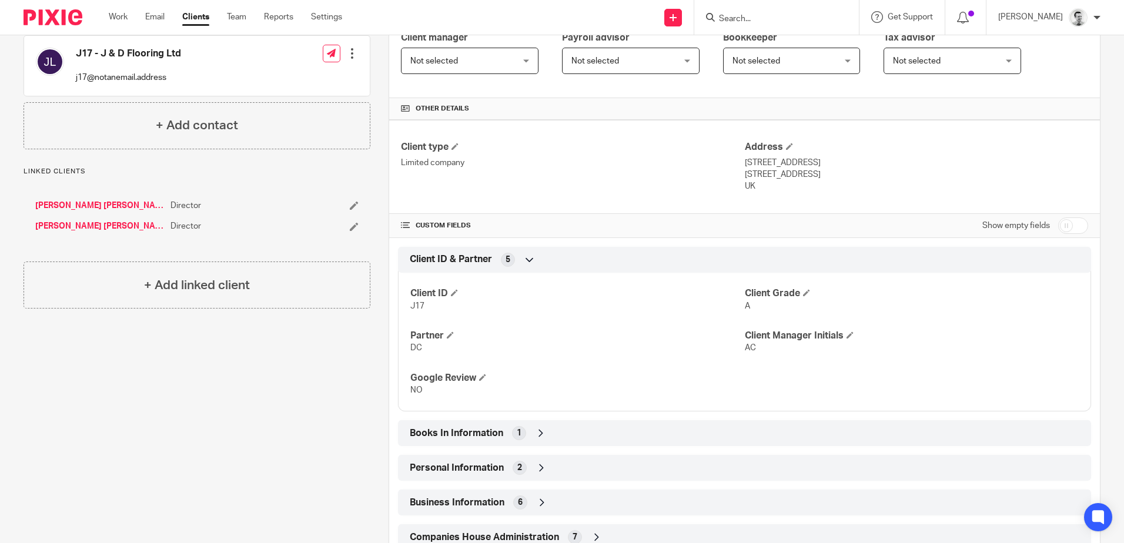
click at [1067, 227] on input "checkbox" at bounding box center [1073, 225] width 30 height 16
checkbox input "true"
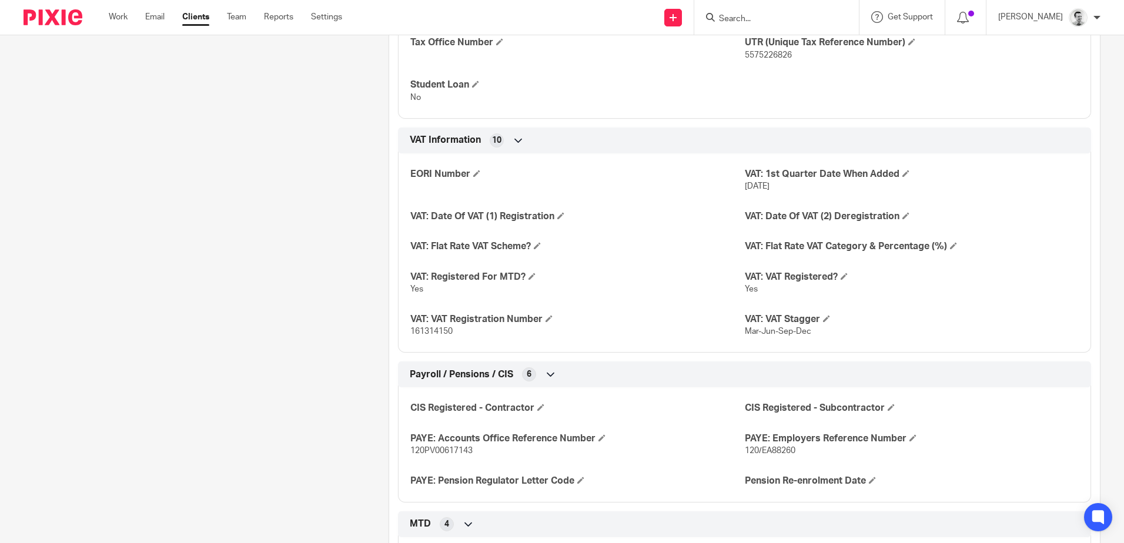
scroll to position [1683, 0]
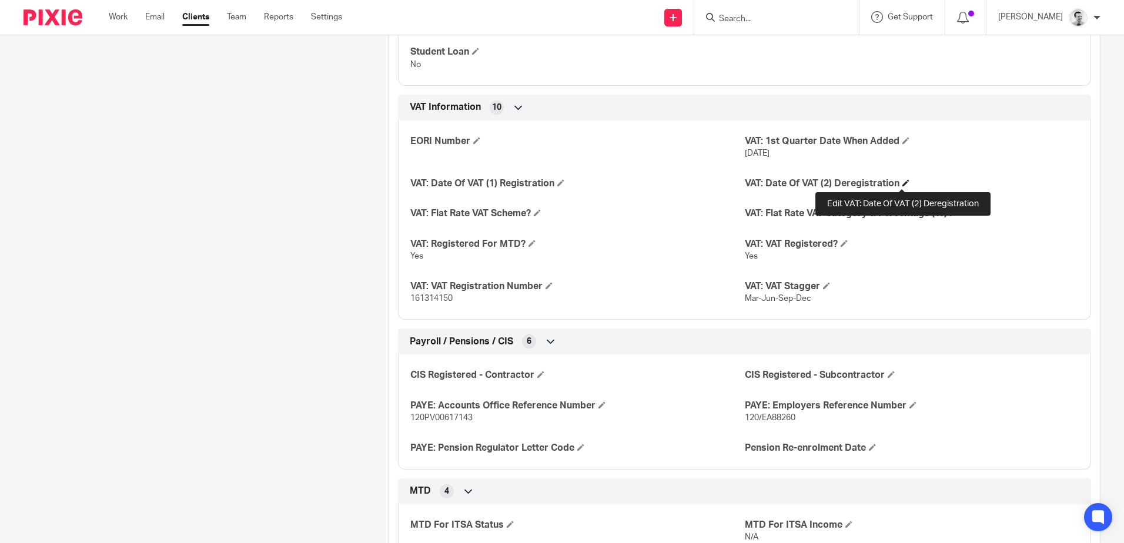
click at [902, 182] on span at bounding box center [905, 182] width 7 height 7
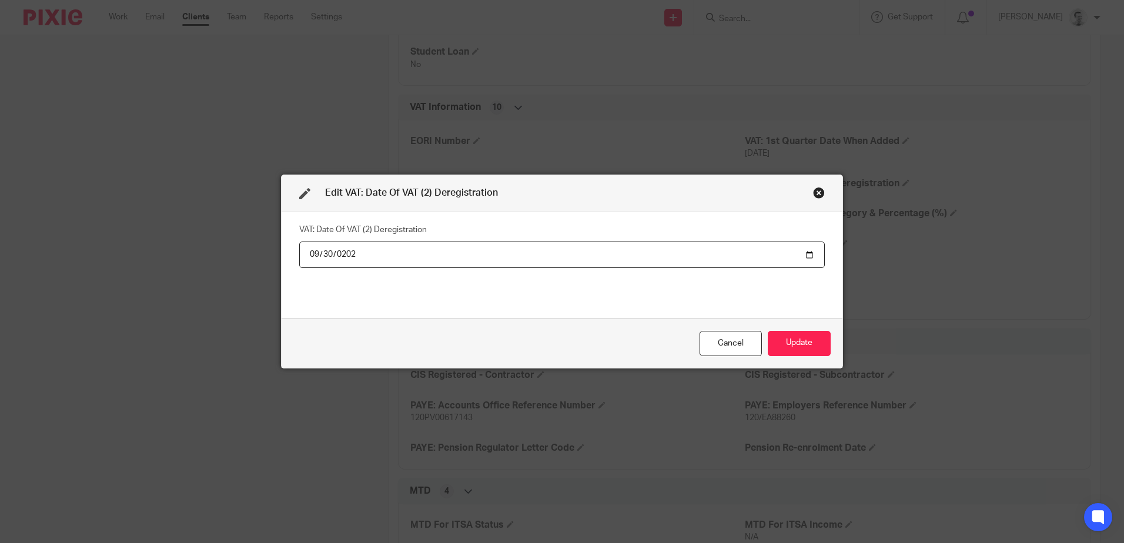
type input "2025-09-30"
click at [775, 337] on button "Update" at bounding box center [798, 343] width 63 height 25
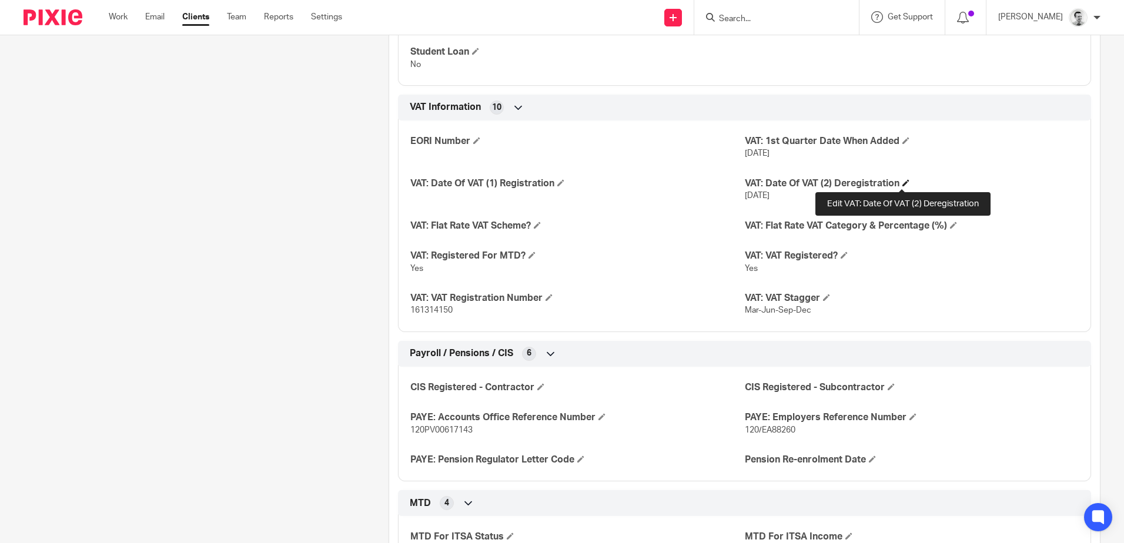
click at [902, 183] on span at bounding box center [905, 182] width 7 height 7
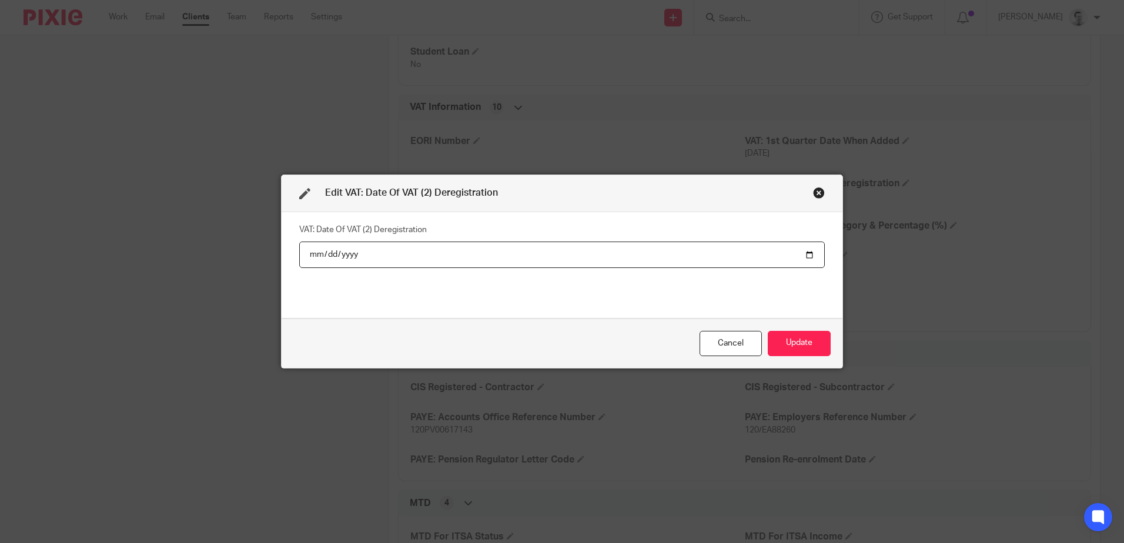
type input "2025-10-01"
click at [802, 337] on button "Update" at bounding box center [798, 343] width 63 height 25
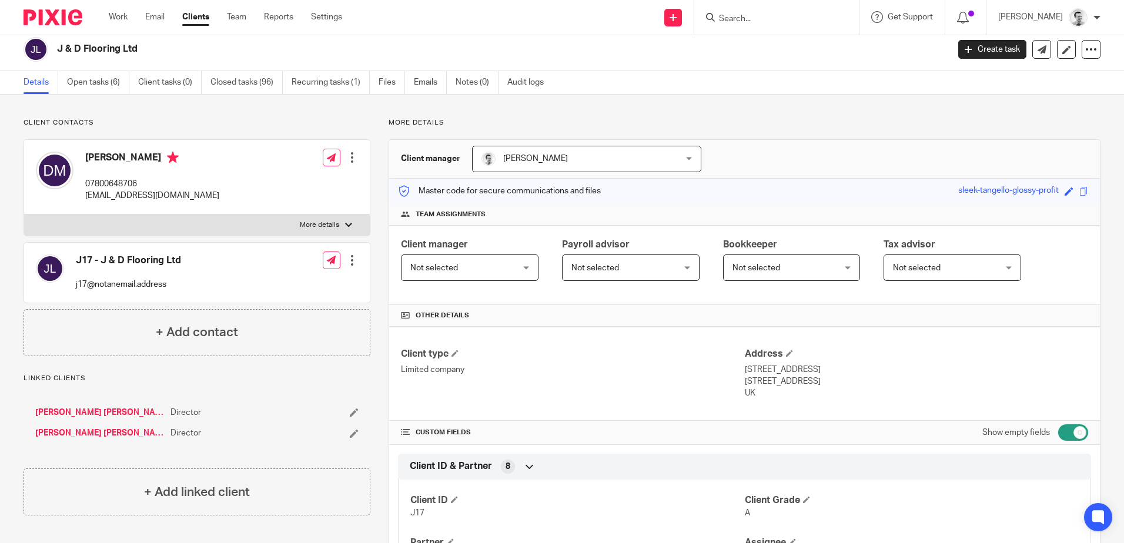
scroll to position [0, 0]
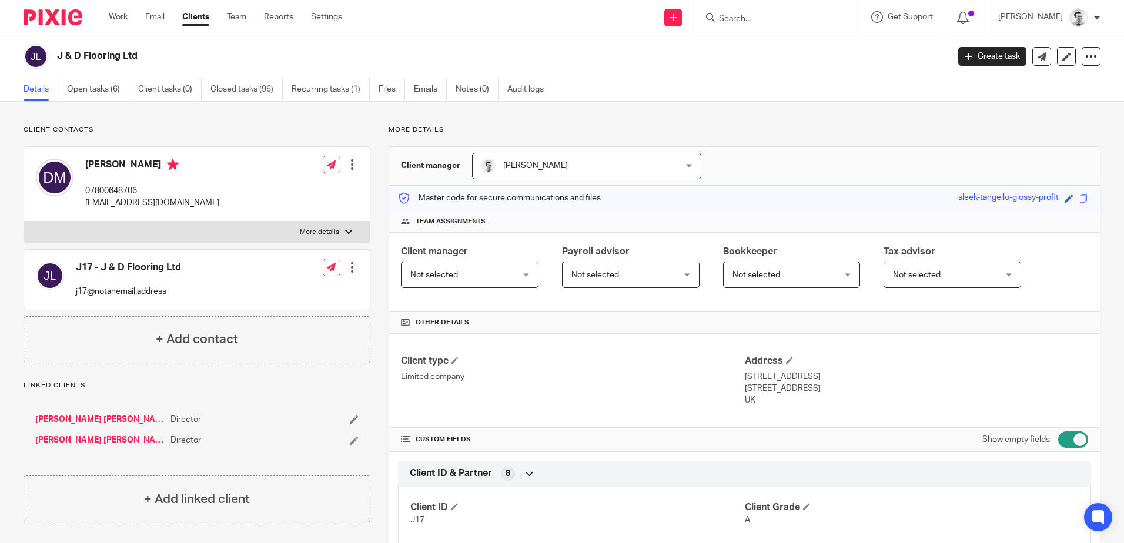
click at [1058, 436] on input "checkbox" at bounding box center [1073, 439] width 30 height 16
checkbox input "false"
click at [96, 88] on link "Open tasks (6)" at bounding box center [98, 89] width 62 height 23
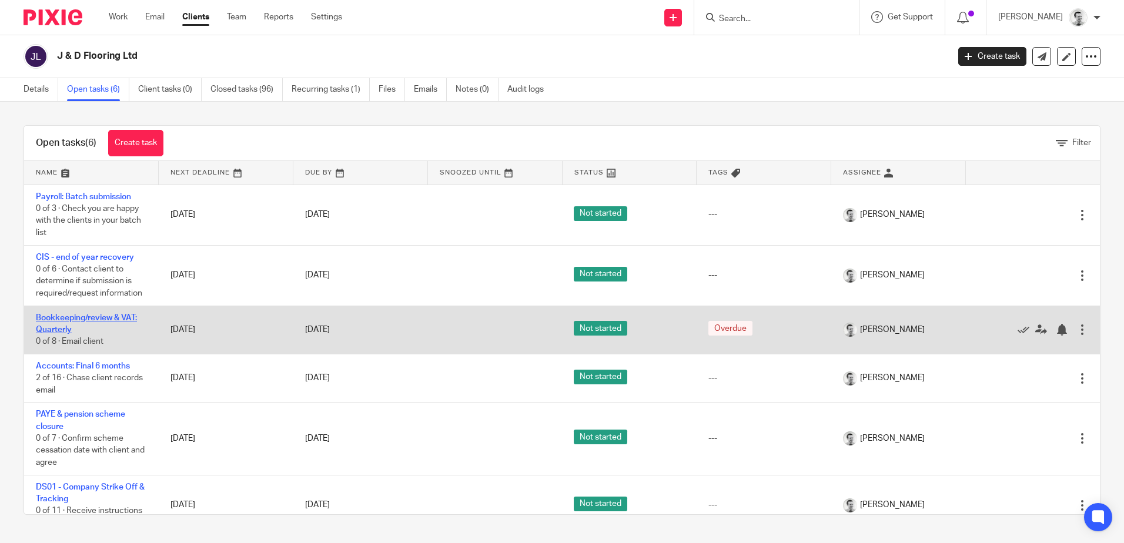
click at [88, 316] on link "Bookkeeping/review & VAT: Quarterly" at bounding box center [86, 324] width 101 height 20
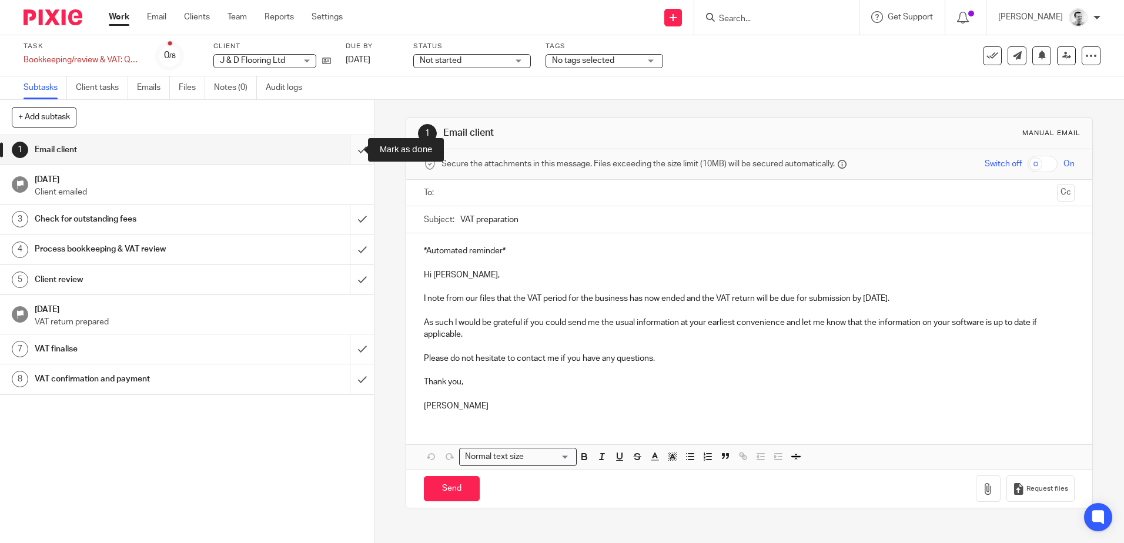
click at [351, 147] on input "submit" at bounding box center [187, 149] width 374 height 29
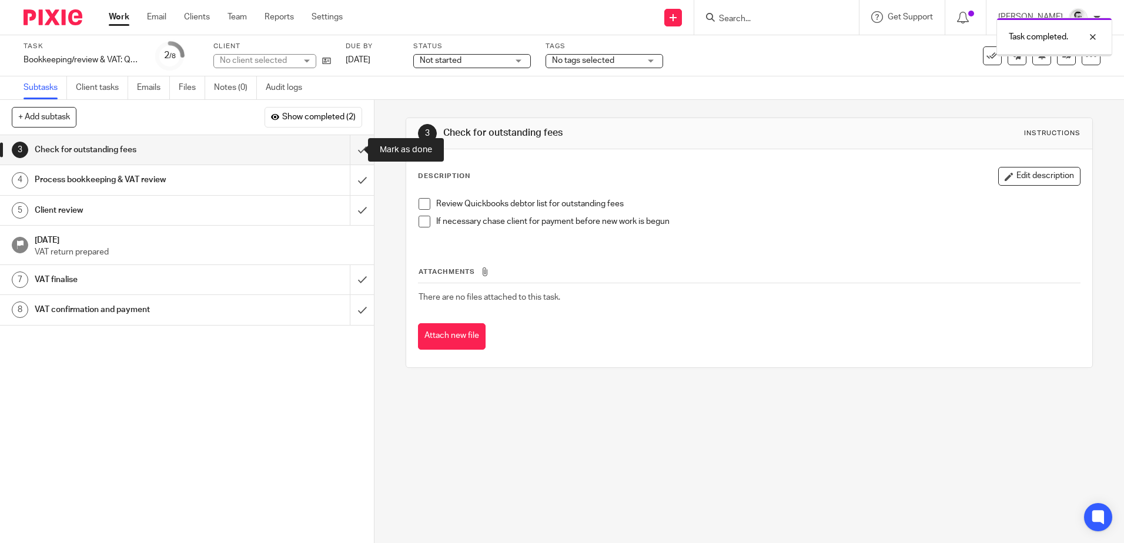
click at [351, 148] on input "submit" at bounding box center [187, 149] width 374 height 29
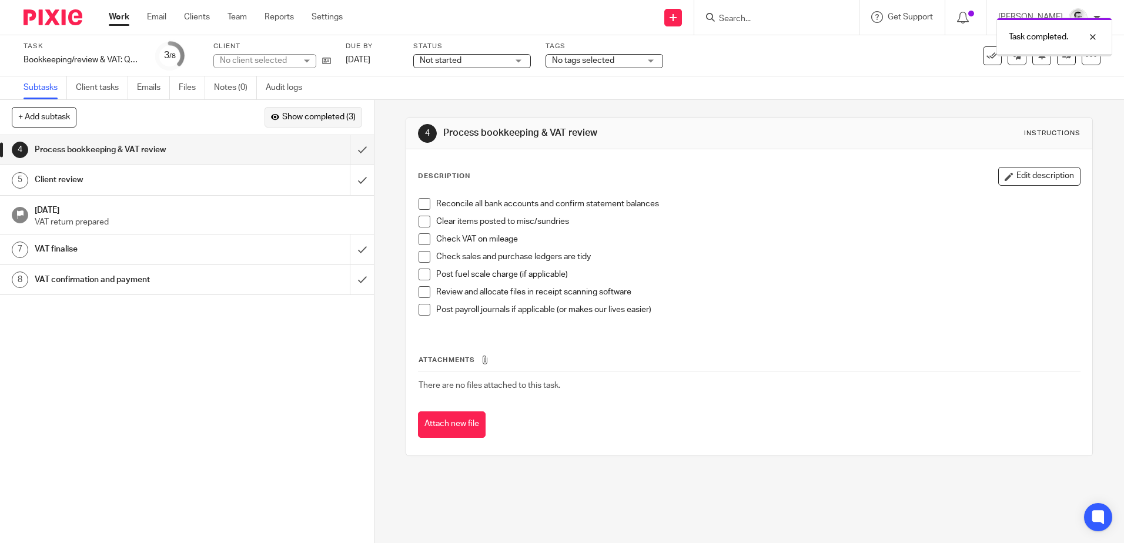
click at [307, 109] on button "Show completed (3)" at bounding box center [313, 117] width 98 height 20
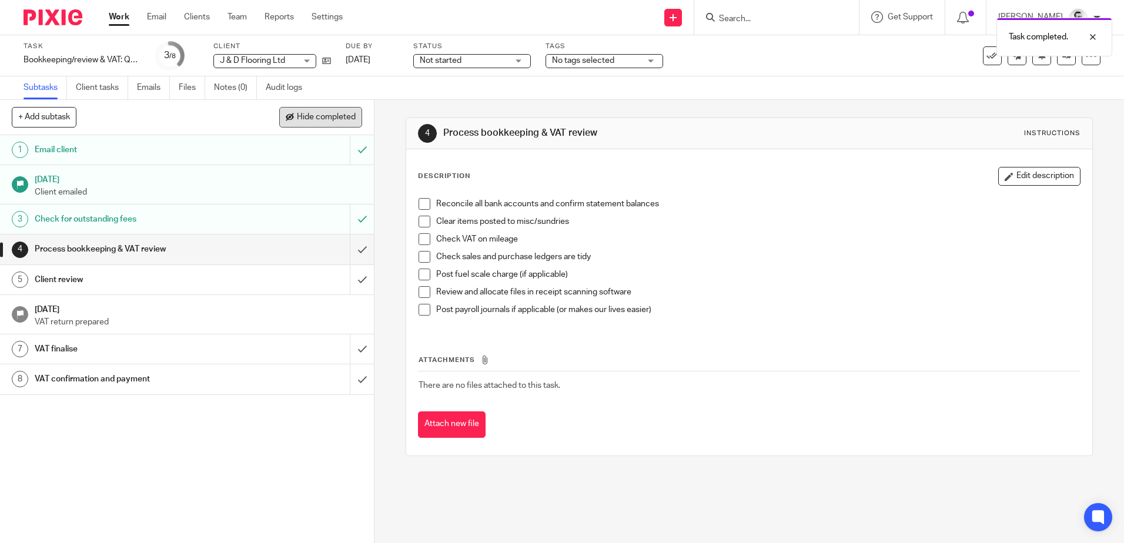
click at [328, 116] on span "Hide completed" at bounding box center [326, 117] width 59 height 9
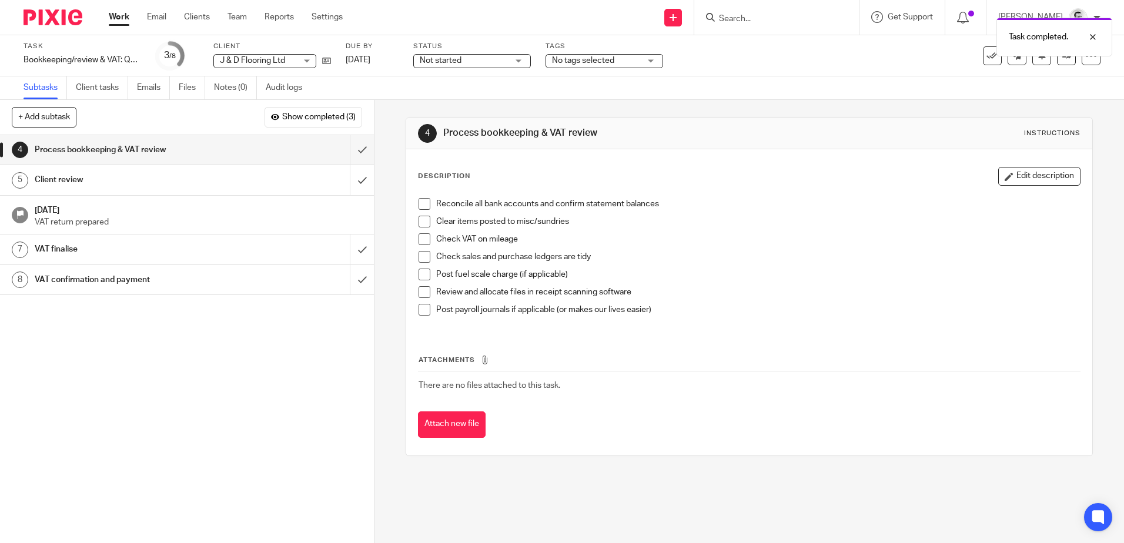
click at [116, 16] on link "Work" at bounding box center [119, 17] width 21 height 12
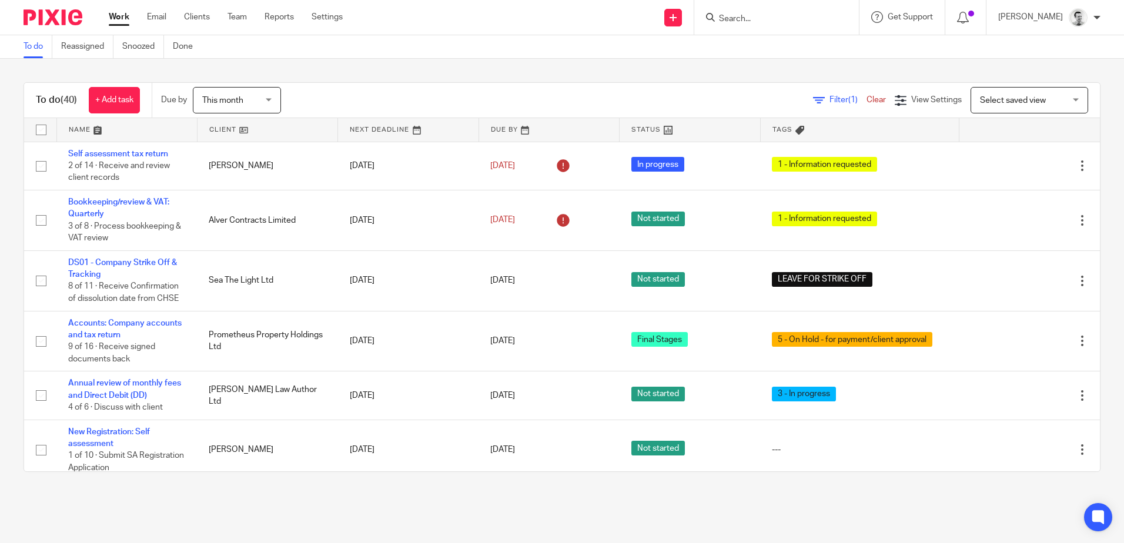
click at [209, 128] on link at bounding box center [267, 130] width 140 height 24
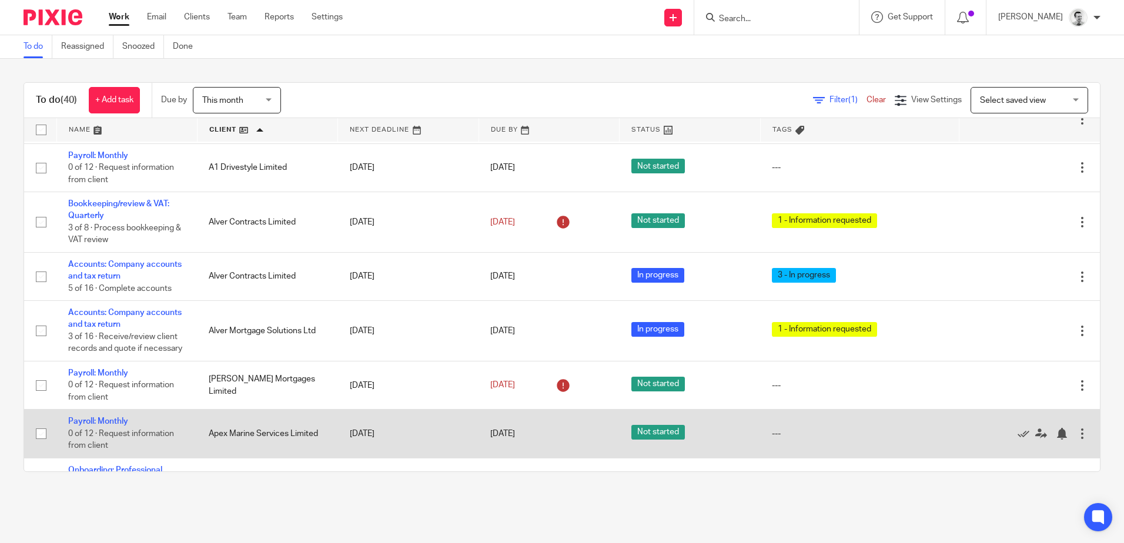
scroll to position [176, 0]
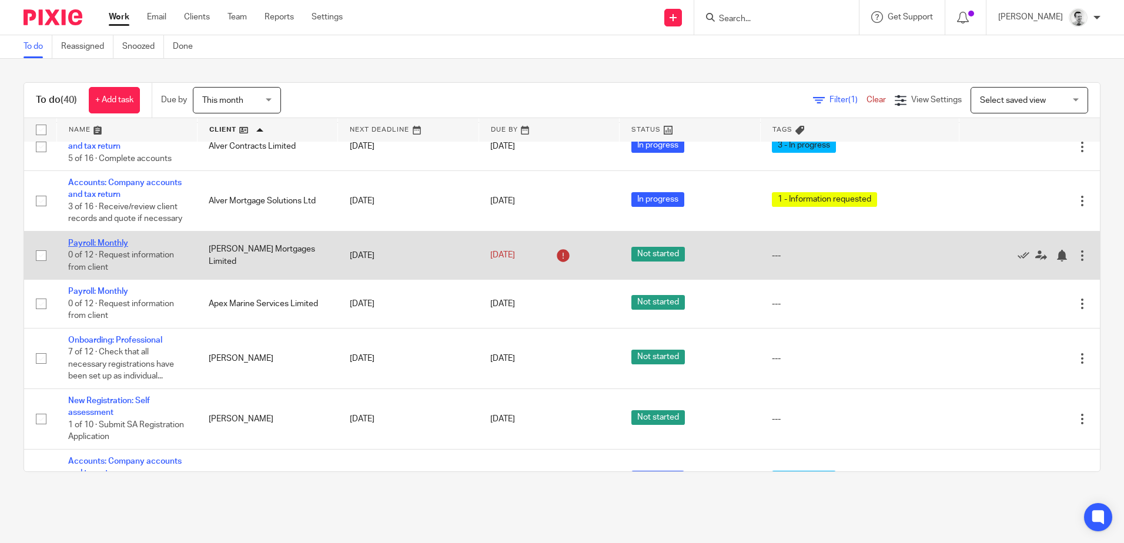
click at [102, 247] on link "Payroll: Monthly" at bounding box center [98, 243] width 60 height 8
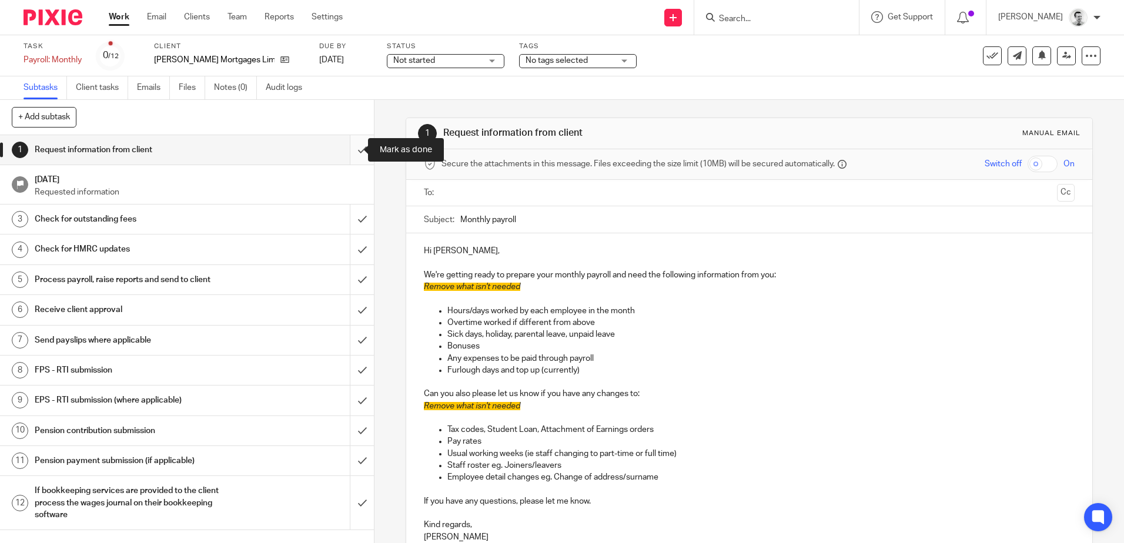
click at [350, 146] on input "submit" at bounding box center [187, 149] width 374 height 29
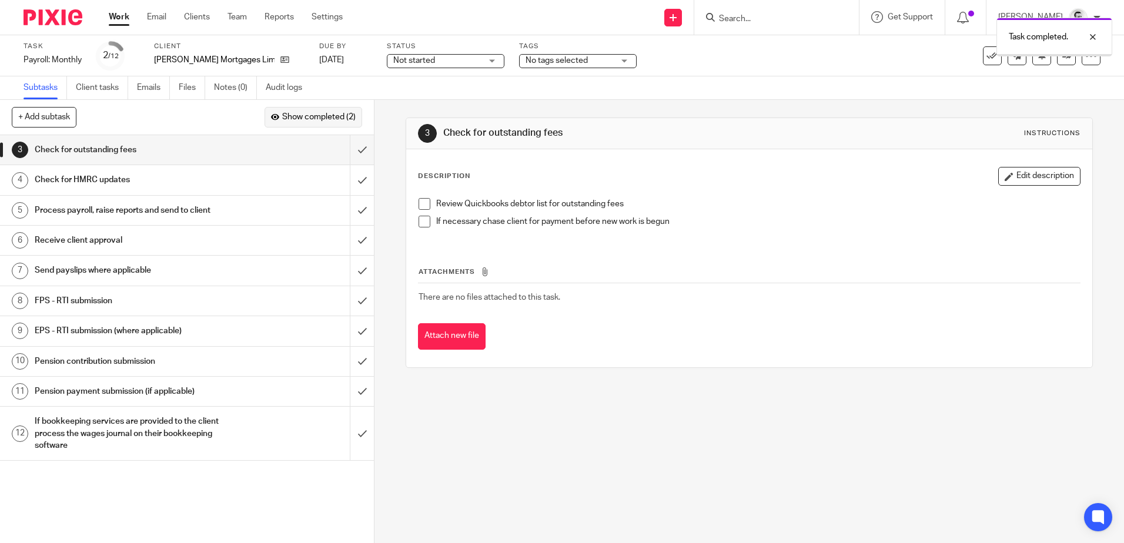
click at [313, 120] on span "Show completed (2)" at bounding box center [318, 117] width 73 height 9
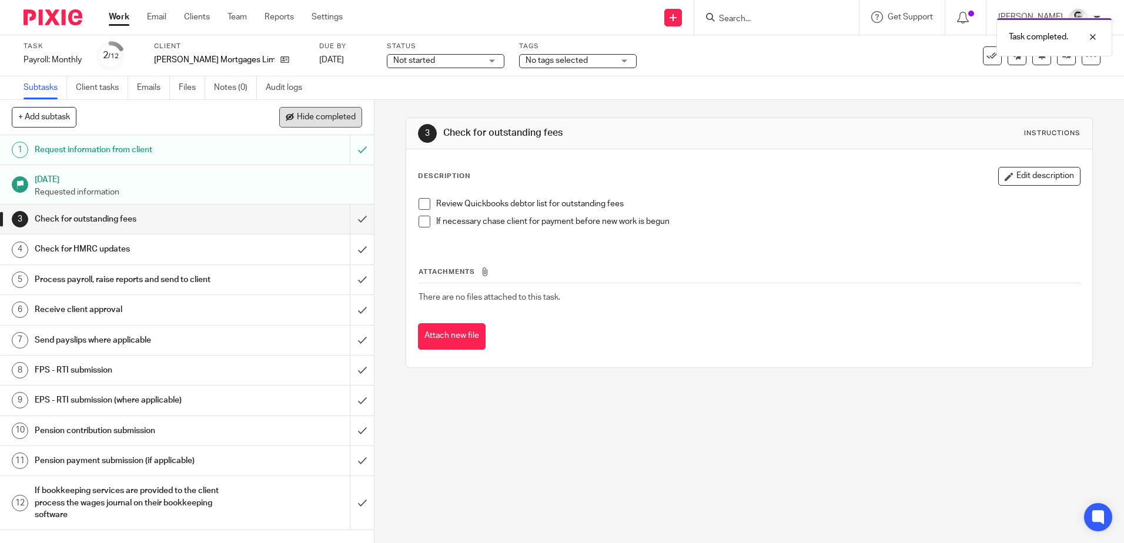
click at [287, 118] on span at bounding box center [290, 117] width 8 height 8
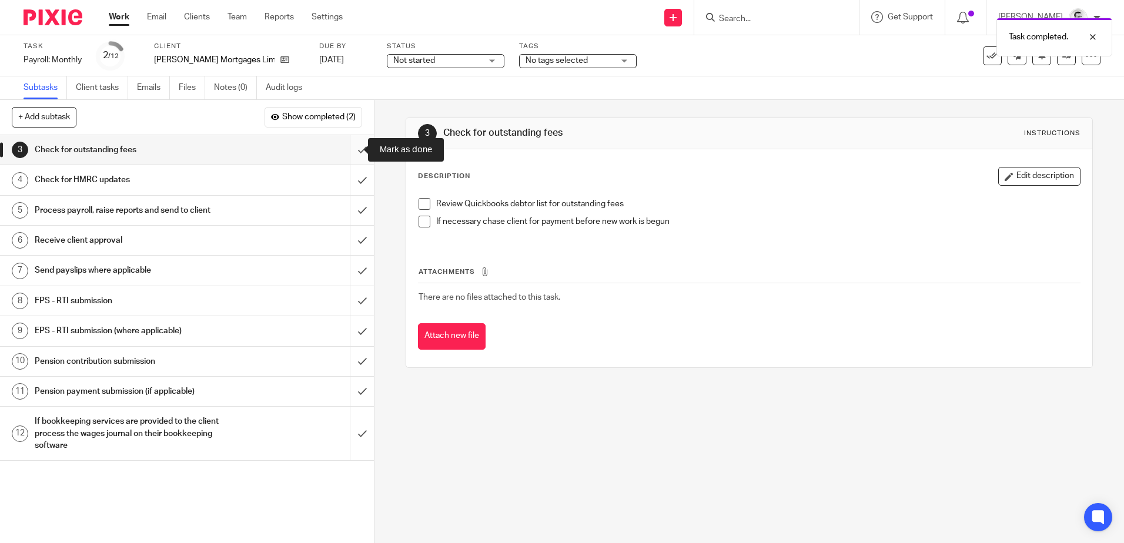
click at [350, 152] on input "submit" at bounding box center [187, 149] width 374 height 29
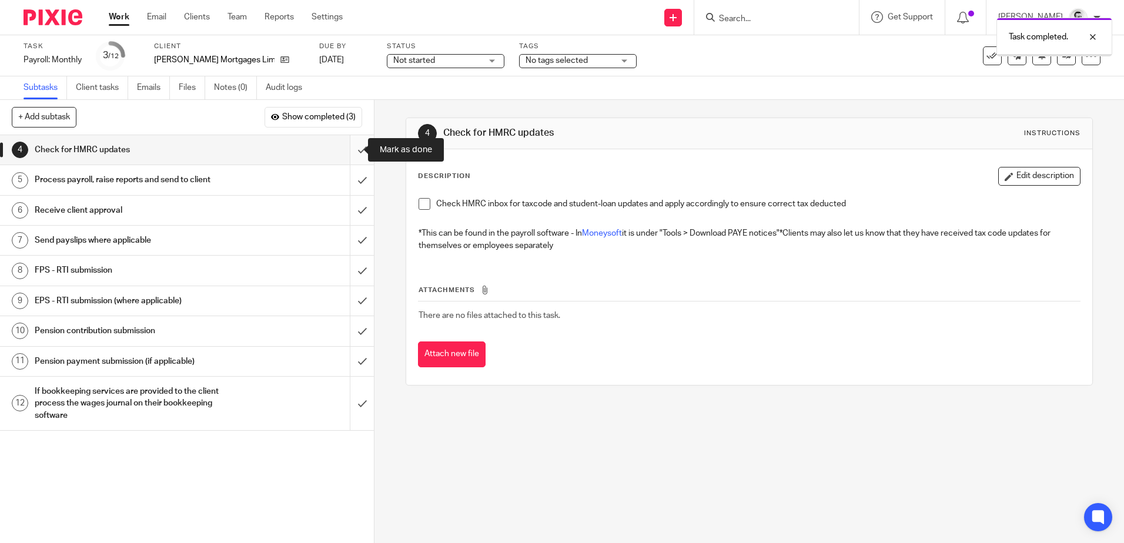
click at [350, 155] on input "submit" at bounding box center [187, 149] width 374 height 29
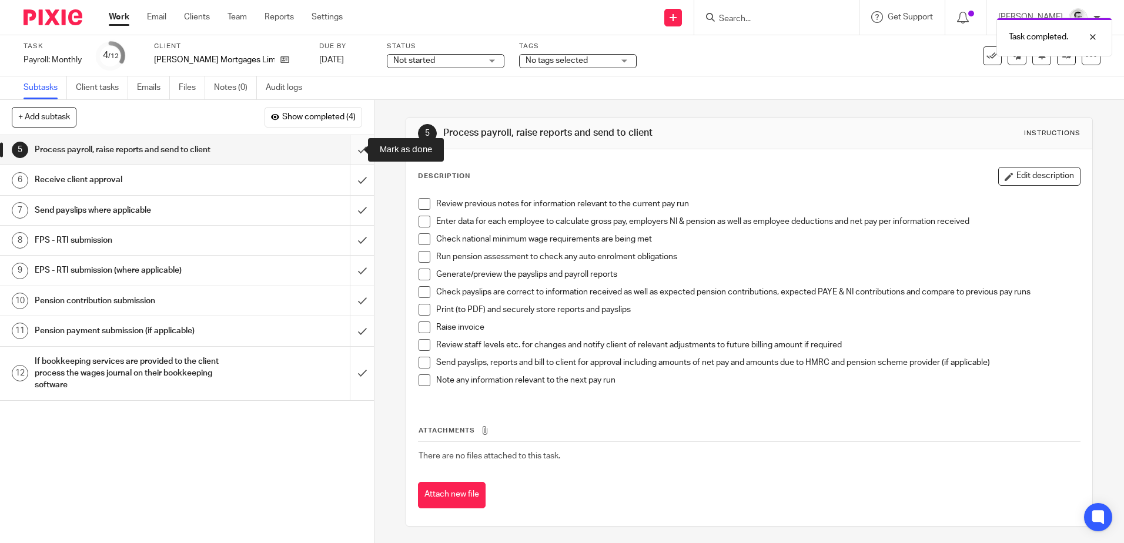
click at [350, 149] on input "submit" at bounding box center [187, 149] width 374 height 29
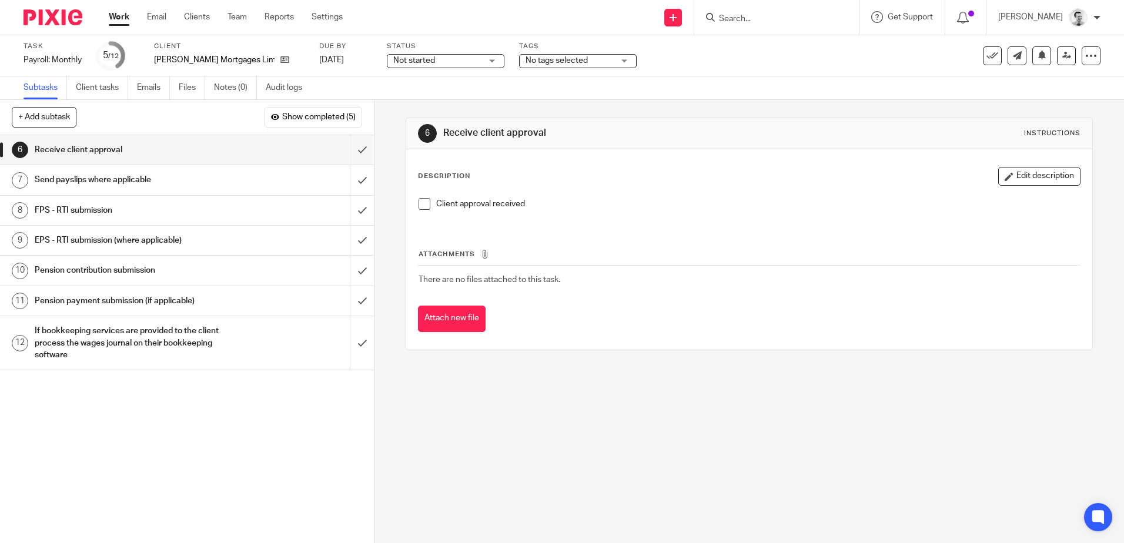
click at [115, 16] on link "Work" at bounding box center [119, 17] width 21 height 12
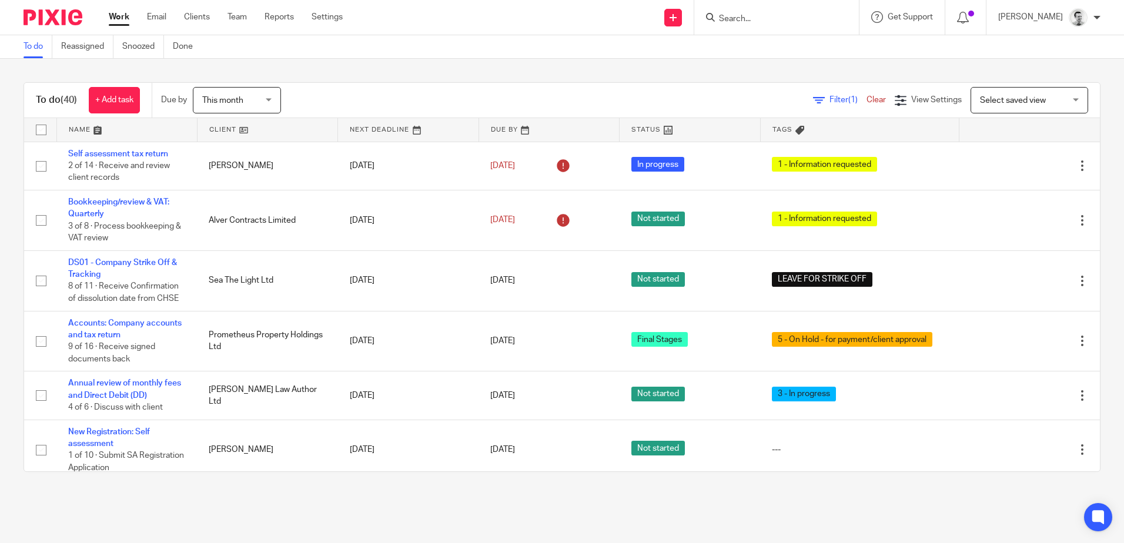
click at [988, 101] on span "Select saved view" at bounding box center [1013, 100] width 66 height 8
click at [911, 99] on span "View Settings" at bounding box center [936, 100] width 51 height 8
click at [775, 74] on div "To do (40) + Add task Due by This month This month Today Tomorrow This week Nex…" at bounding box center [562, 277] width 1124 height 437
click at [829, 102] on span "Filter (1)" at bounding box center [847, 100] width 37 height 8
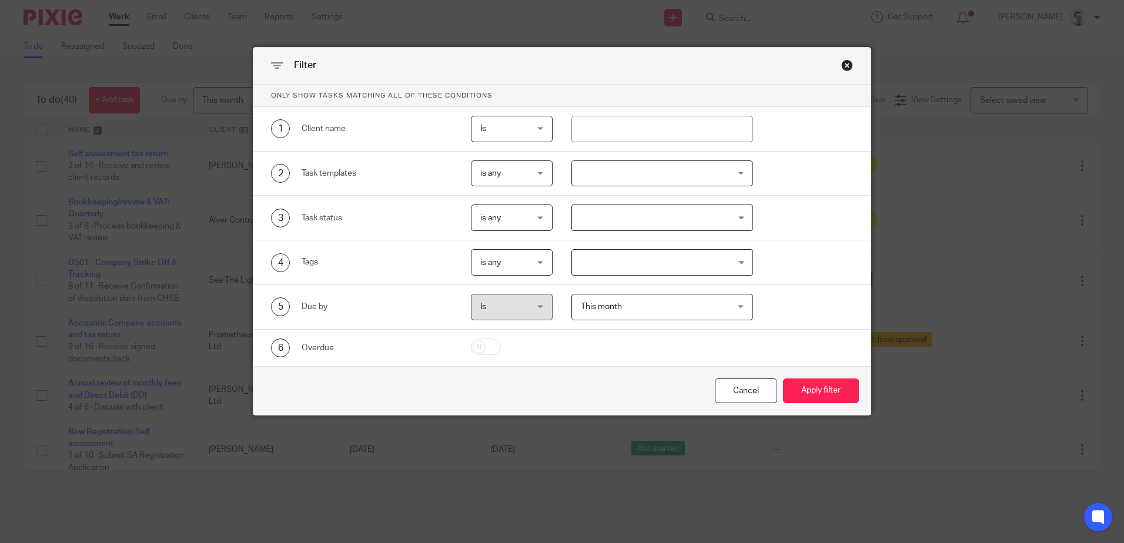
click at [594, 171] on div at bounding box center [662, 173] width 182 height 26
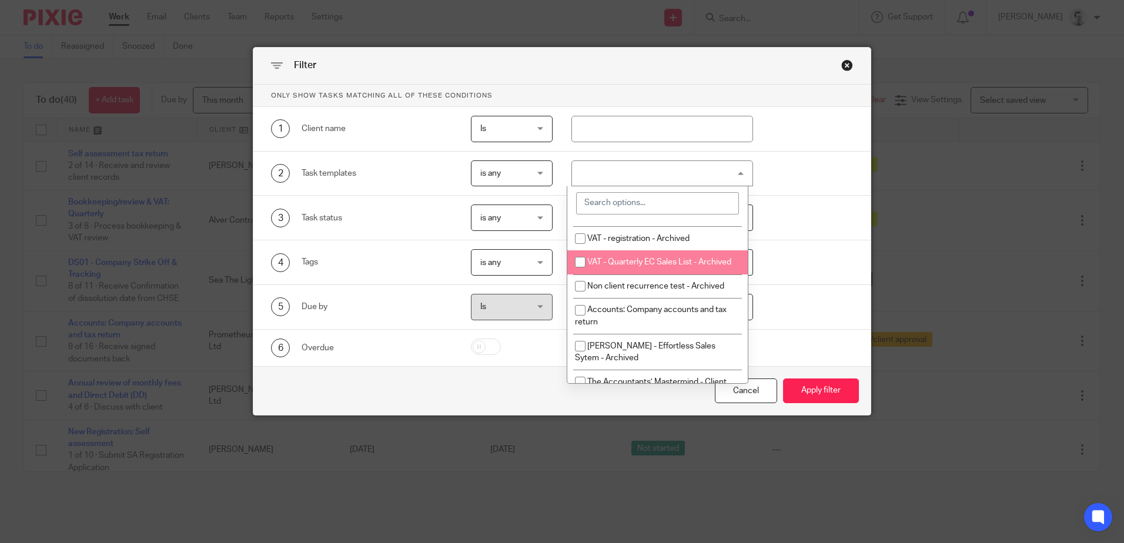
scroll to position [353, 0]
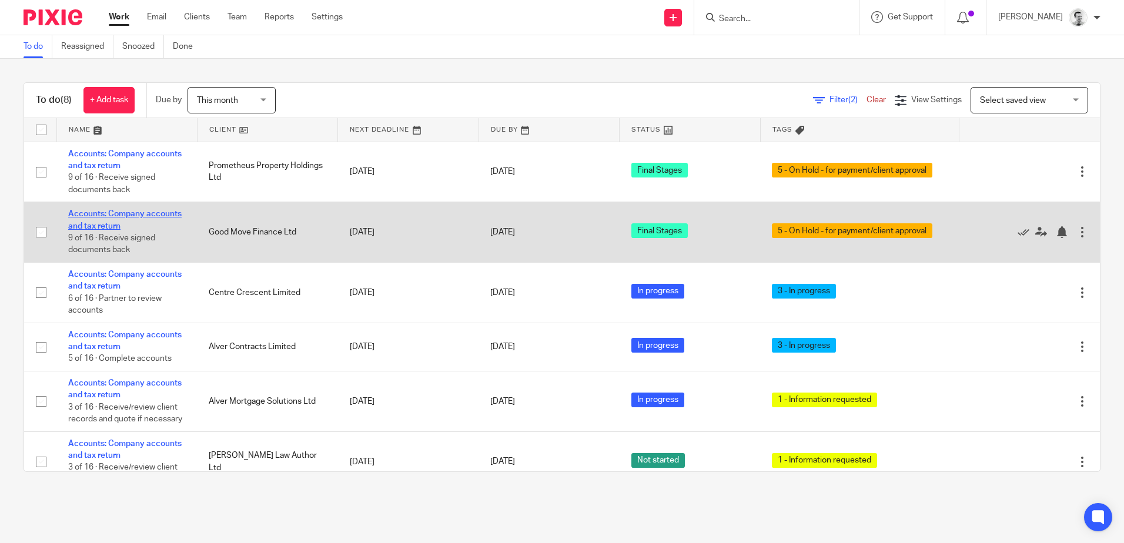
click at [109, 216] on link "Accounts: Company accounts and tax return" at bounding box center [124, 220] width 113 height 20
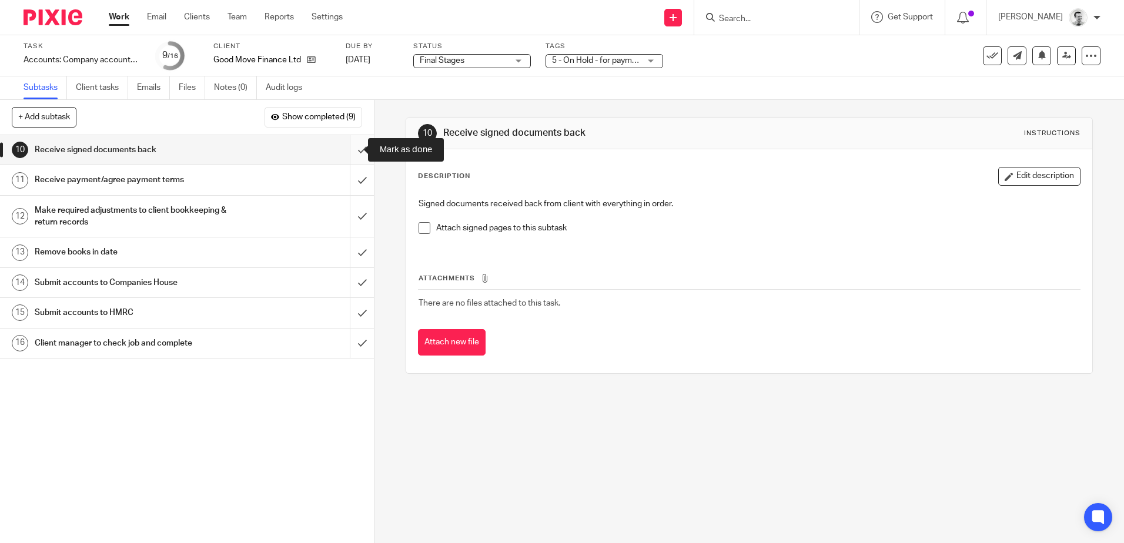
click at [347, 150] on input "submit" at bounding box center [187, 149] width 374 height 29
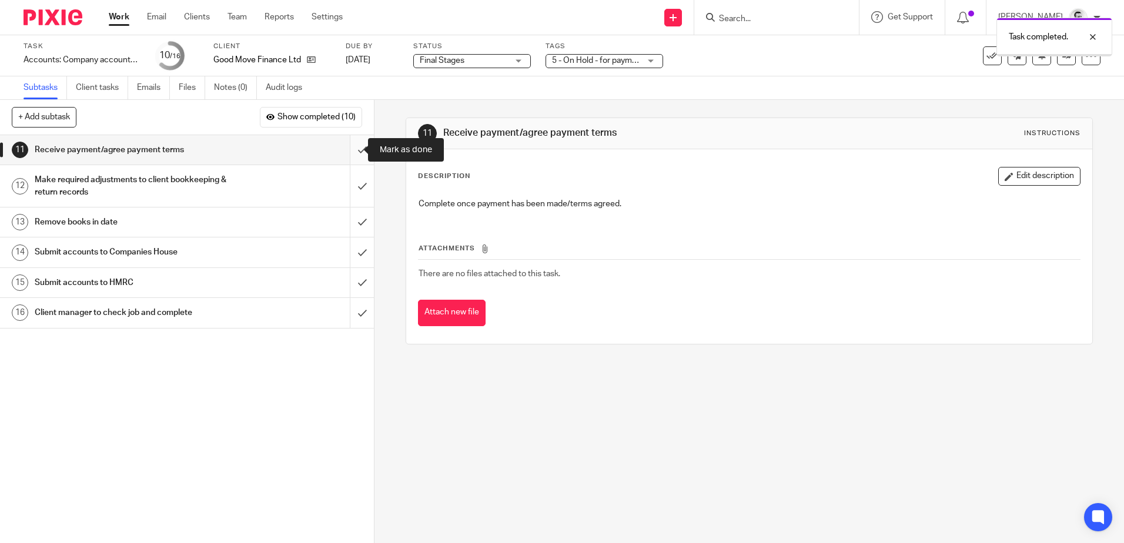
click at [351, 150] on input "submit" at bounding box center [187, 149] width 374 height 29
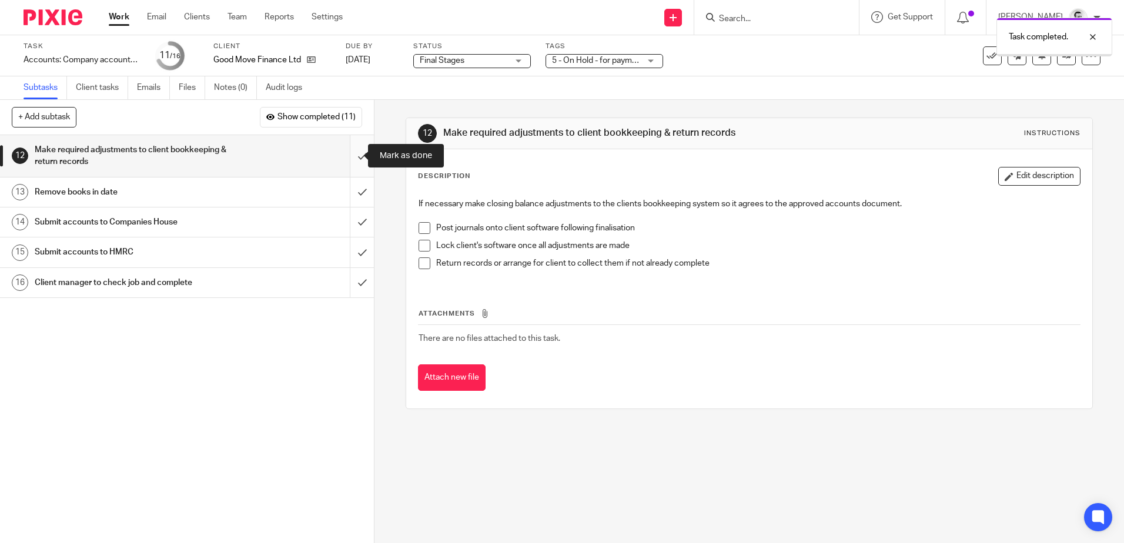
click at [351, 157] on input "submit" at bounding box center [187, 156] width 374 height 42
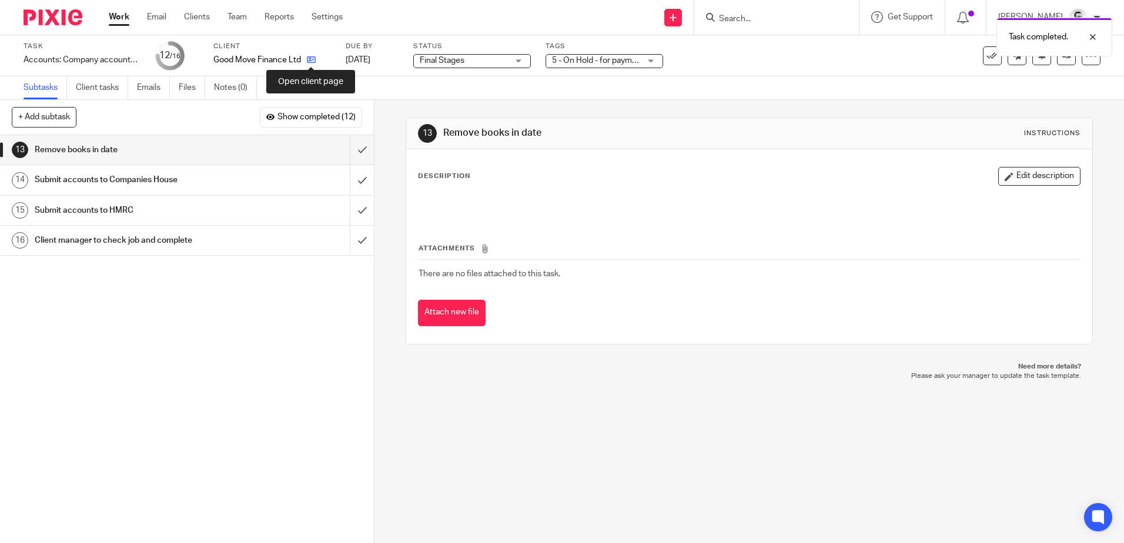
click at [309, 62] on icon at bounding box center [311, 59] width 9 height 9
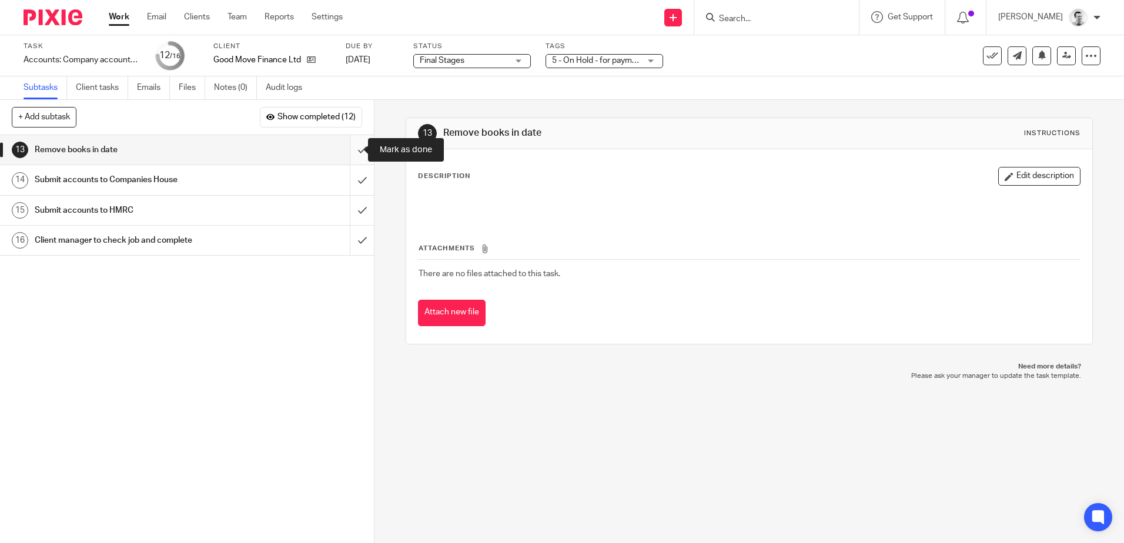
click at [345, 150] on input "submit" at bounding box center [187, 149] width 374 height 29
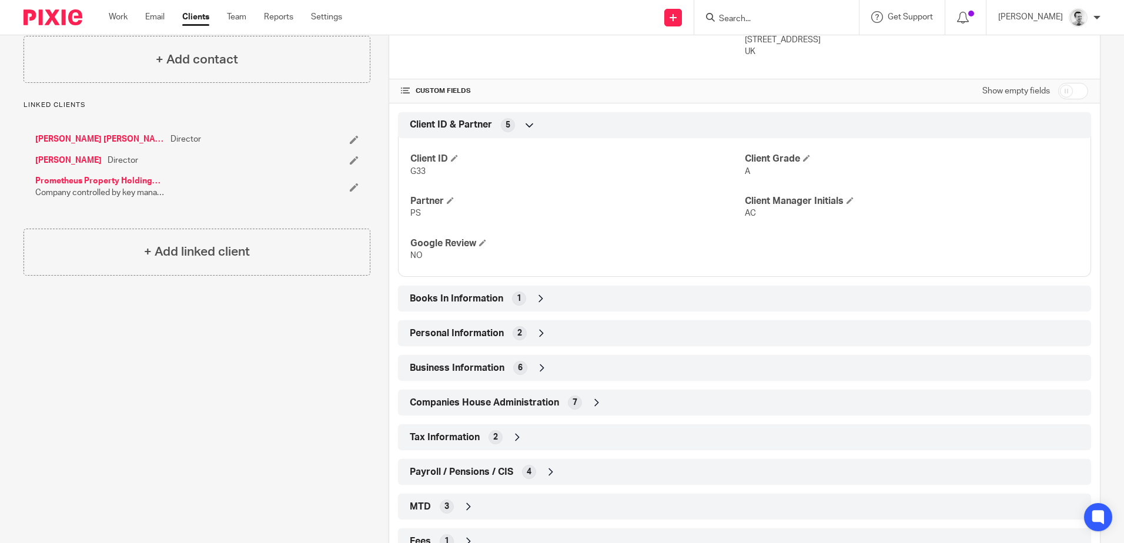
scroll to position [353, 0]
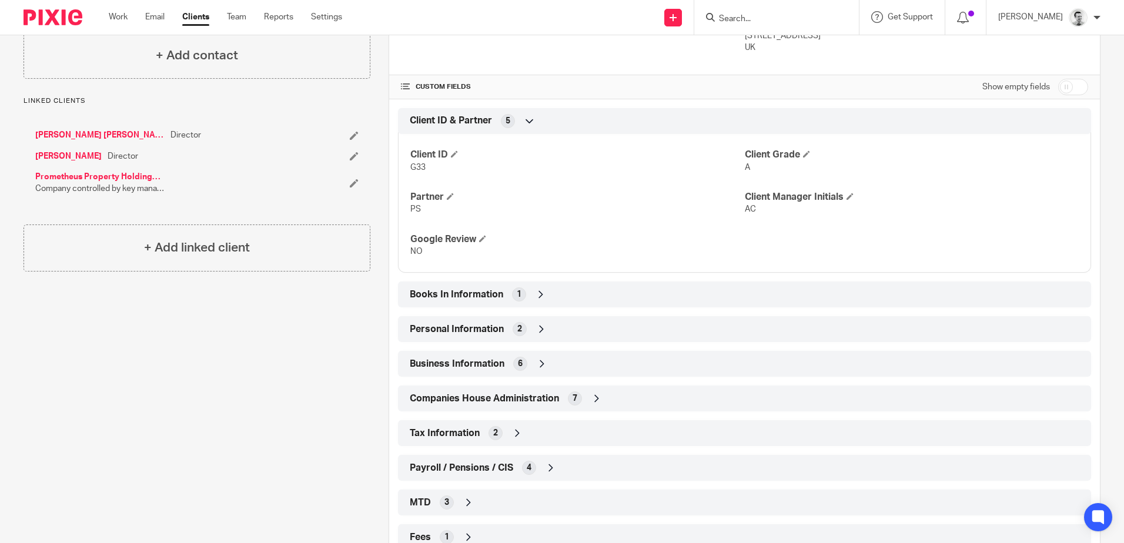
click at [548, 295] on div "Books In Information 1" at bounding box center [744, 294] width 675 height 20
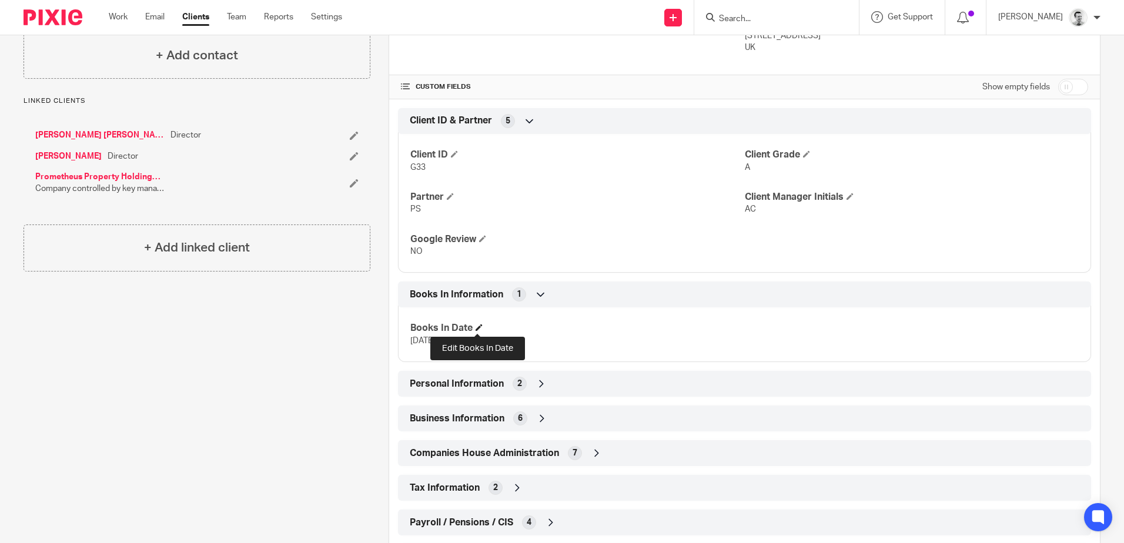
click at [477, 326] on span at bounding box center [478, 327] width 7 height 7
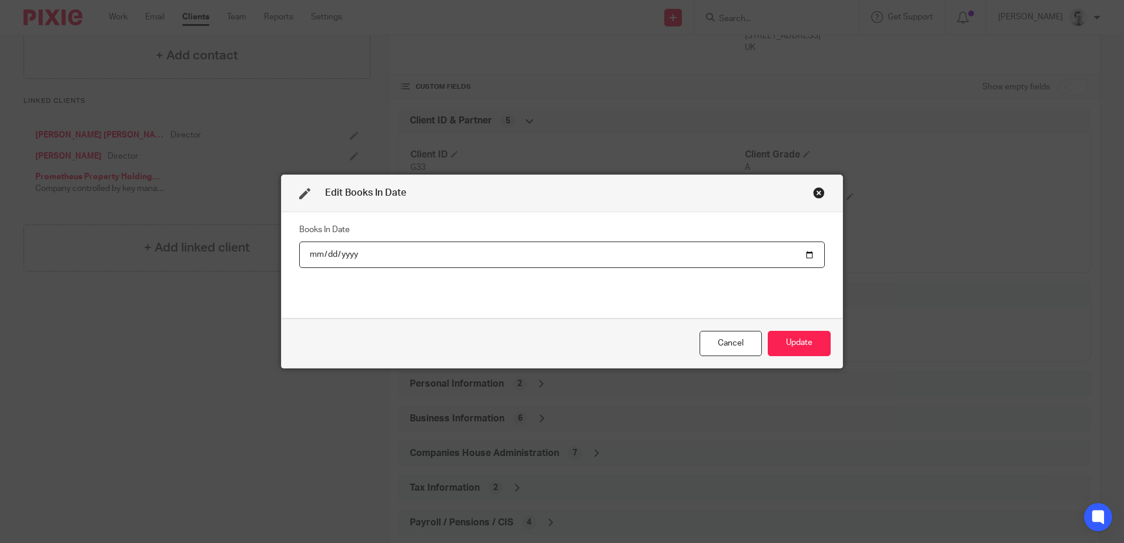
click at [320, 253] on input "date" at bounding box center [561, 255] width 525 height 26
click at [323, 253] on input "date" at bounding box center [561, 255] width 525 height 26
click at [348, 253] on input "date" at bounding box center [561, 255] width 525 height 26
click at [794, 351] on button "Update" at bounding box center [798, 343] width 63 height 25
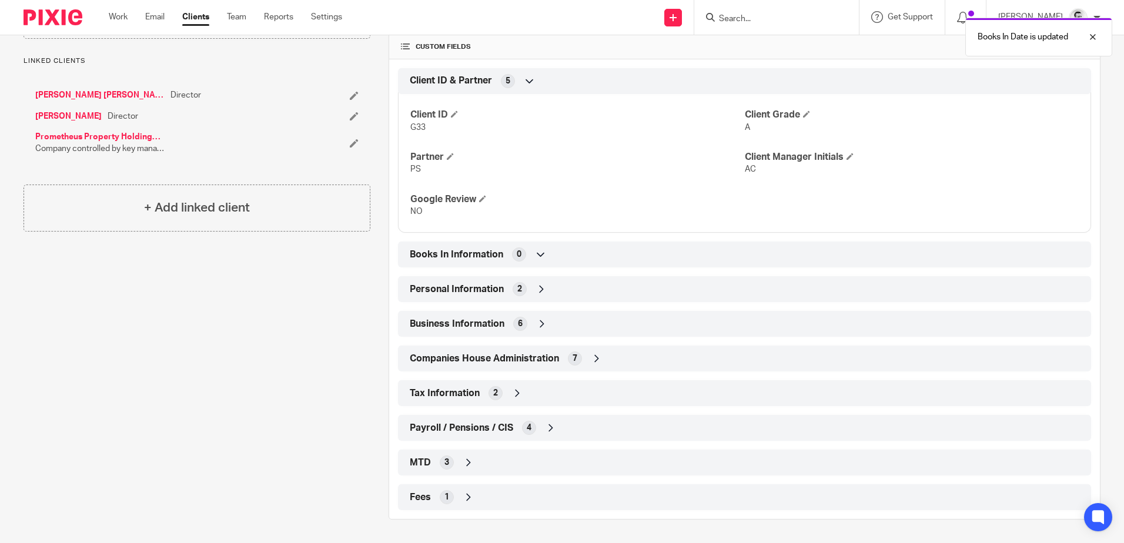
scroll to position [0, 0]
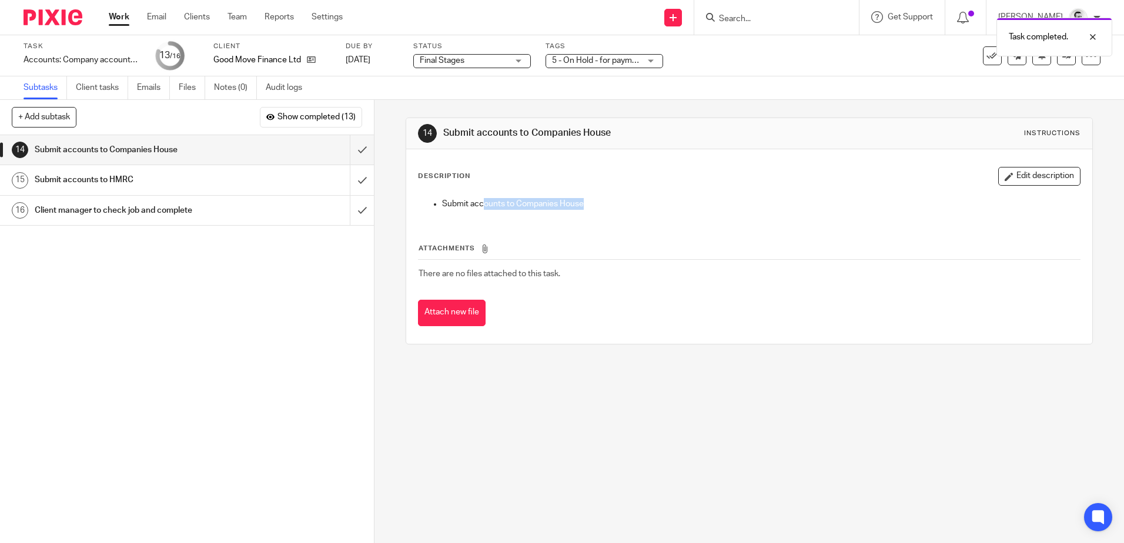
drag, startPoint x: 529, startPoint y: 209, endPoint x: 584, endPoint y: 209, distance: 54.7
click at [584, 209] on p "Submit accounts to Companies House" at bounding box center [760, 204] width 637 height 12
click at [351, 148] on input "submit" at bounding box center [187, 149] width 374 height 29
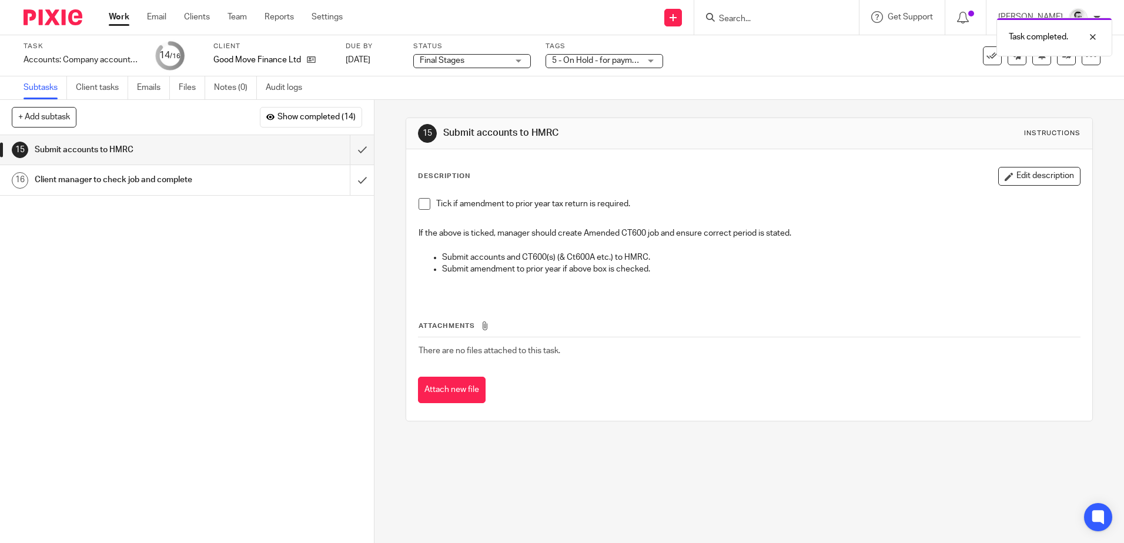
drag, startPoint x: 141, startPoint y: 269, endPoint x: 204, endPoint y: 202, distance: 91.5
click at [141, 264] on div "1 Consider plan for requesting books in/completing job [DATE] Consider plan for…" at bounding box center [187, 339] width 374 height 408
click at [350, 149] on input "submit" at bounding box center [187, 149] width 374 height 29
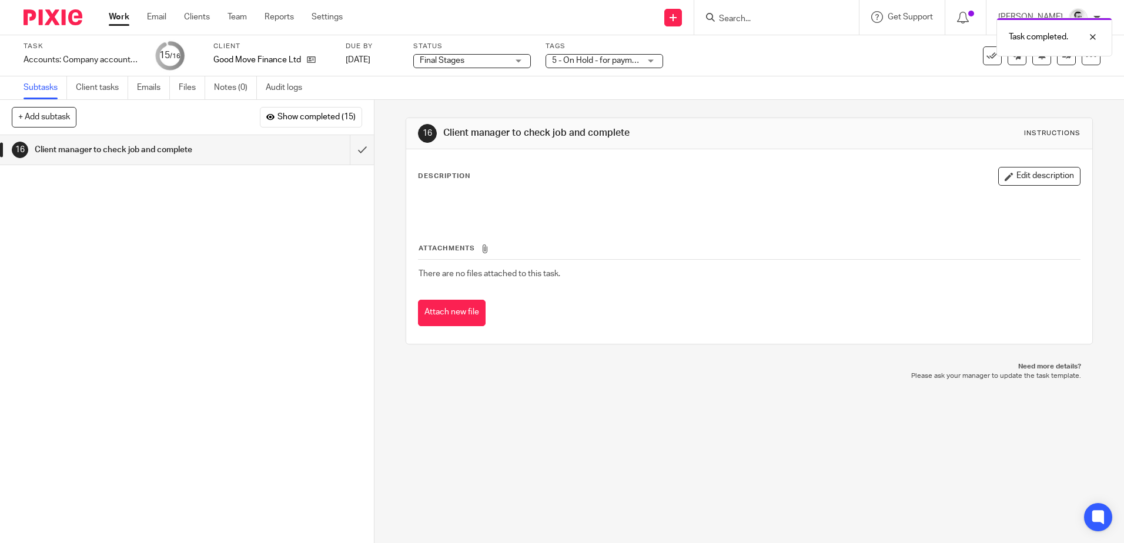
click at [626, 61] on span "5 - On Hold - for payment/client approval" at bounding box center [626, 60] width 149 height 8
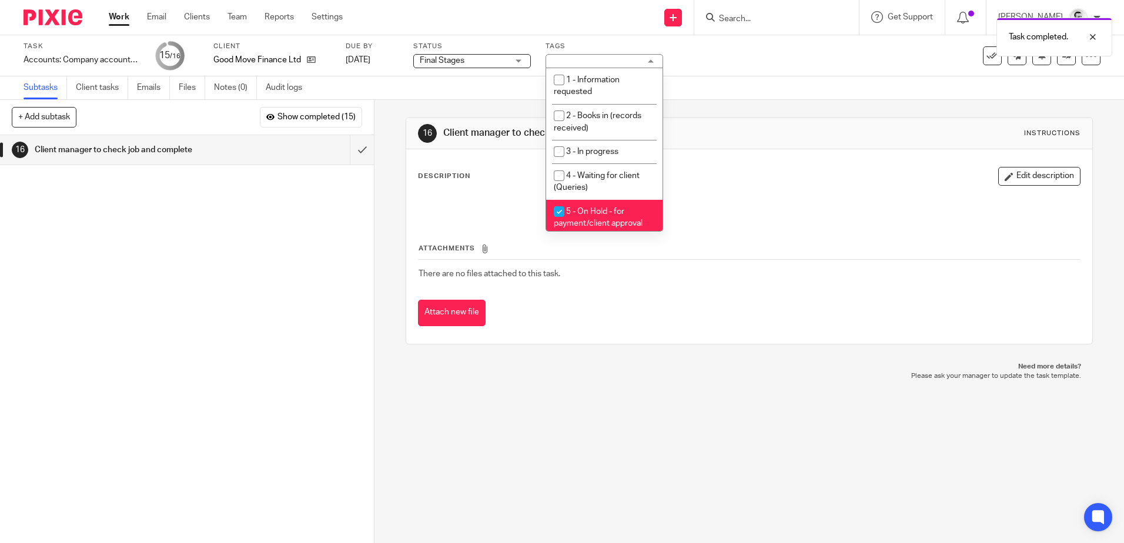
click at [559, 206] on input "checkbox" at bounding box center [559, 211] width 22 height 22
checkbox input "false"
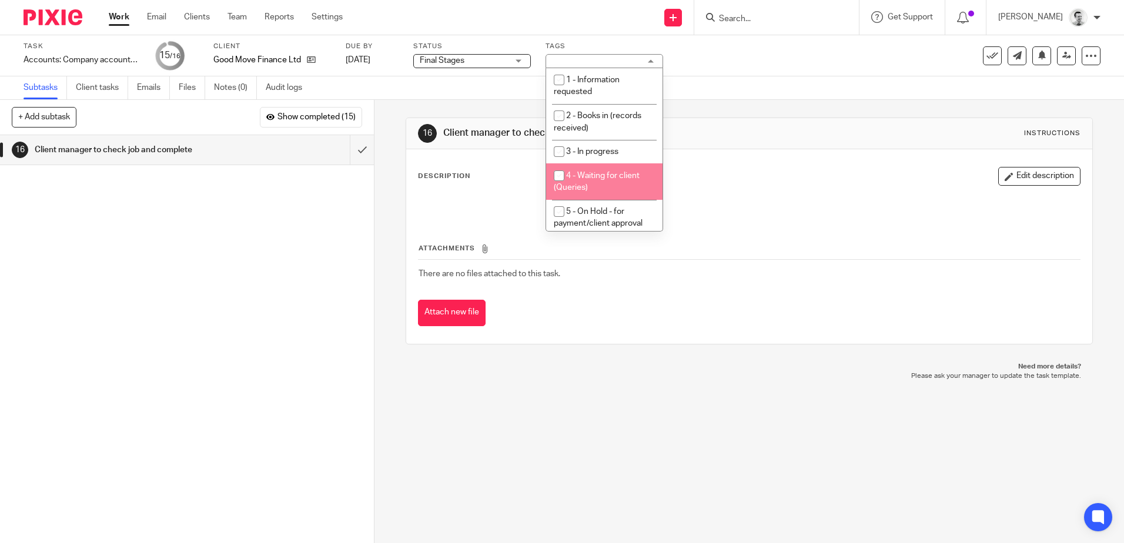
click at [485, 87] on div "Subtasks Client tasks Emails Files Notes (0) Audit logs" at bounding box center [562, 88] width 1124 height 24
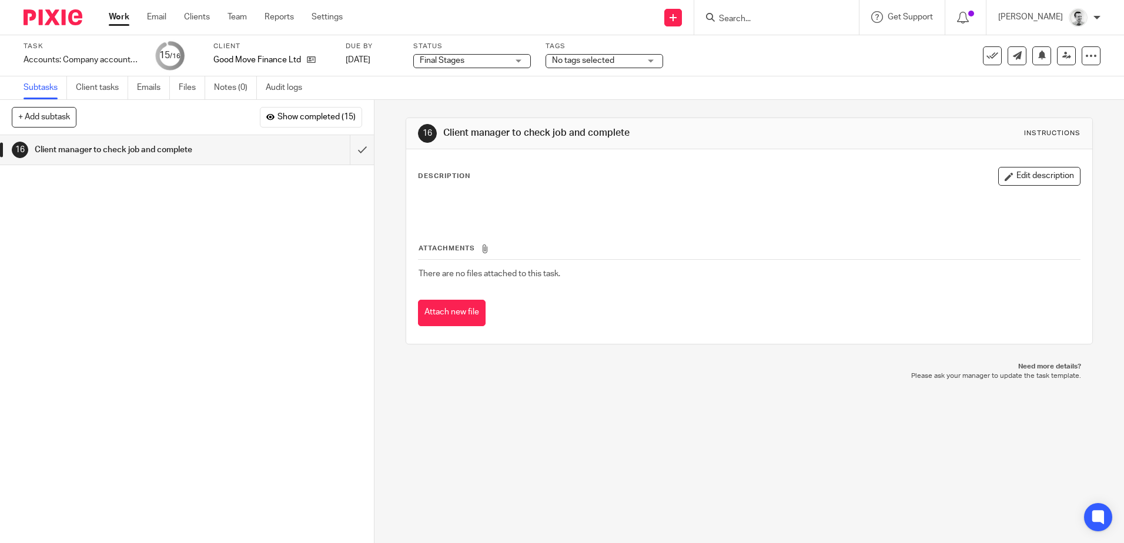
click at [457, 59] on span "Final Stages" at bounding box center [442, 60] width 45 height 8
click at [465, 59] on div "Final Stages Final Stages" at bounding box center [472, 61] width 118 height 14
click at [347, 150] on input "submit" at bounding box center [187, 149] width 374 height 29
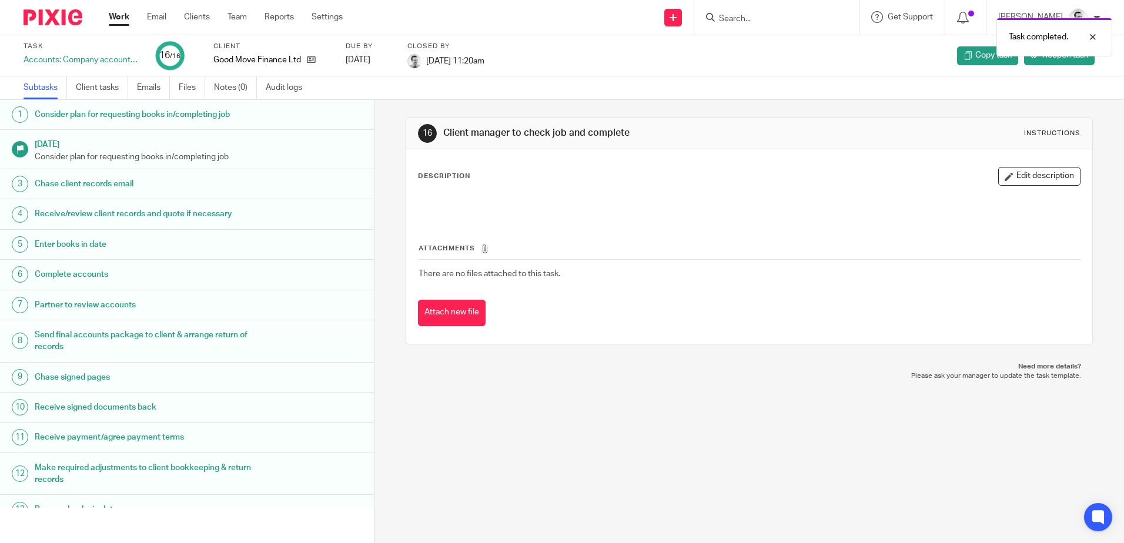
scroll to position [108, 0]
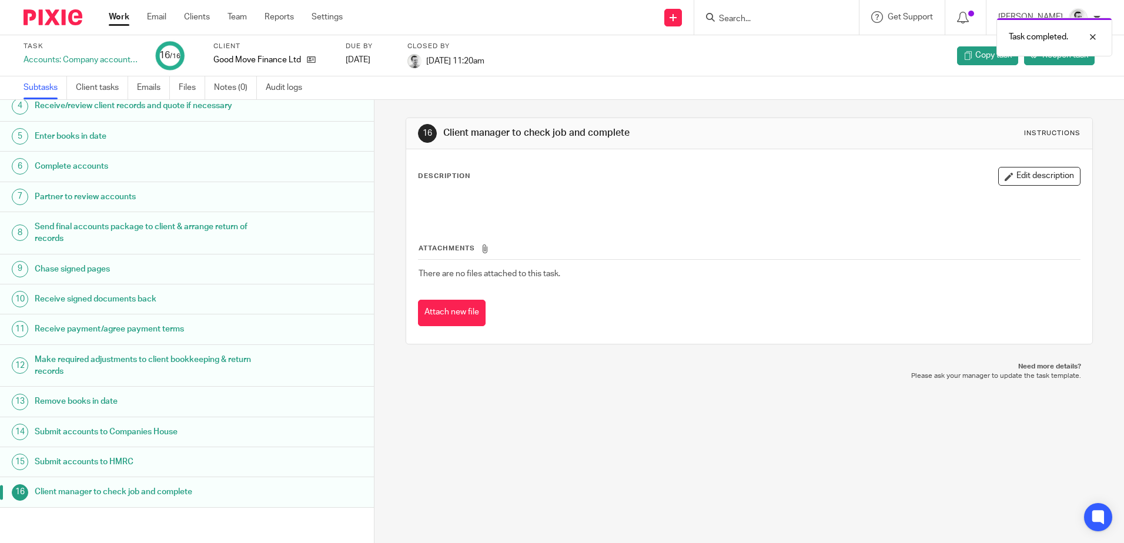
click at [123, 19] on link "Work" at bounding box center [119, 17] width 21 height 12
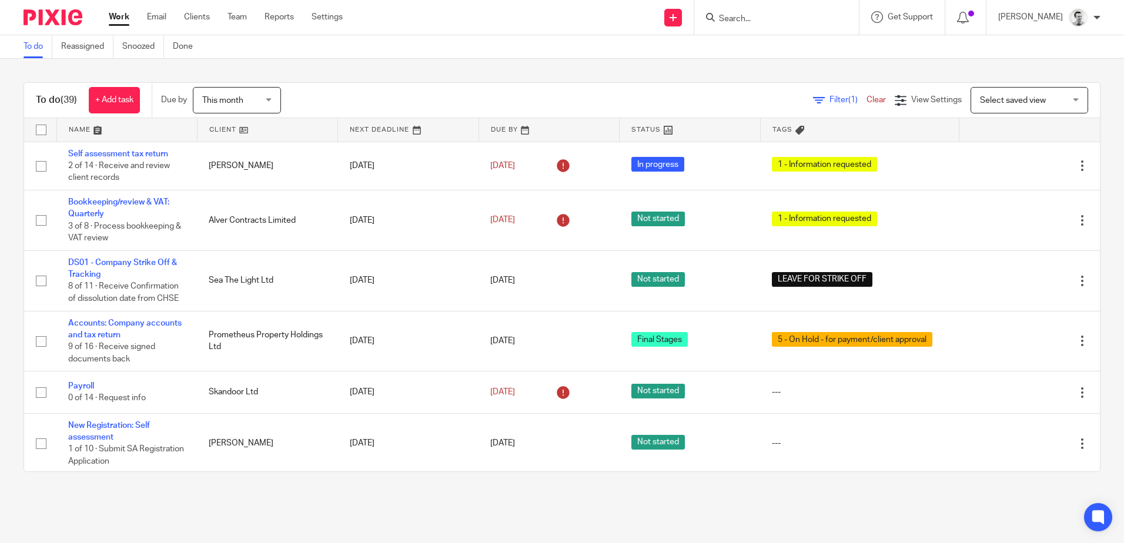
click at [768, 18] on input "Search" at bounding box center [771, 19] width 106 height 11
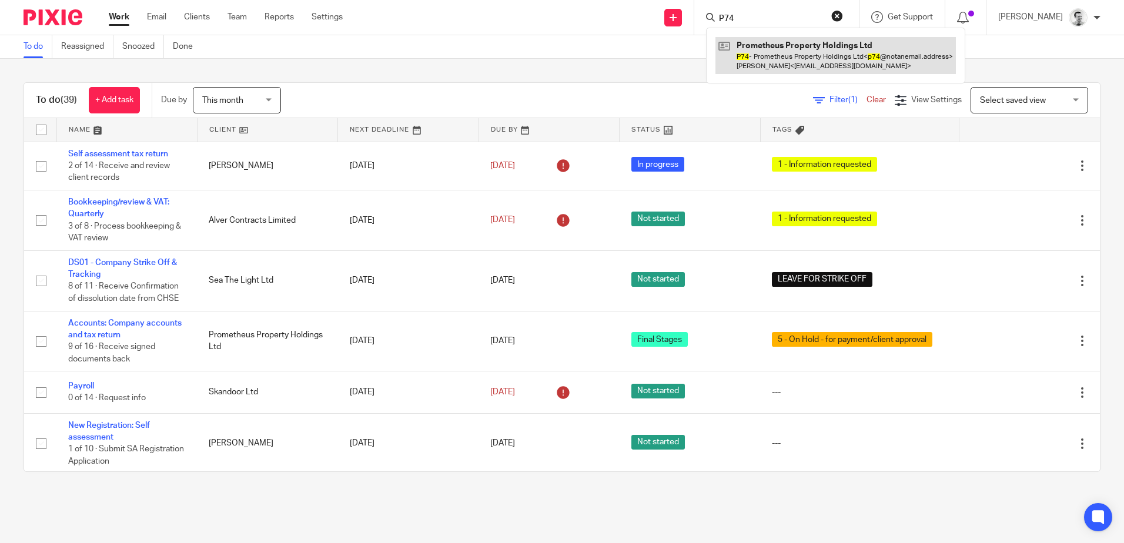
type input "P74"
click at [786, 61] on link at bounding box center [835, 55] width 240 height 36
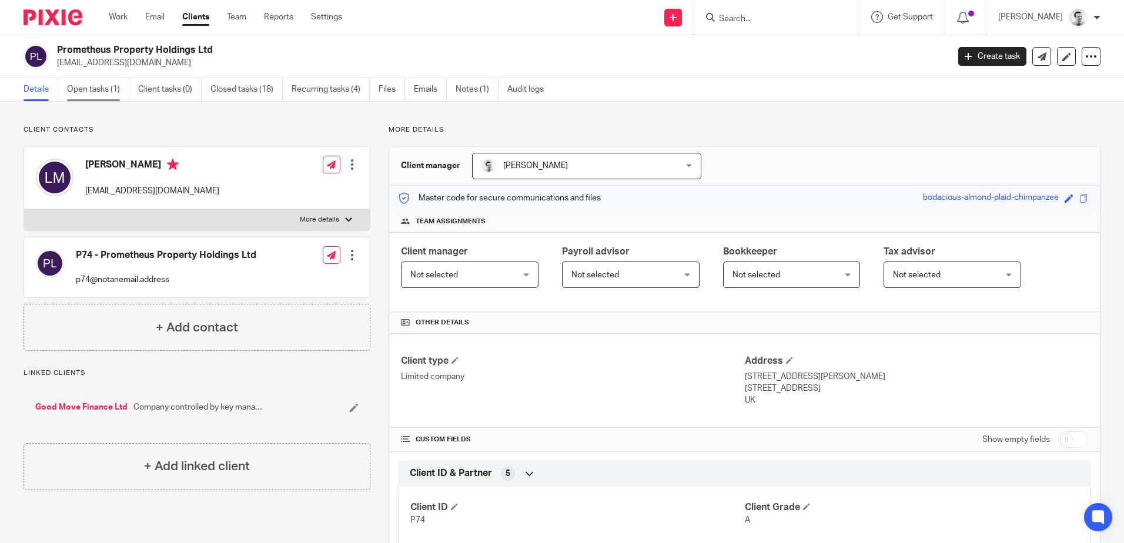
click at [85, 87] on link "Open tasks (1)" at bounding box center [98, 89] width 62 height 23
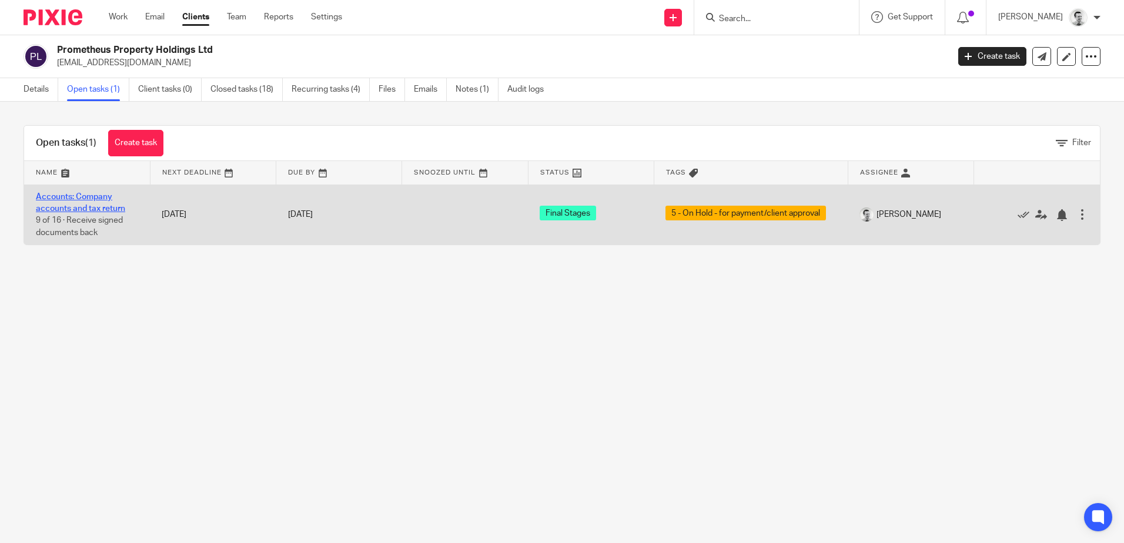
click at [89, 206] on link "Accounts: Company accounts and tax return" at bounding box center [80, 203] width 89 height 20
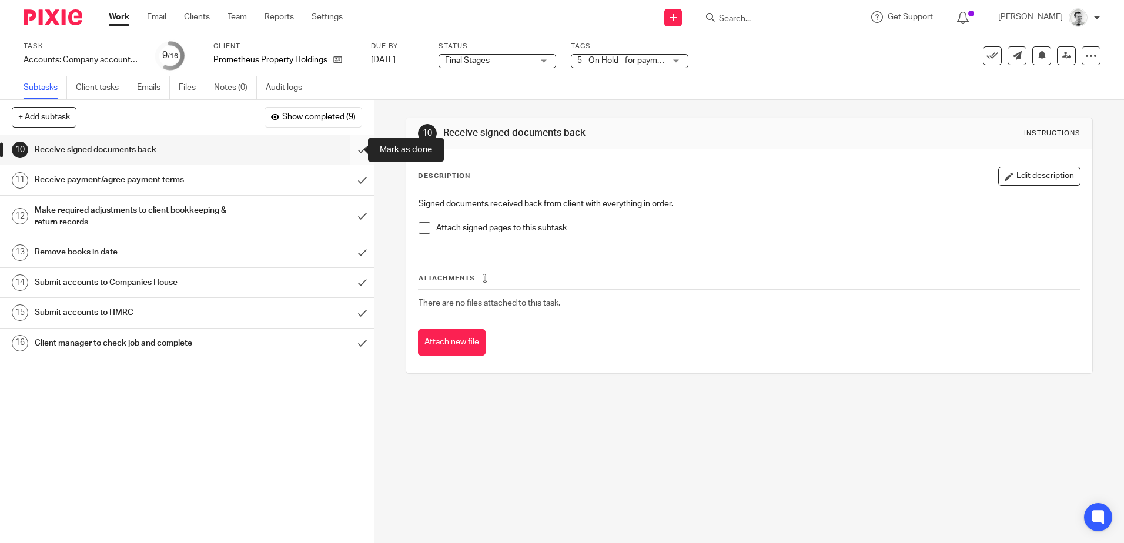
click at [346, 148] on input "submit" at bounding box center [187, 149] width 374 height 29
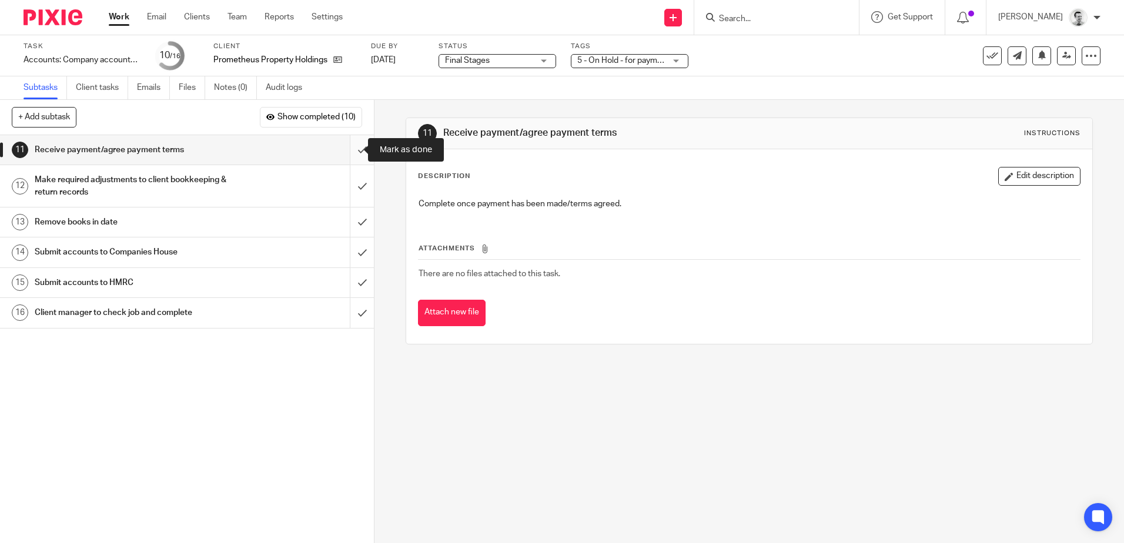
click at [341, 149] on input "submit" at bounding box center [187, 149] width 374 height 29
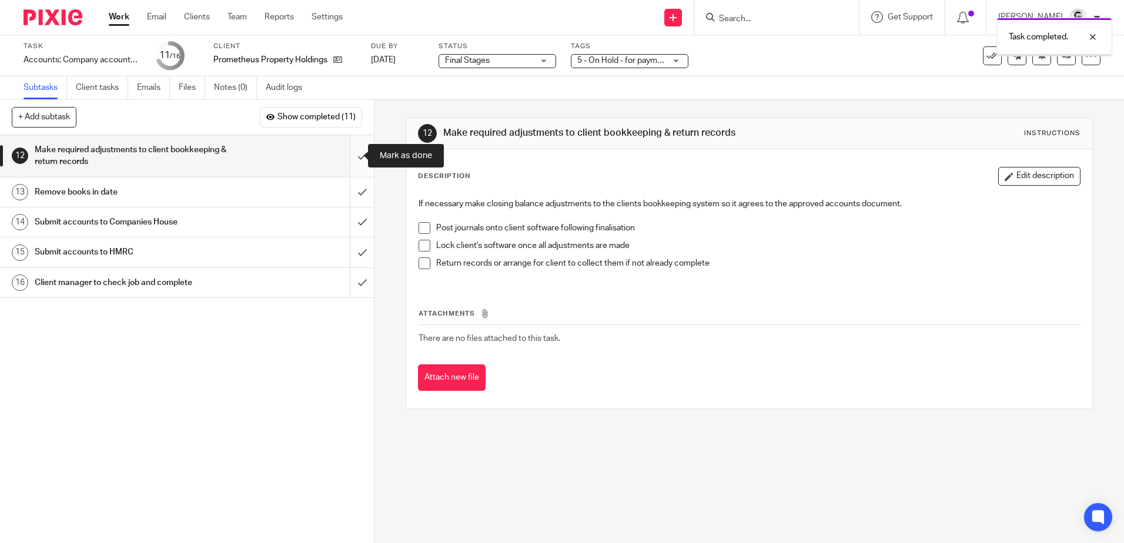
click at [346, 158] on input "submit" at bounding box center [187, 156] width 374 height 42
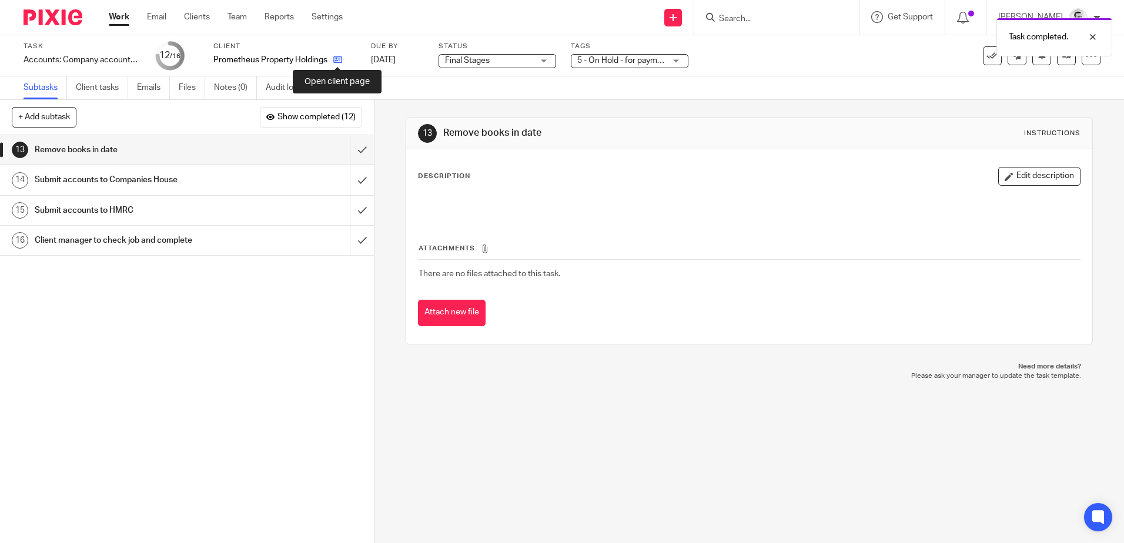
click at [338, 58] on icon at bounding box center [337, 59] width 9 height 9
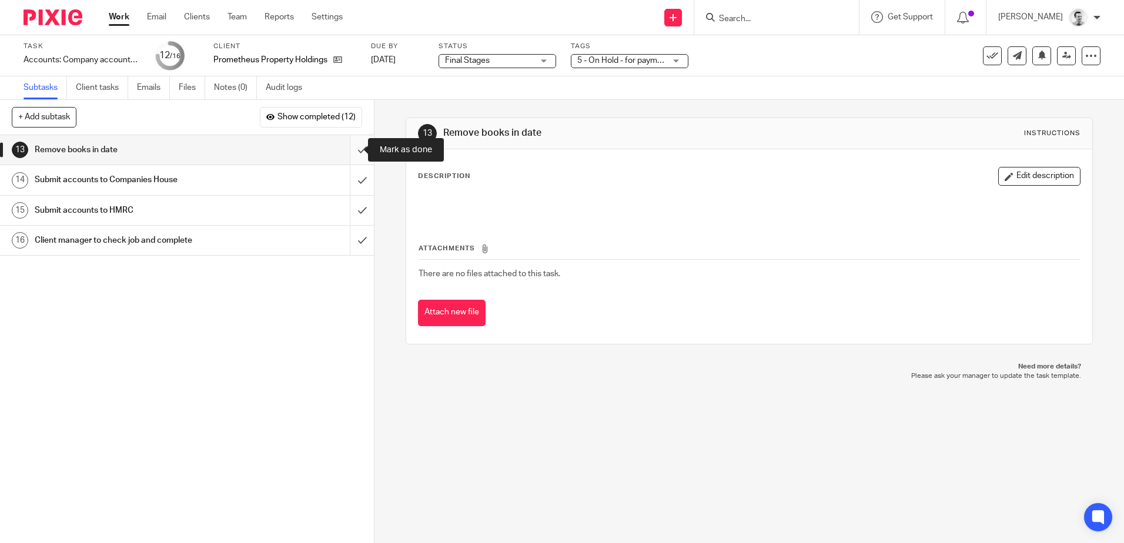
click at [350, 150] on input "submit" at bounding box center [187, 149] width 374 height 29
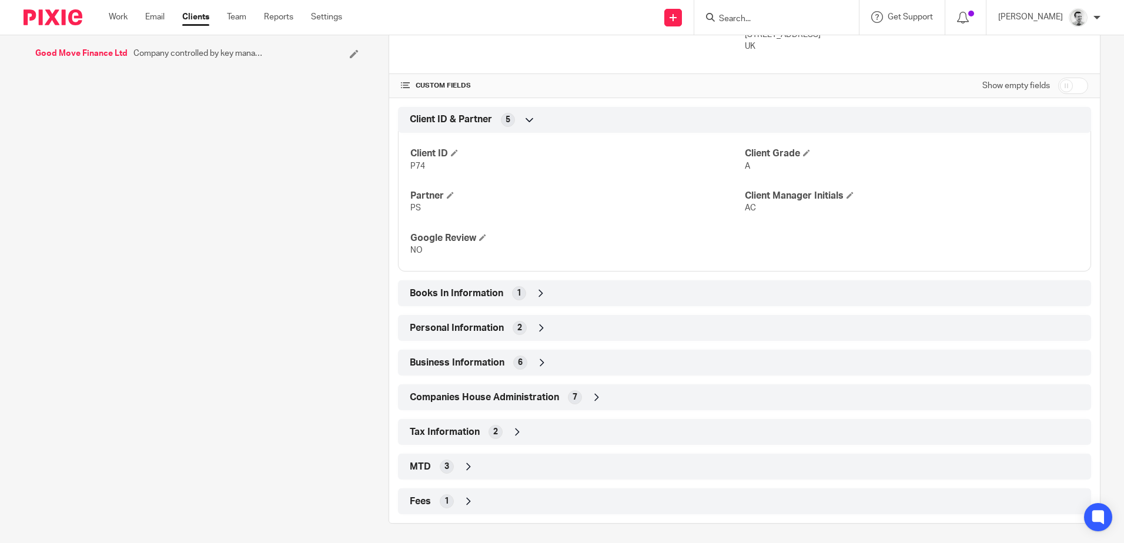
scroll to position [358, 0]
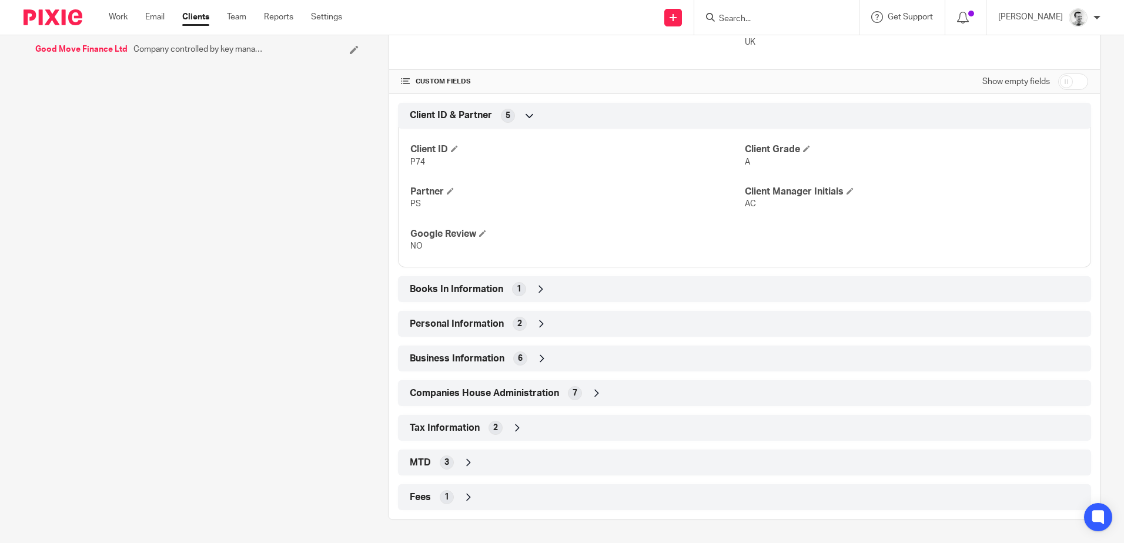
click at [541, 289] on icon at bounding box center [541, 289] width 12 height 12
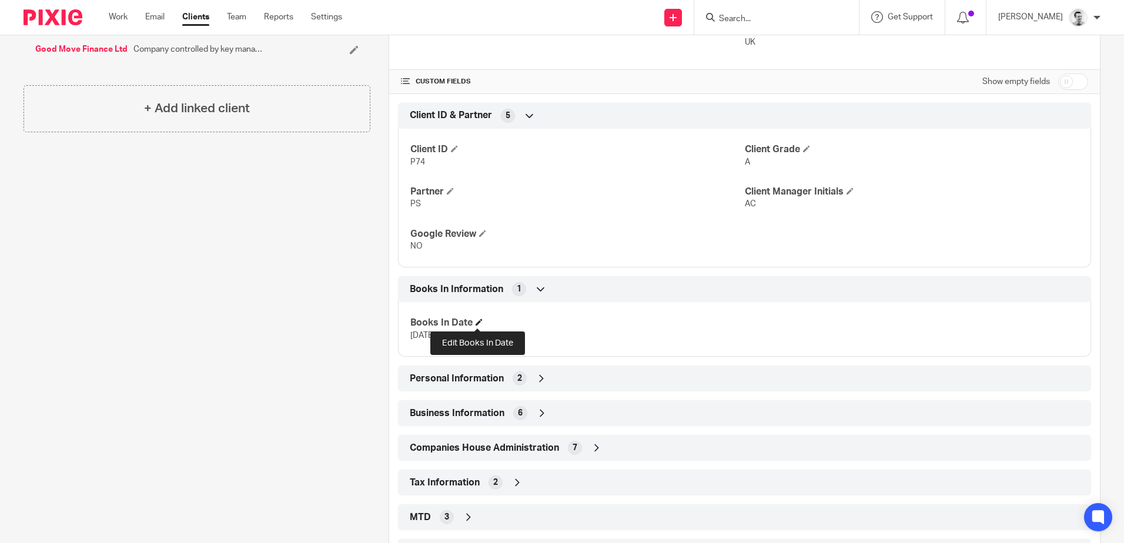
click at [476, 326] on span at bounding box center [478, 322] width 7 height 7
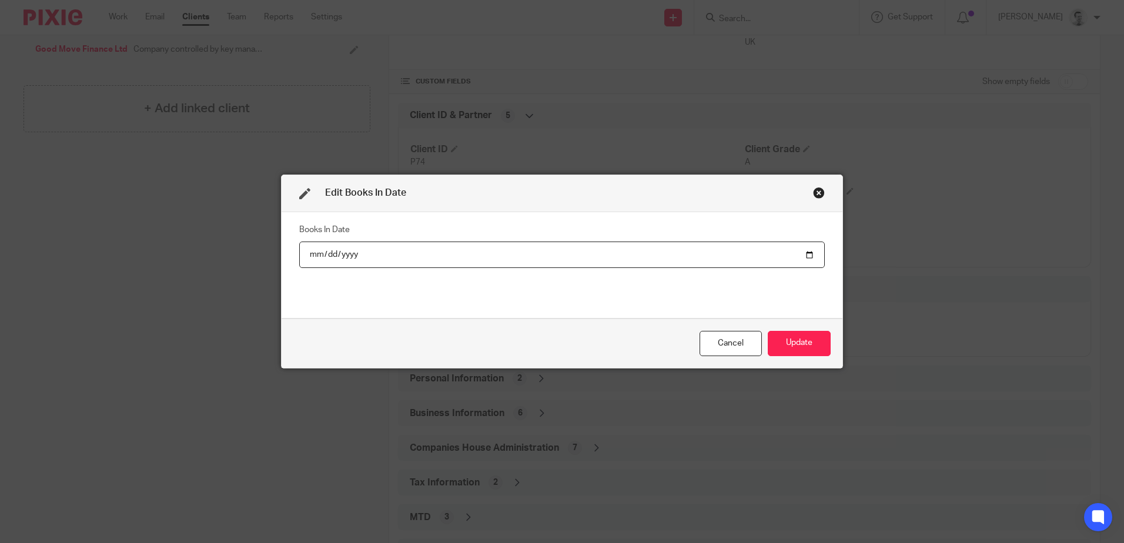
click at [326, 253] on input "date" at bounding box center [561, 255] width 525 height 26
click at [344, 256] on input "date" at bounding box center [561, 255] width 525 height 26
click at [790, 344] on button "Update" at bounding box center [798, 343] width 63 height 25
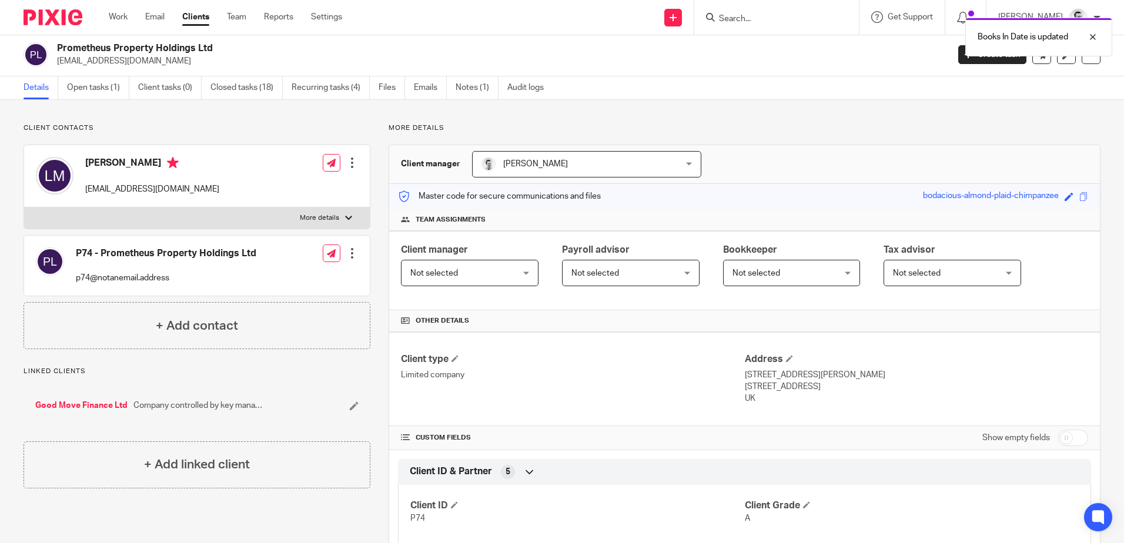
scroll to position [0, 0]
click at [104, 93] on link "Open tasks (1)" at bounding box center [98, 89] width 62 height 23
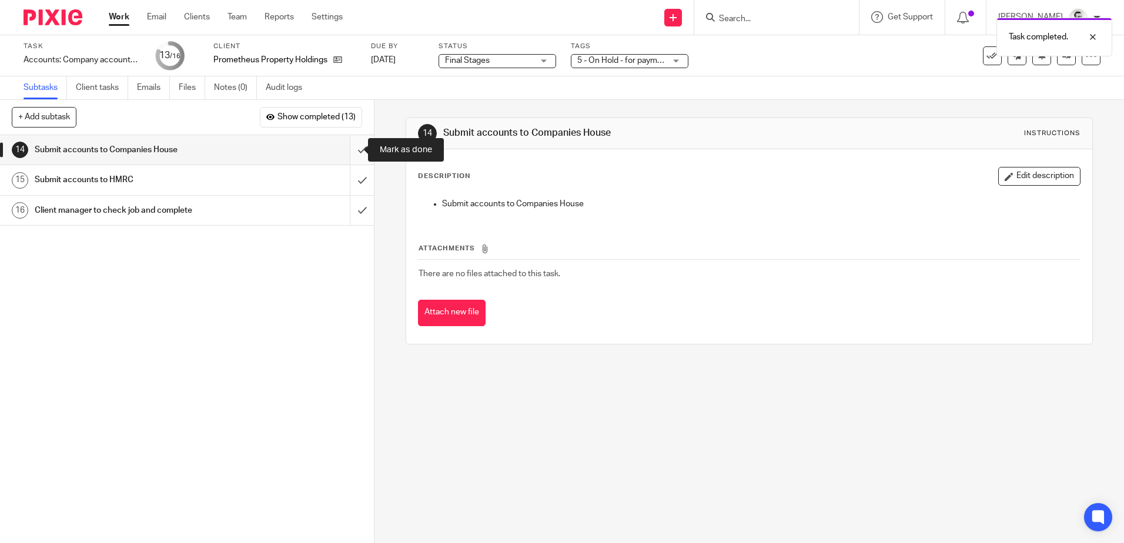
click at [351, 148] on input "submit" at bounding box center [187, 149] width 374 height 29
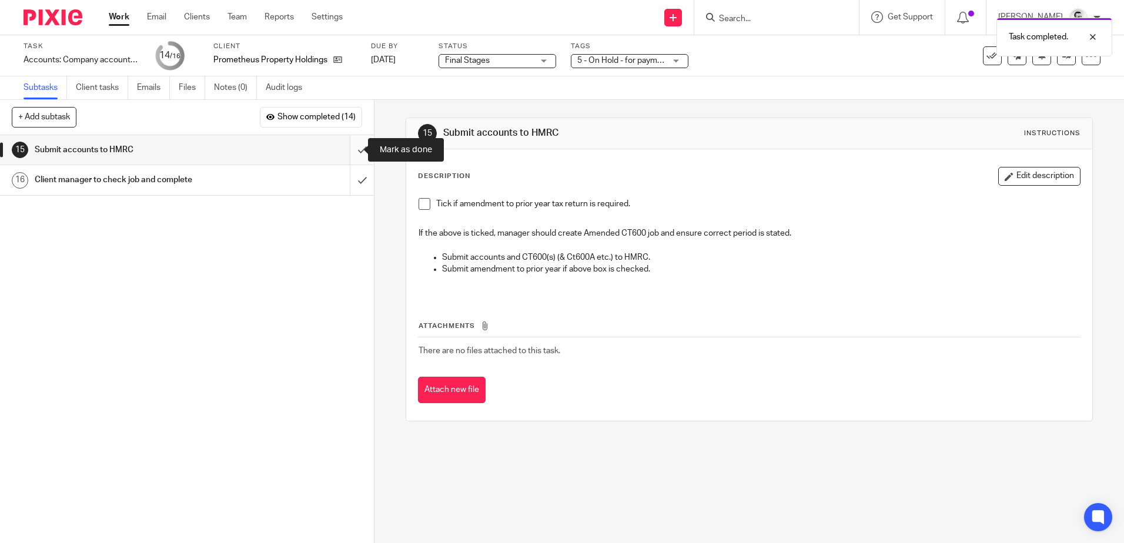
click at [351, 150] on input "submit" at bounding box center [187, 149] width 374 height 29
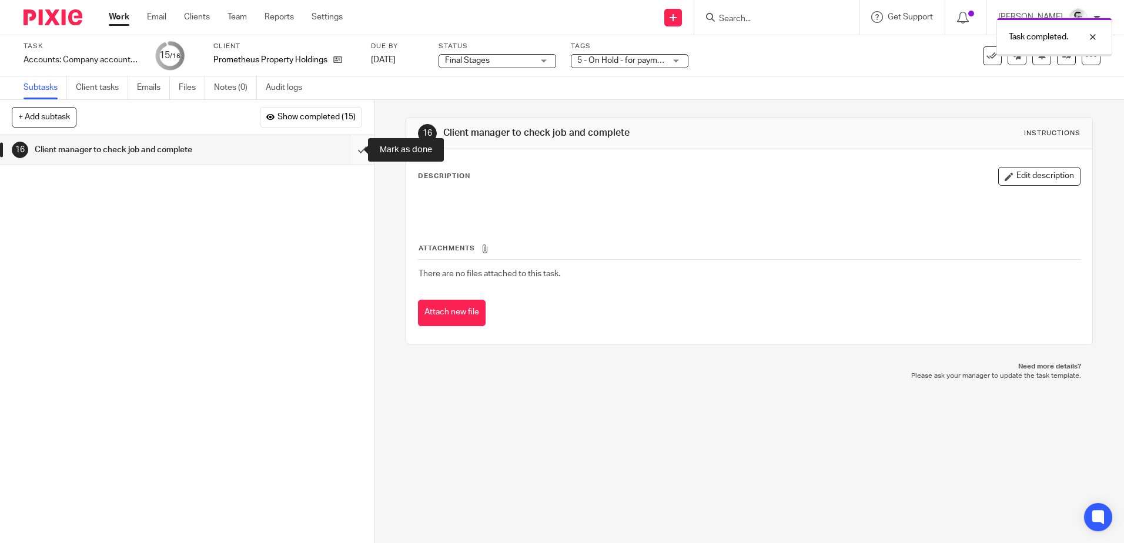
click at [352, 151] on input "submit" at bounding box center [187, 149] width 374 height 29
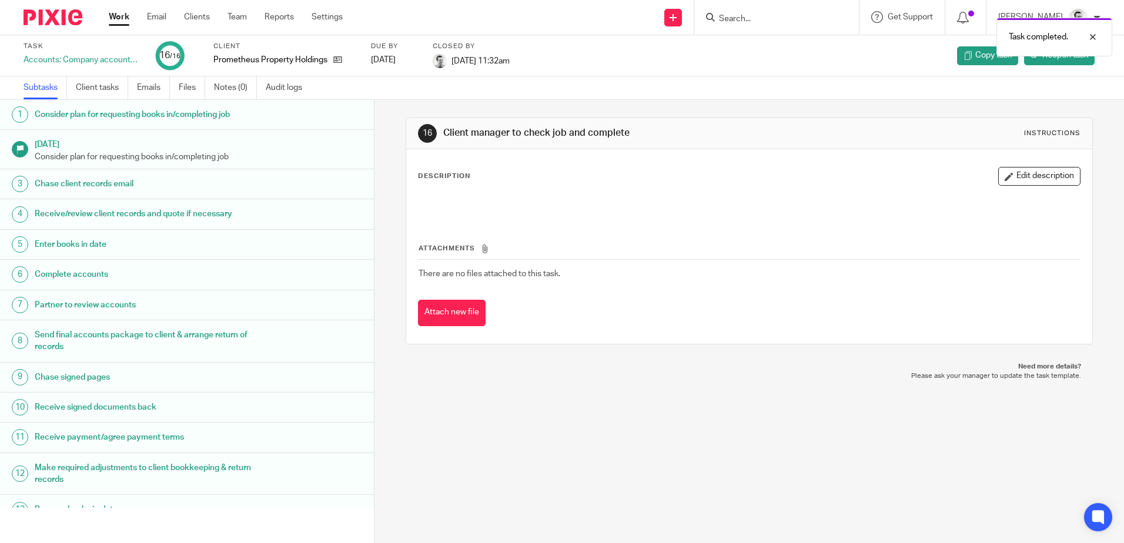
click at [120, 11] on link "Work" at bounding box center [119, 17] width 21 height 12
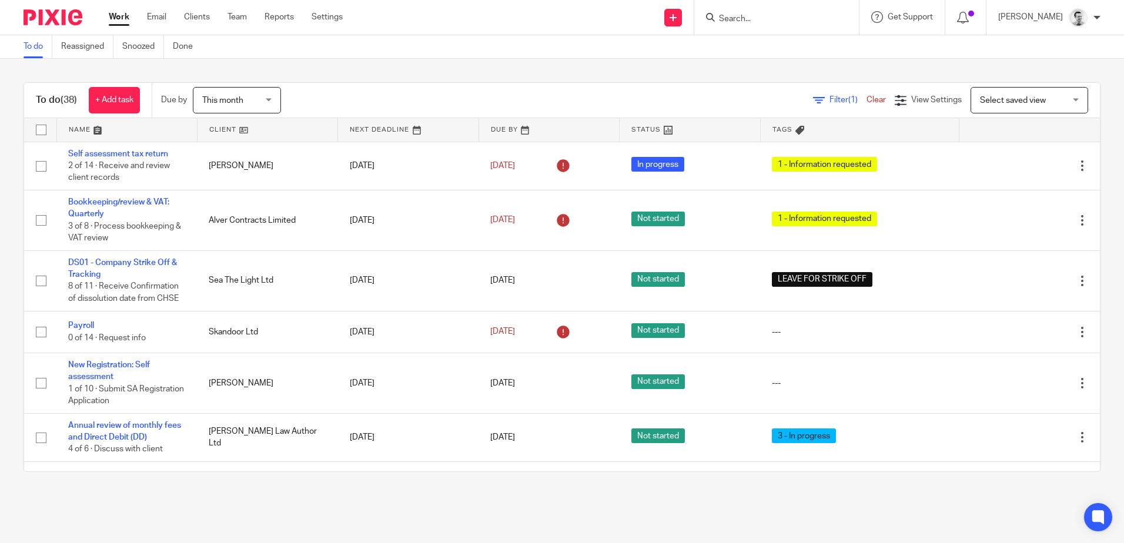
click at [770, 21] on input "Search" at bounding box center [771, 19] width 106 height 11
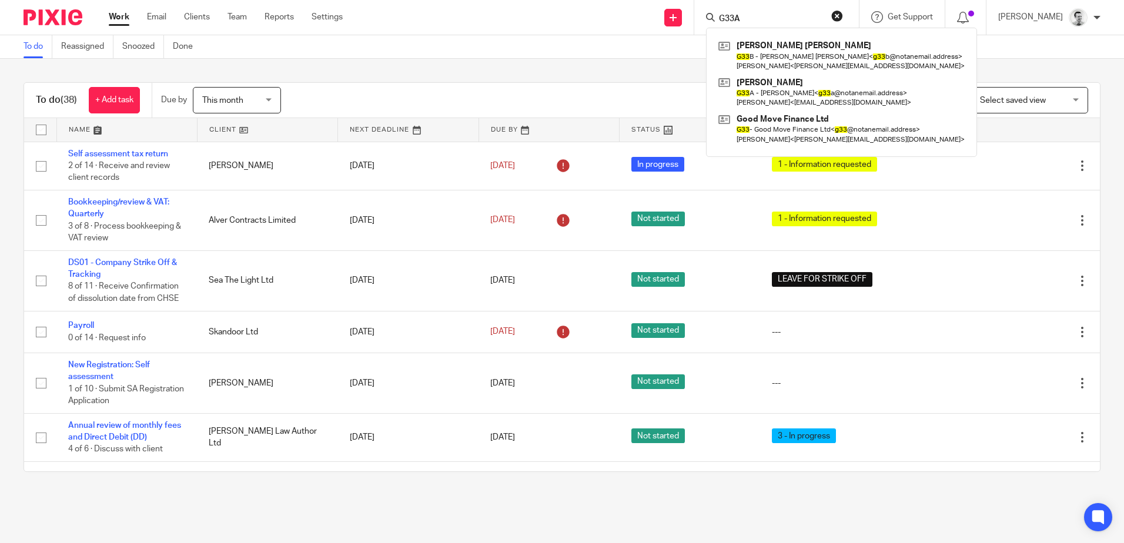
type input "G33A"
click button "submit" at bounding box center [0, 0] width 0 height 0
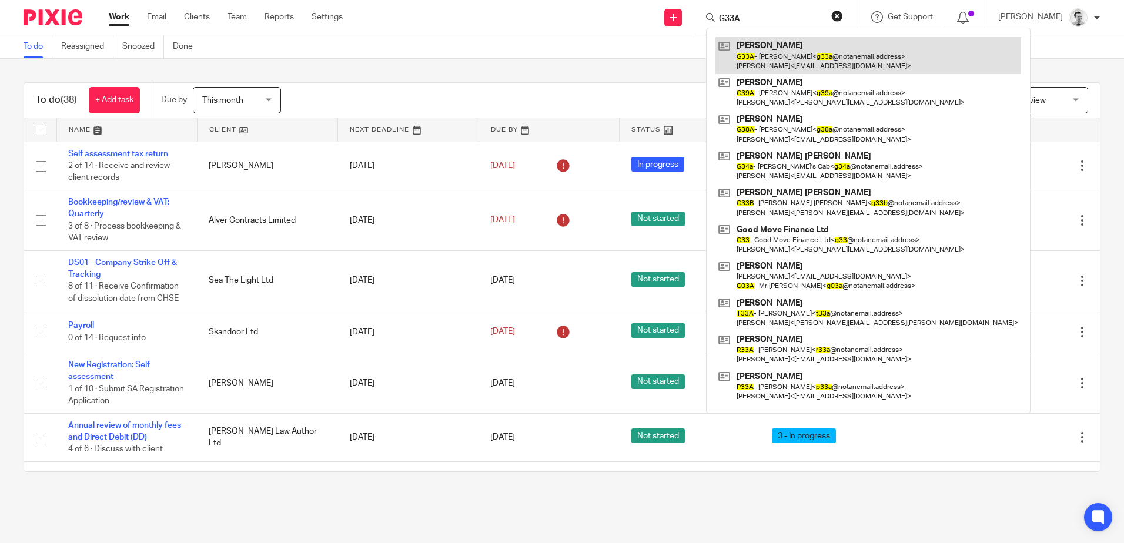
click at [772, 47] on link at bounding box center [868, 55] width 306 height 36
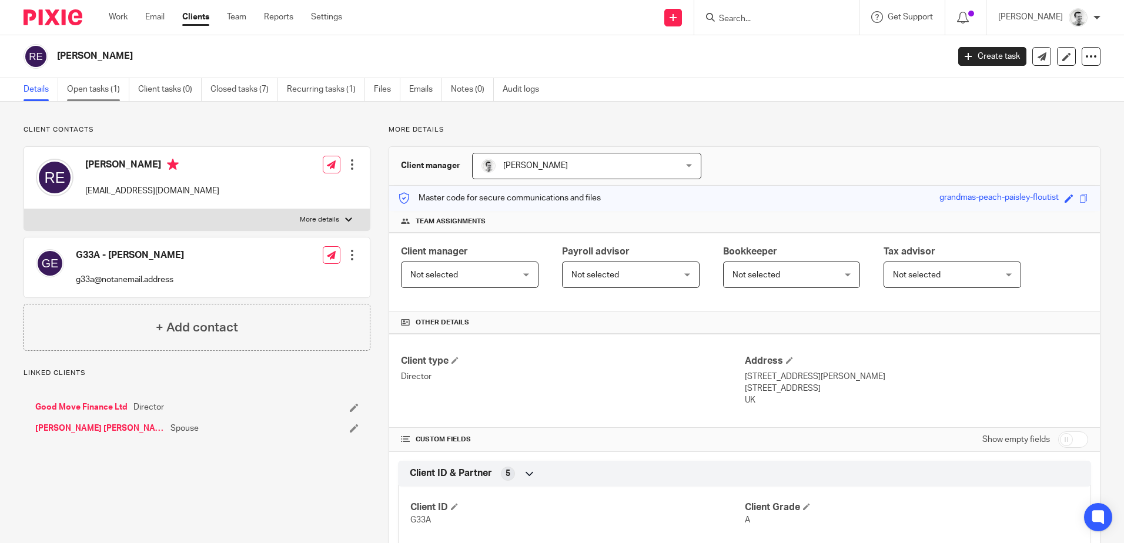
click at [100, 90] on link "Open tasks (1)" at bounding box center [98, 89] width 62 height 23
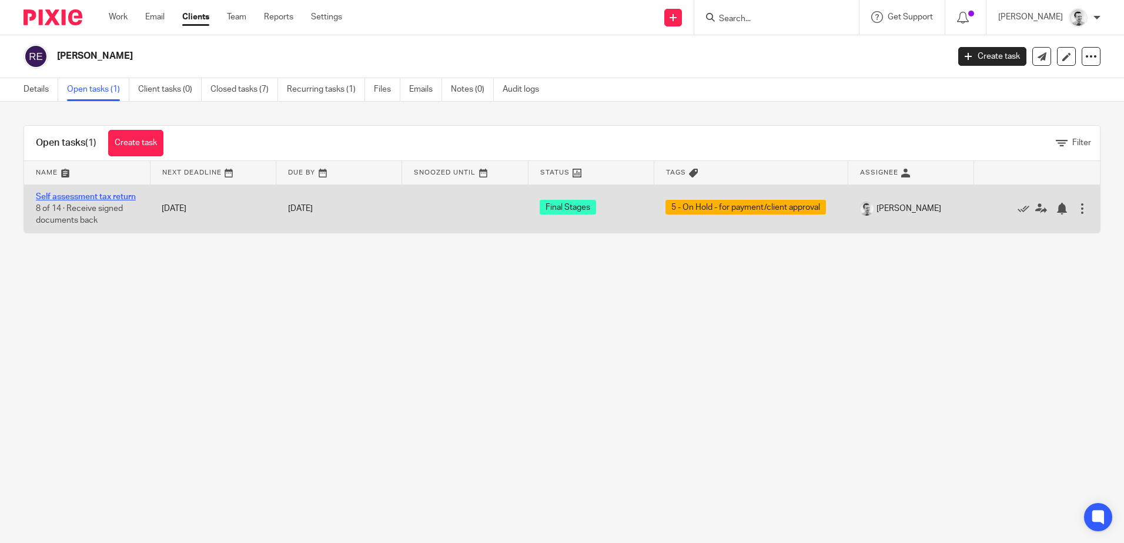
click at [71, 199] on link "Self assessment tax return" at bounding box center [86, 197] width 100 height 8
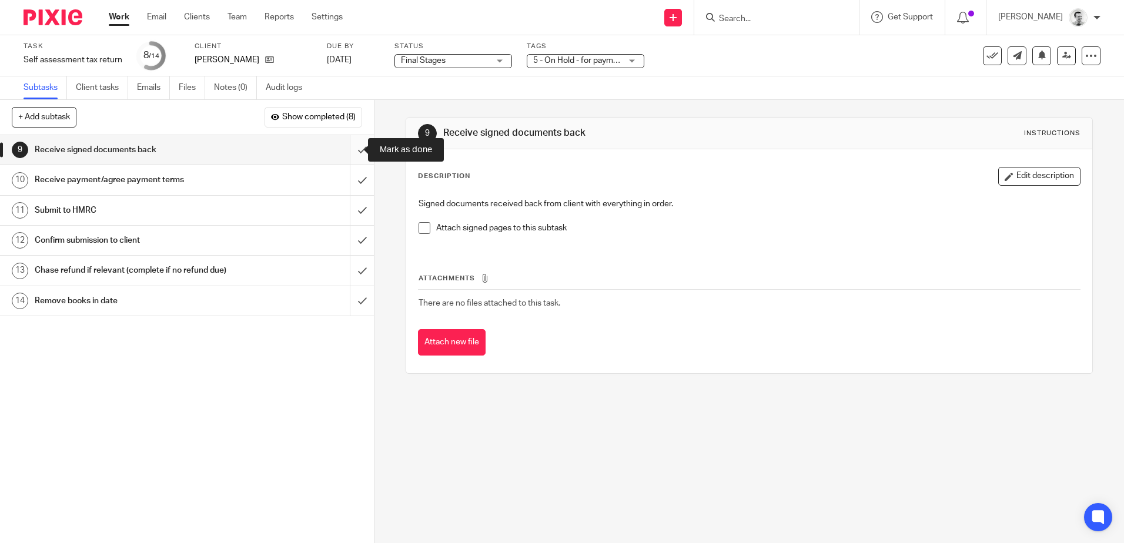
click at [347, 149] on input "submit" at bounding box center [187, 149] width 374 height 29
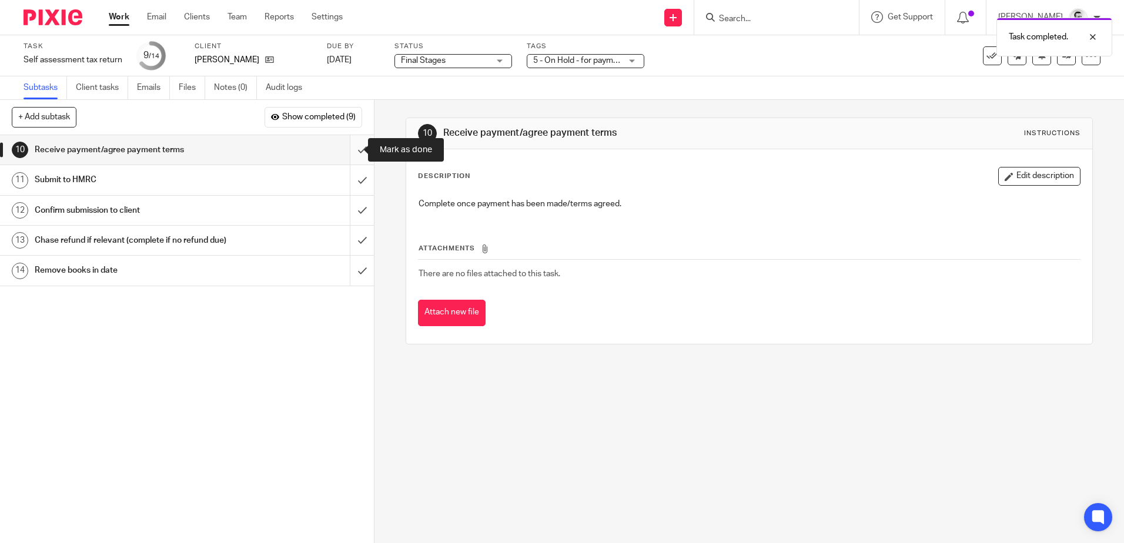
click at [349, 149] on input "submit" at bounding box center [187, 149] width 374 height 29
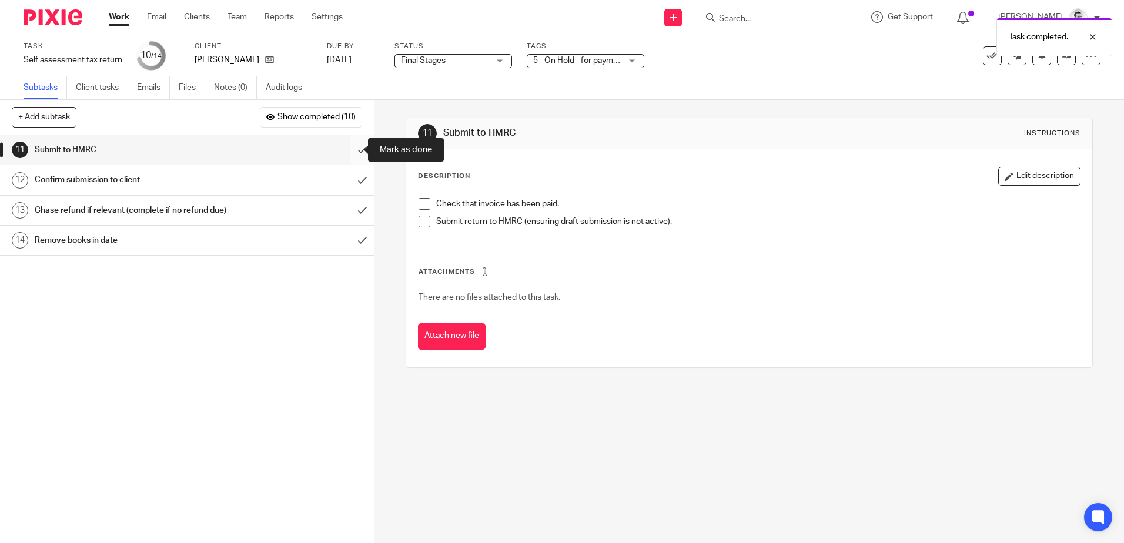
click at [352, 150] on input "submit" at bounding box center [187, 149] width 374 height 29
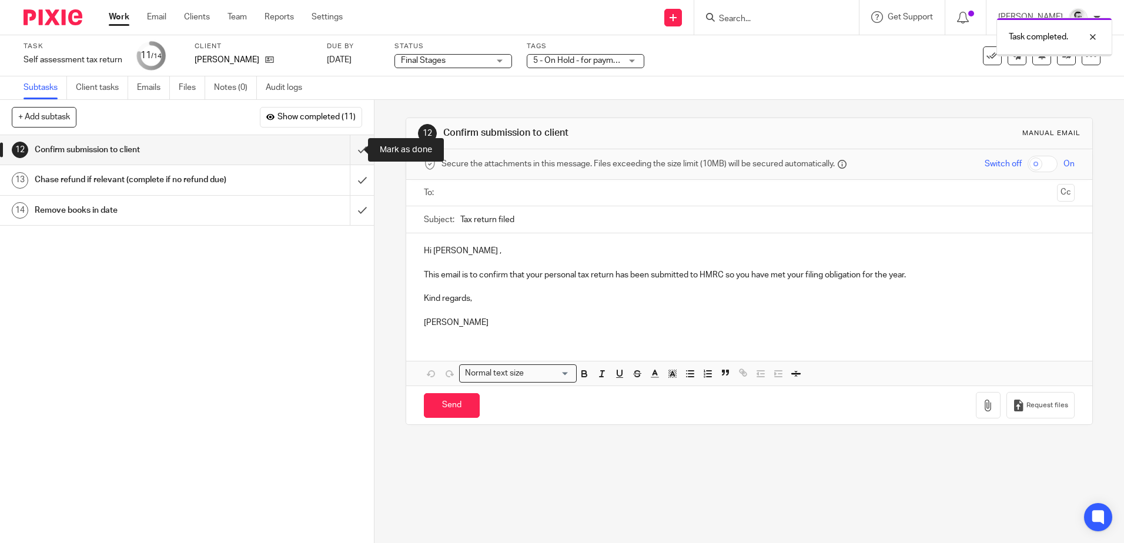
click at [352, 150] on input "submit" at bounding box center [187, 149] width 374 height 29
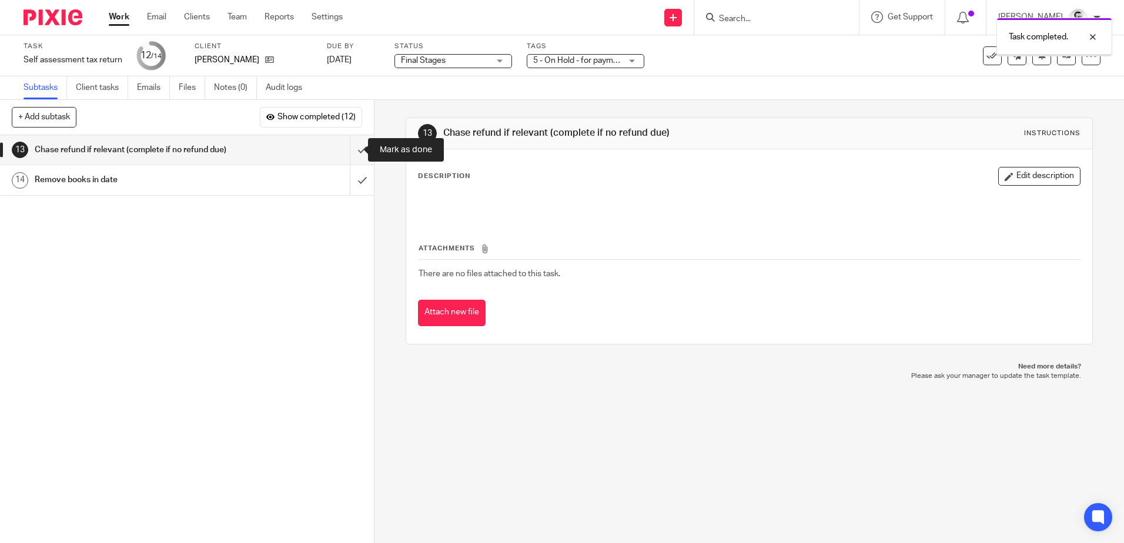
click at [352, 150] on input "submit" at bounding box center [187, 149] width 374 height 29
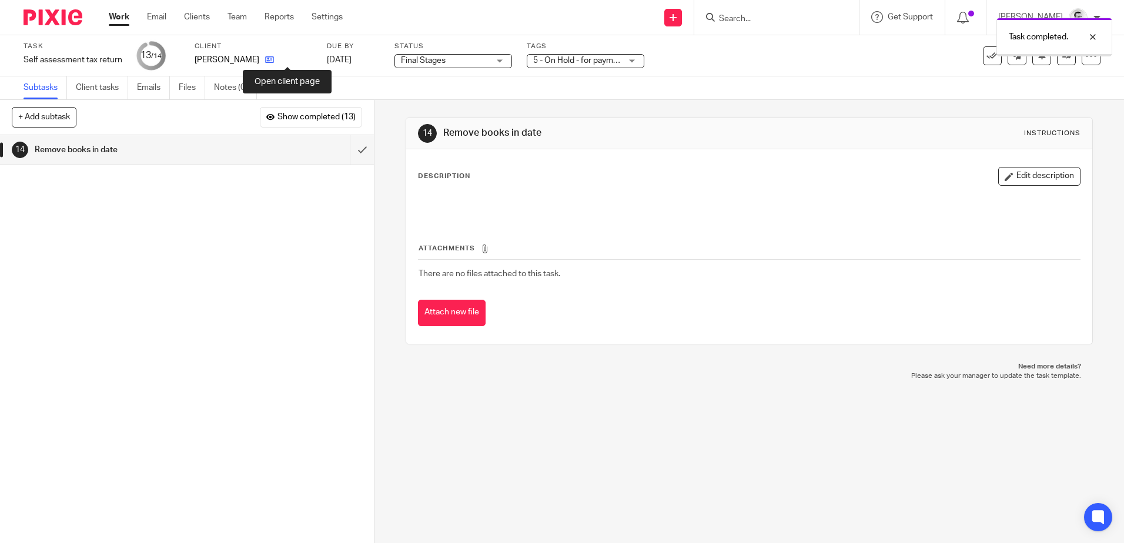
click at [274, 60] on icon at bounding box center [269, 59] width 9 height 9
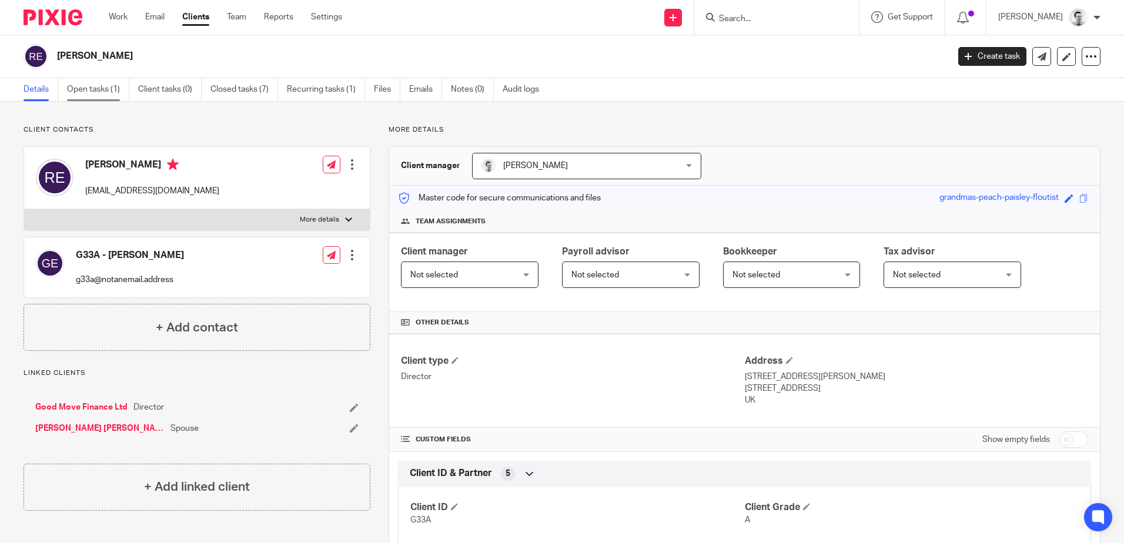
click at [87, 90] on link "Open tasks (1)" at bounding box center [98, 89] width 62 height 23
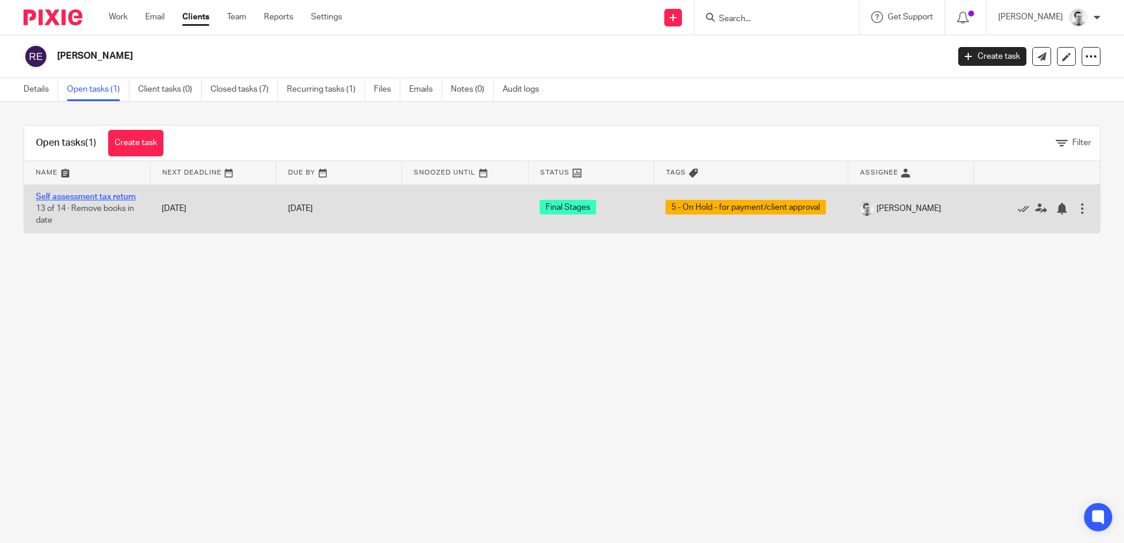
click at [90, 196] on link "Self assessment tax return" at bounding box center [86, 197] width 100 height 8
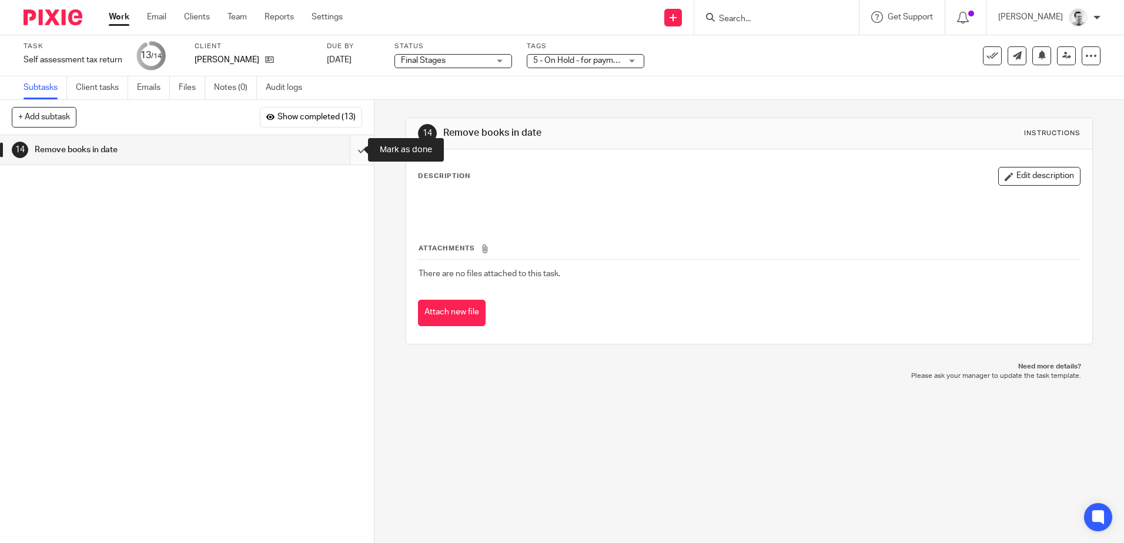
click at [347, 149] on input "submit" at bounding box center [187, 149] width 374 height 29
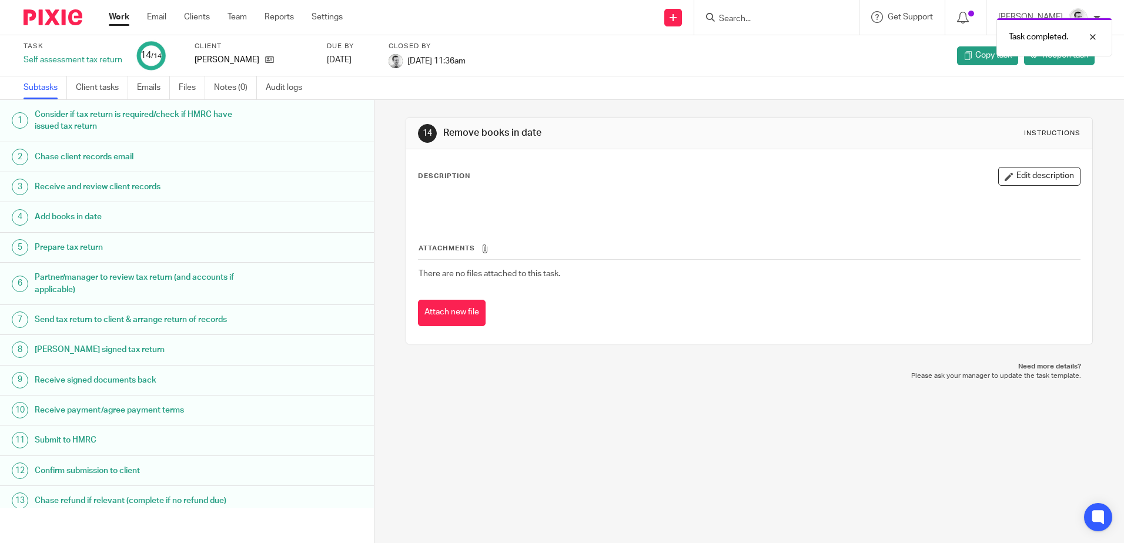
click at [119, 18] on link "Work" at bounding box center [119, 17] width 21 height 12
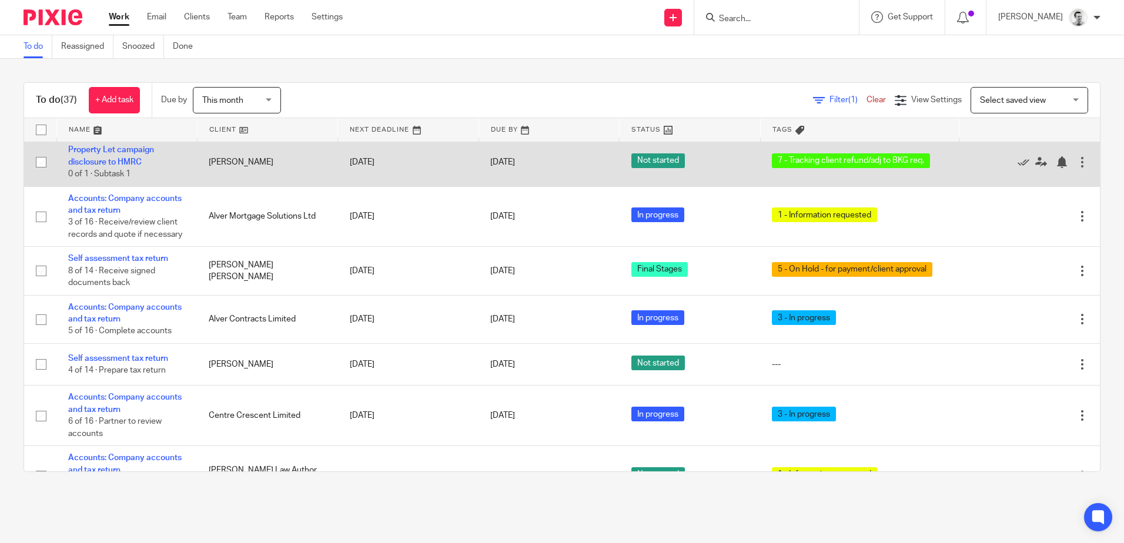
scroll to position [588, 0]
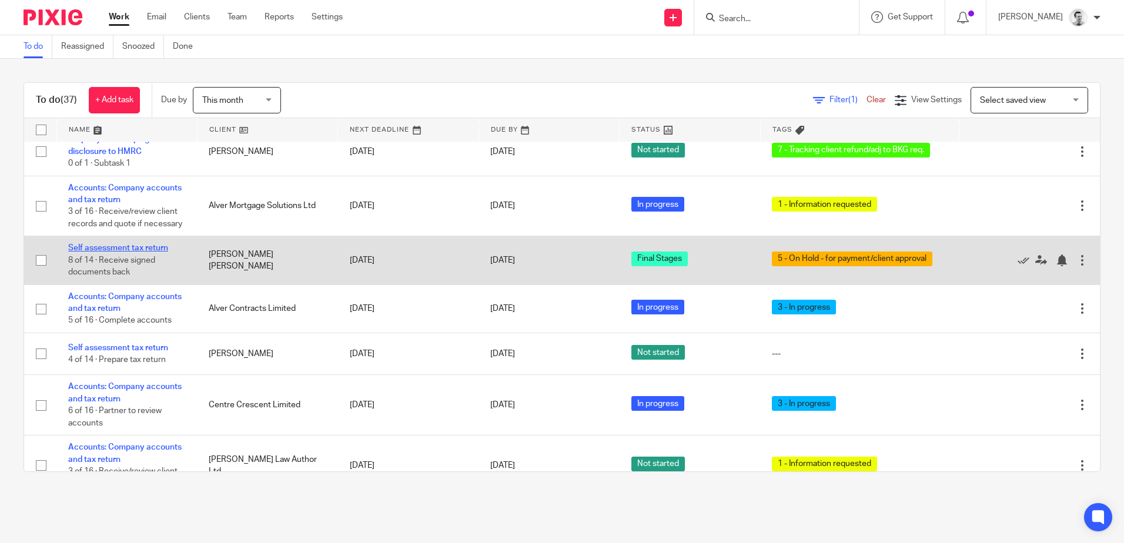
click at [89, 252] on link "Self assessment tax return" at bounding box center [118, 248] width 100 height 8
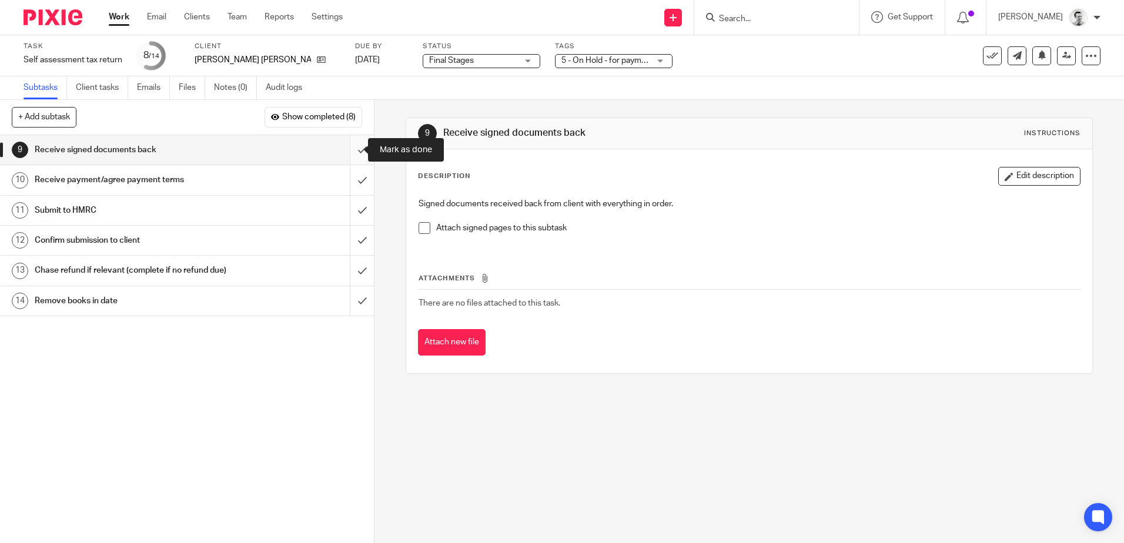
click at [354, 148] on input "submit" at bounding box center [187, 149] width 374 height 29
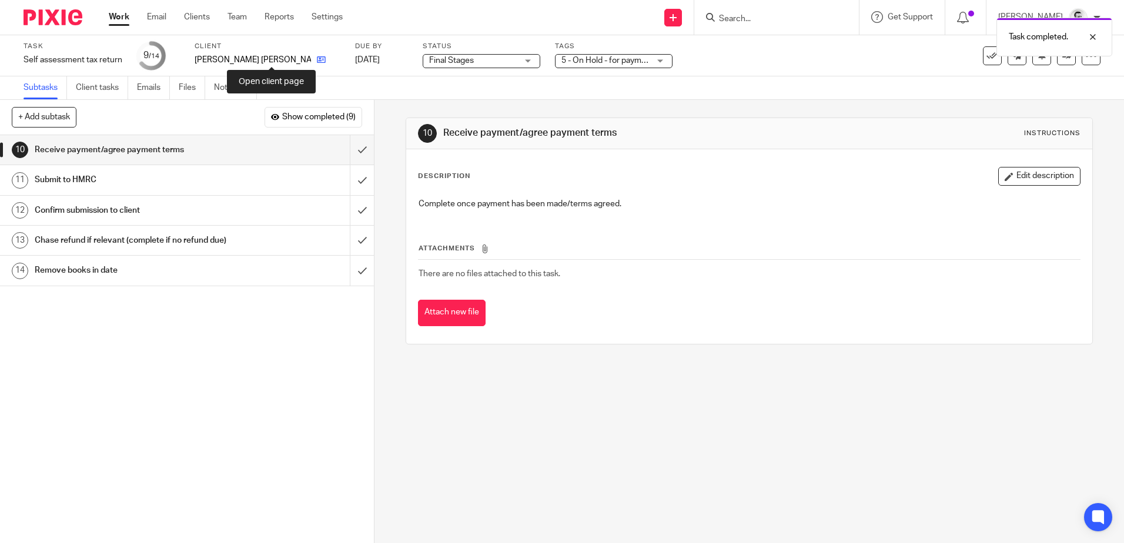
click at [317, 61] on icon at bounding box center [321, 59] width 9 height 9
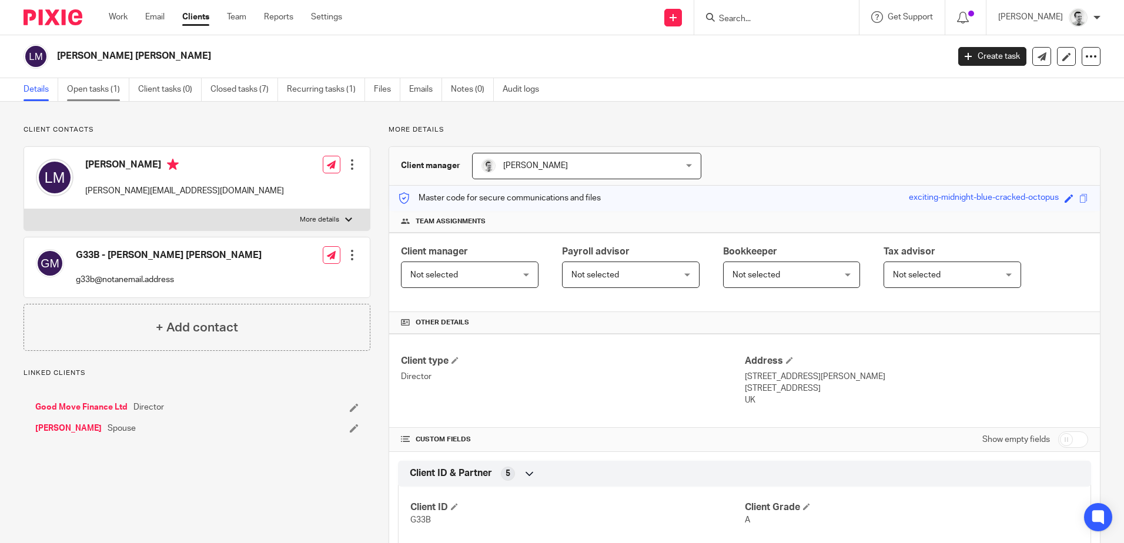
click at [101, 88] on link "Open tasks (1)" at bounding box center [98, 89] width 62 height 23
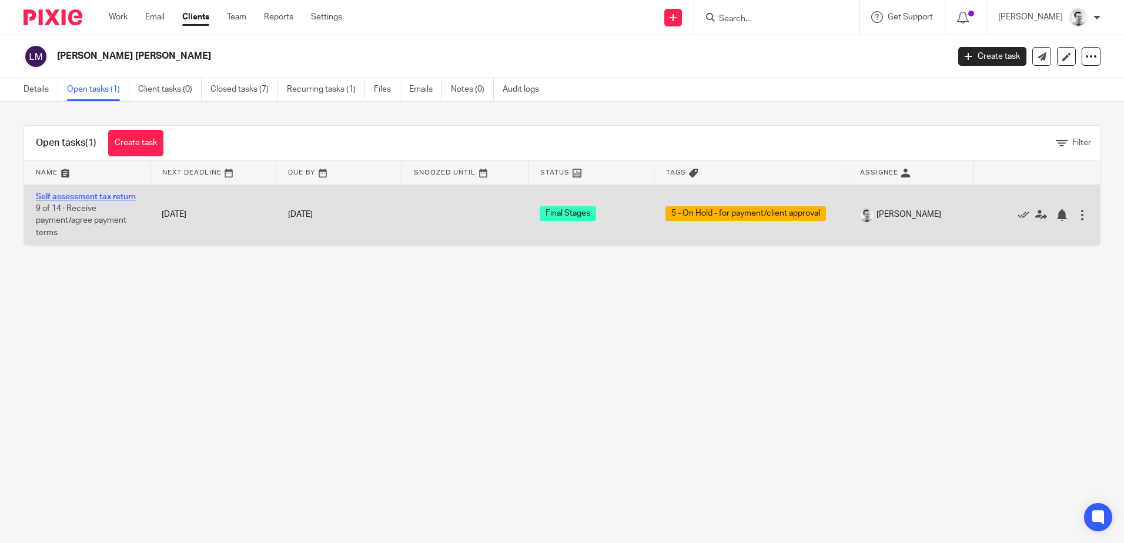
click at [73, 195] on link "Self assessment tax return" at bounding box center [86, 197] width 100 height 8
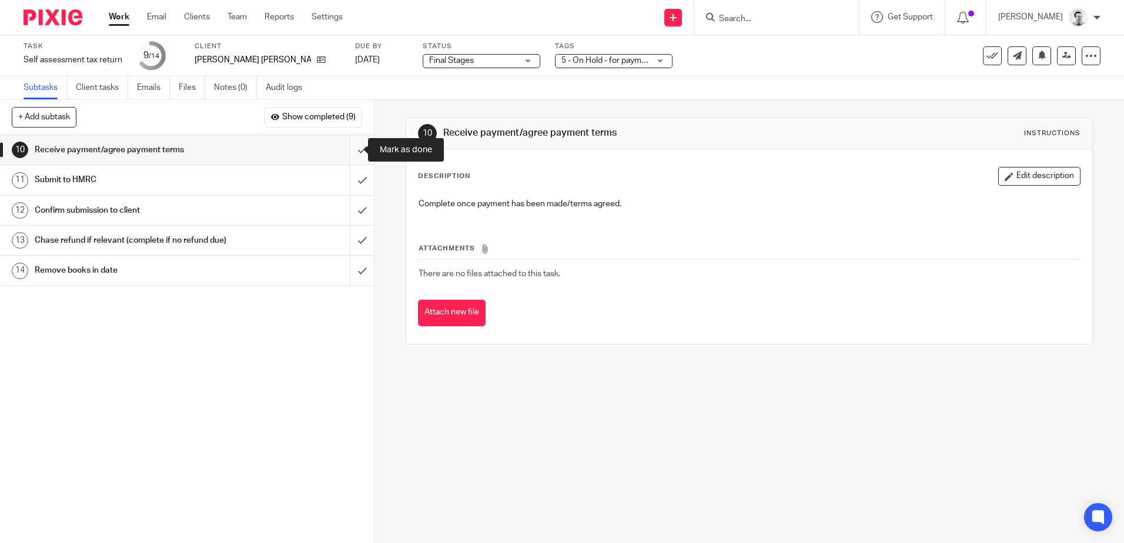
click at [346, 145] on input "submit" at bounding box center [187, 149] width 374 height 29
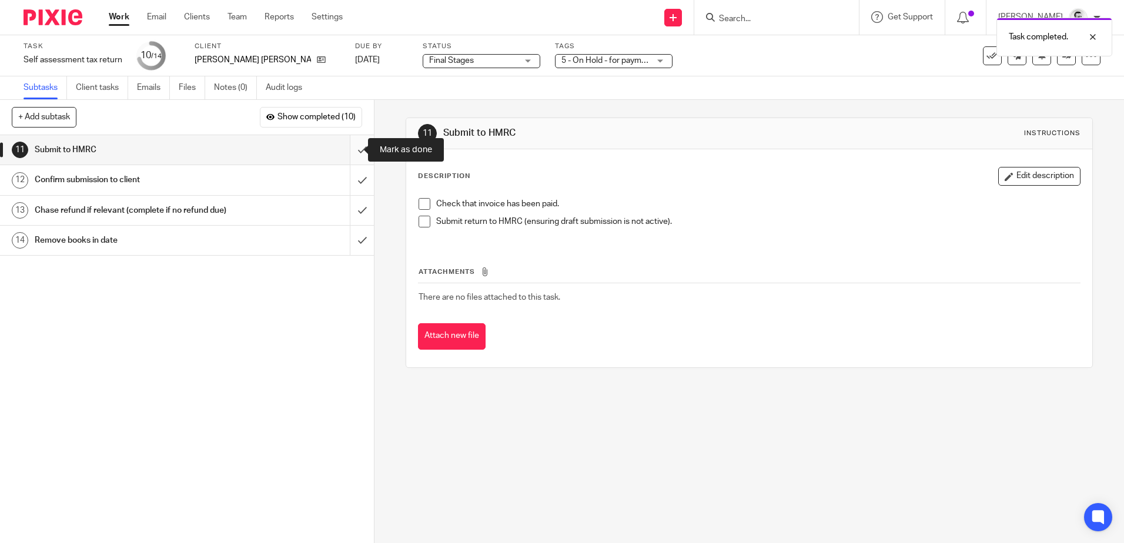
click at [343, 150] on input "submit" at bounding box center [187, 149] width 374 height 29
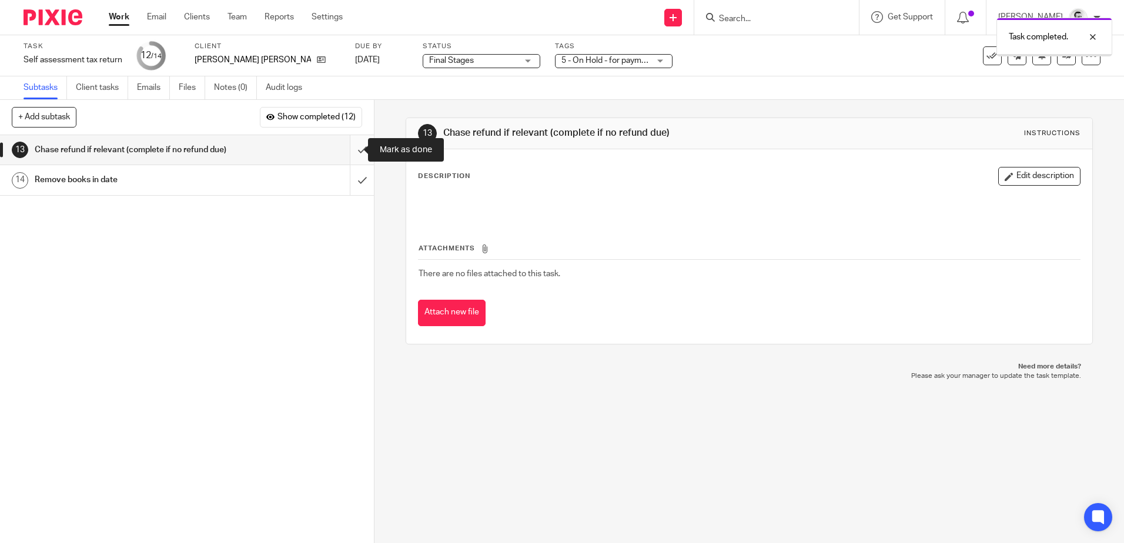
click at [349, 150] on input "submit" at bounding box center [187, 149] width 374 height 29
click at [348, 154] on input "submit" at bounding box center [187, 149] width 374 height 29
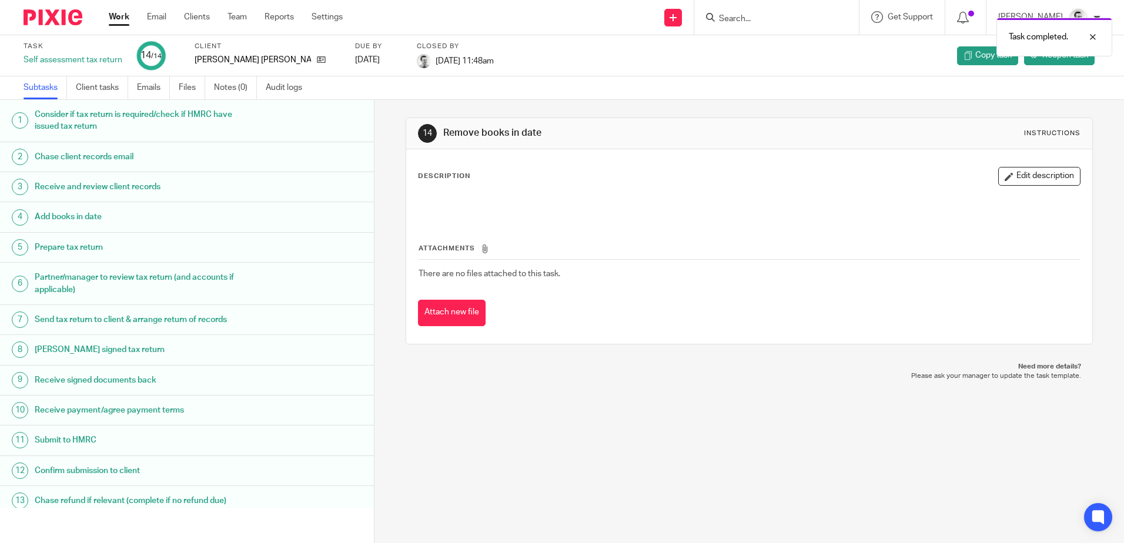
click at [113, 15] on link "Work" at bounding box center [119, 17] width 21 height 12
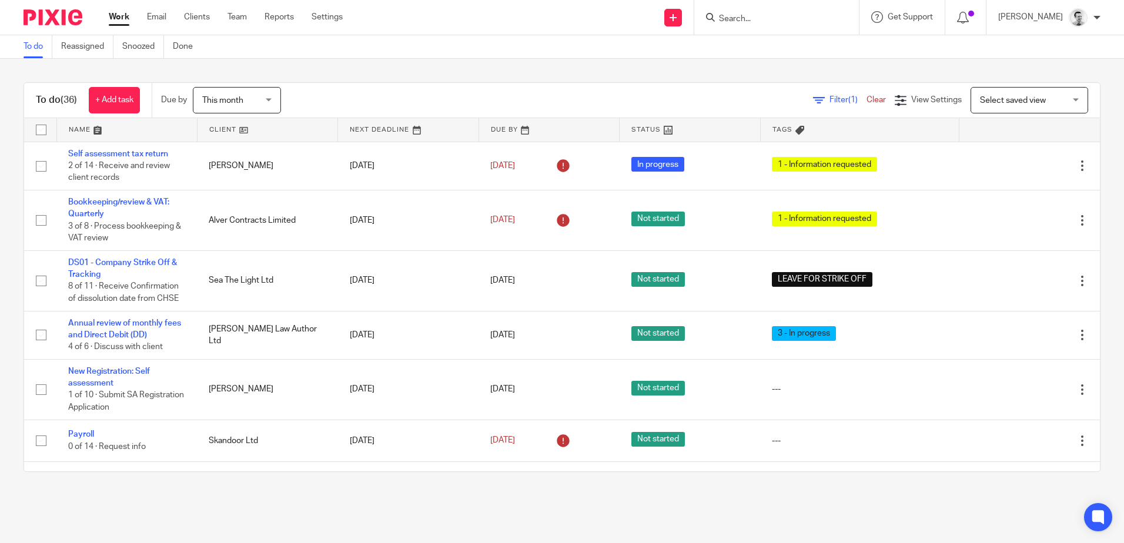
click at [221, 130] on link at bounding box center [267, 130] width 140 height 24
click at [218, 128] on link at bounding box center [267, 130] width 140 height 24
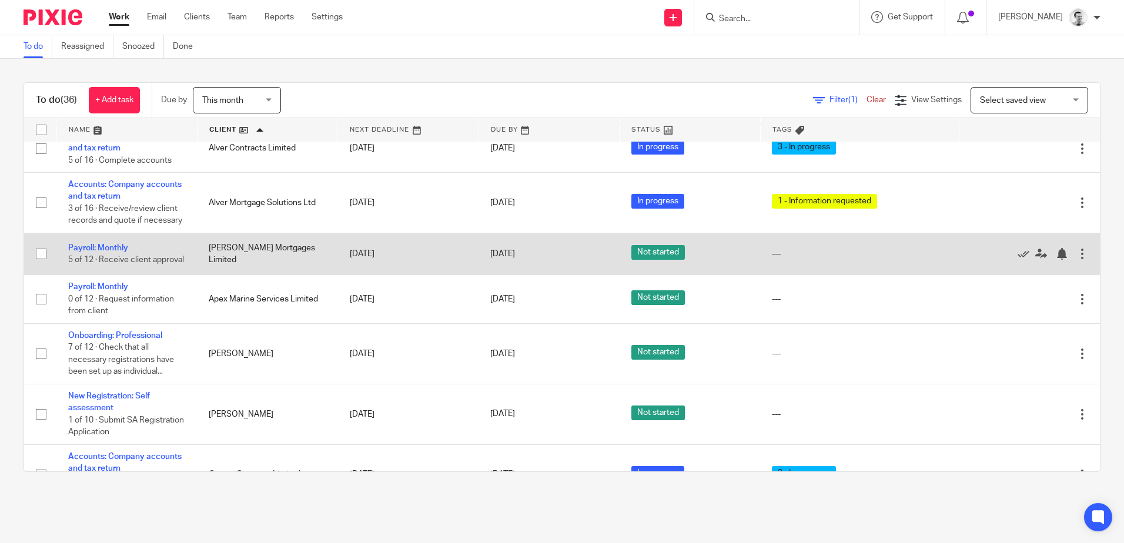
scroll to position [176, 0]
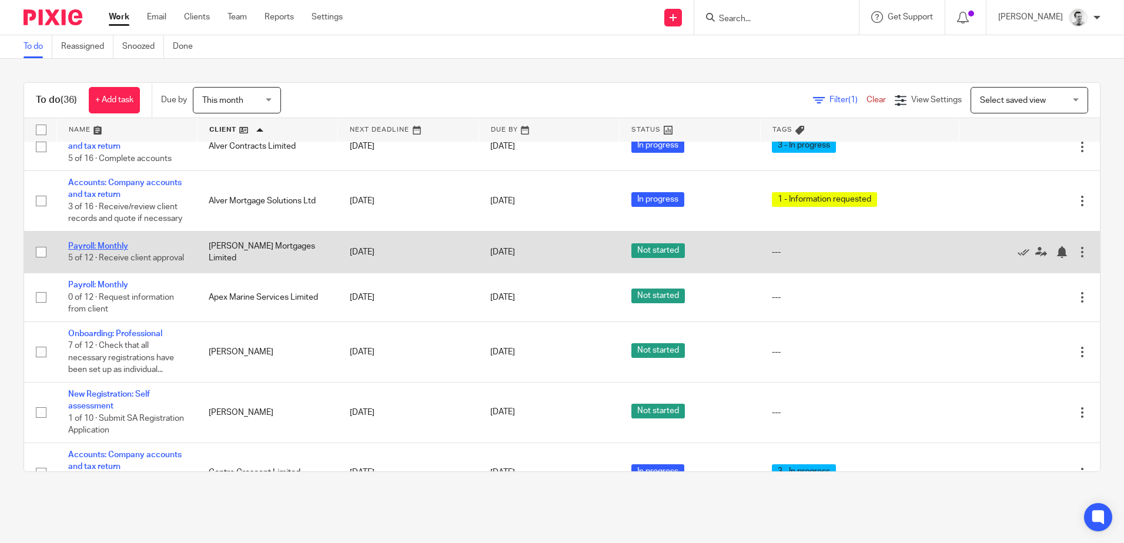
click at [85, 250] on link "Payroll: Monthly" at bounding box center [98, 246] width 60 height 8
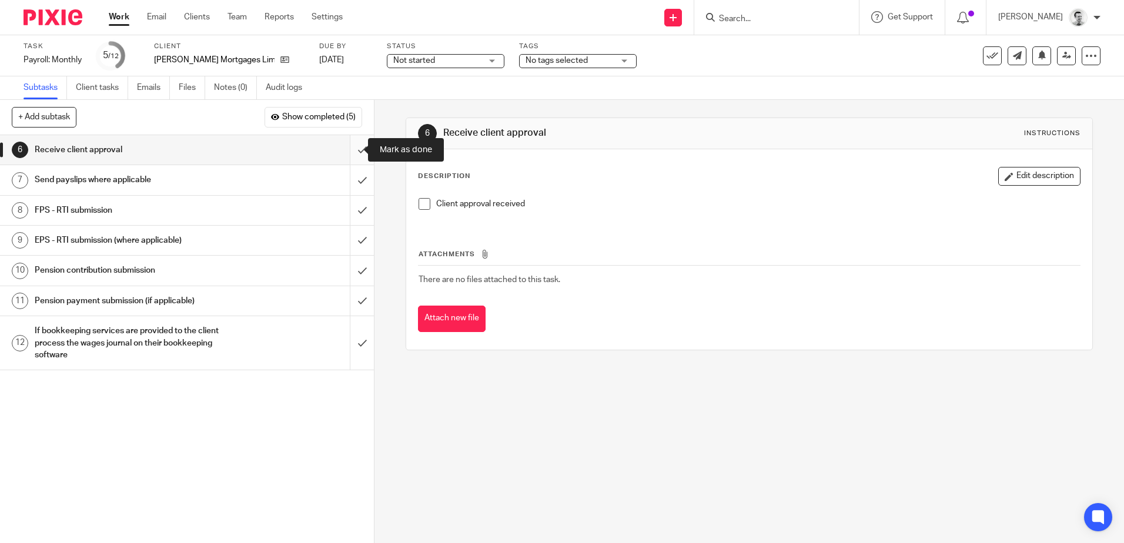
click at [351, 147] on input "submit" at bounding box center [187, 149] width 374 height 29
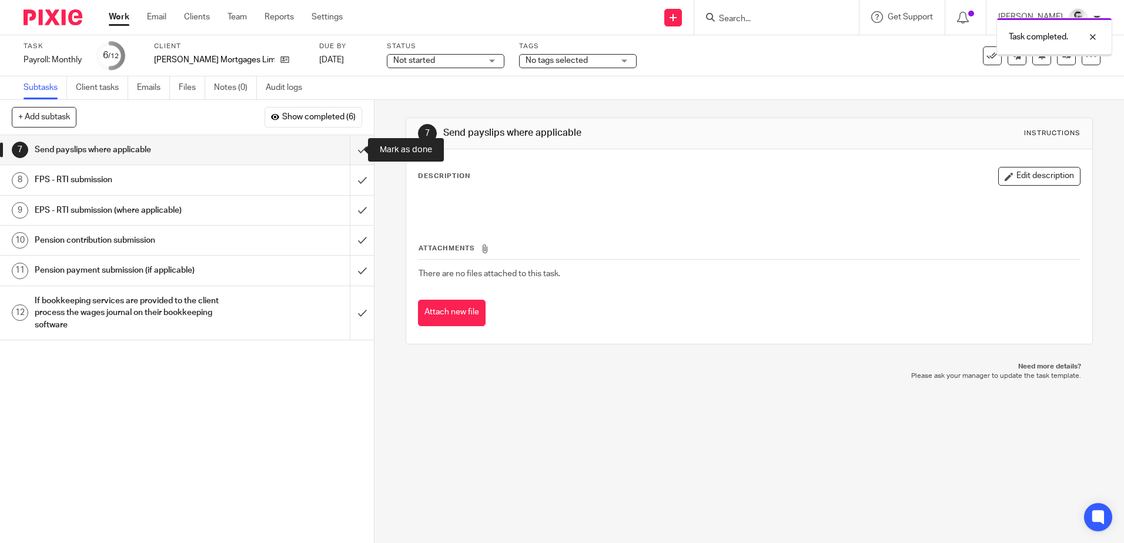
click at [351, 147] on input "submit" at bounding box center [187, 149] width 374 height 29
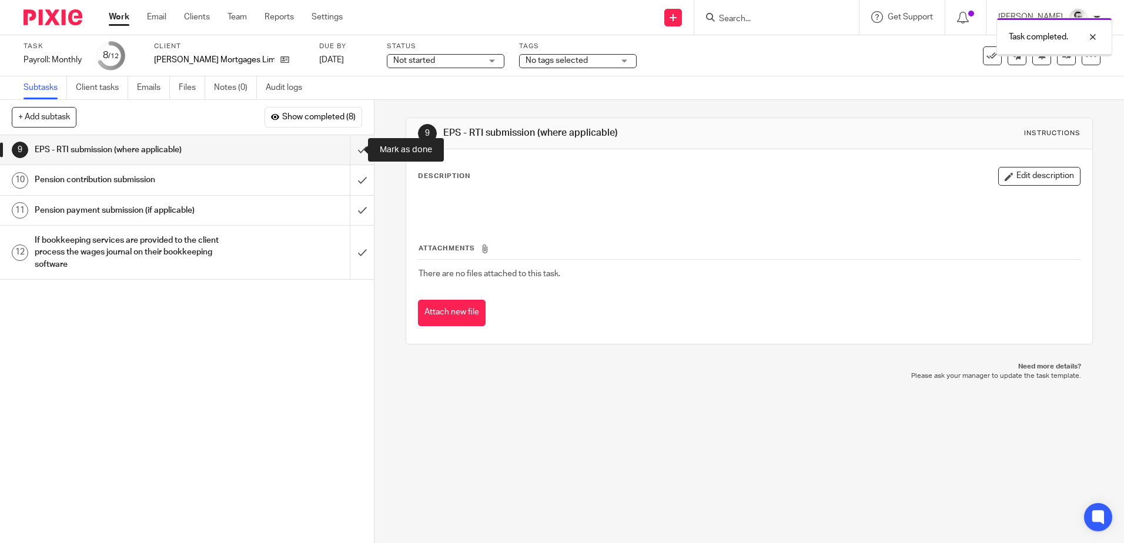
click at [351, 147] on input "submit" at bounding box center [187, 149] width 374 height 29
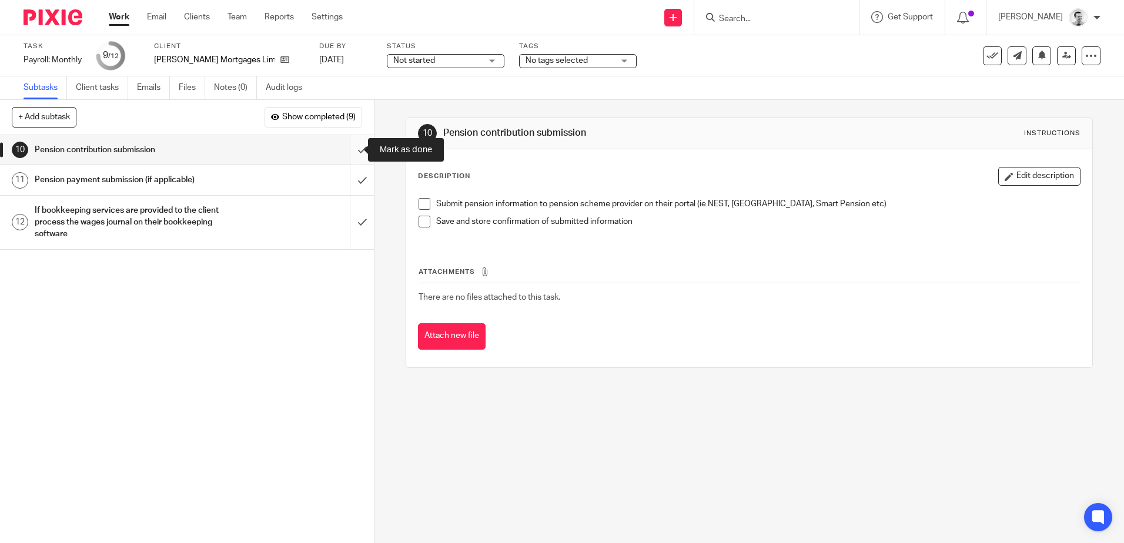
click at [344, 152] on input "submit" at bounding box center [187, 149] width 374 height 29
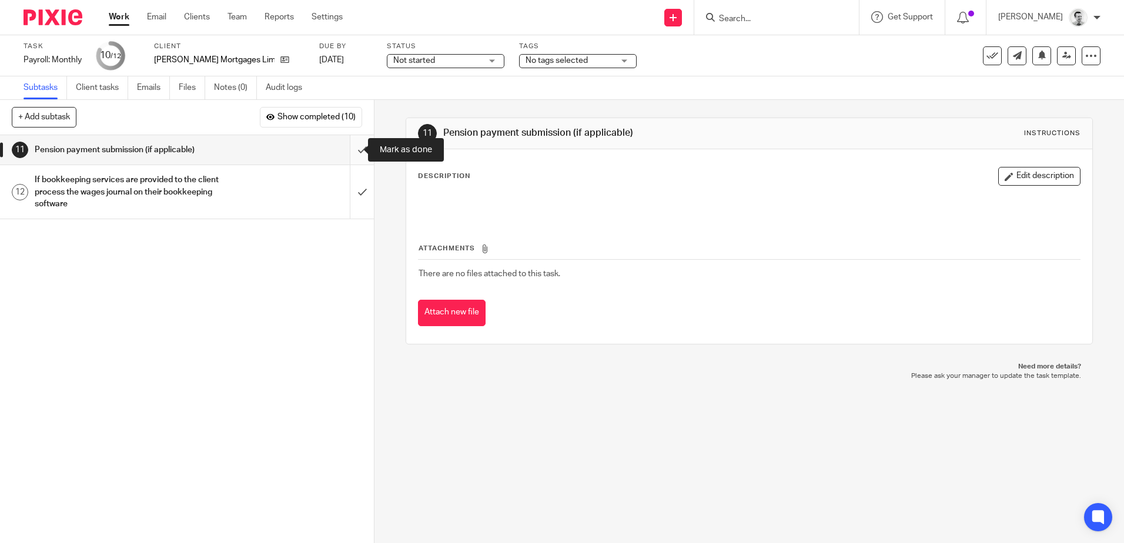
click at [348, 152] on input "submit" at bounding box center [187, 149] width 374 height 29
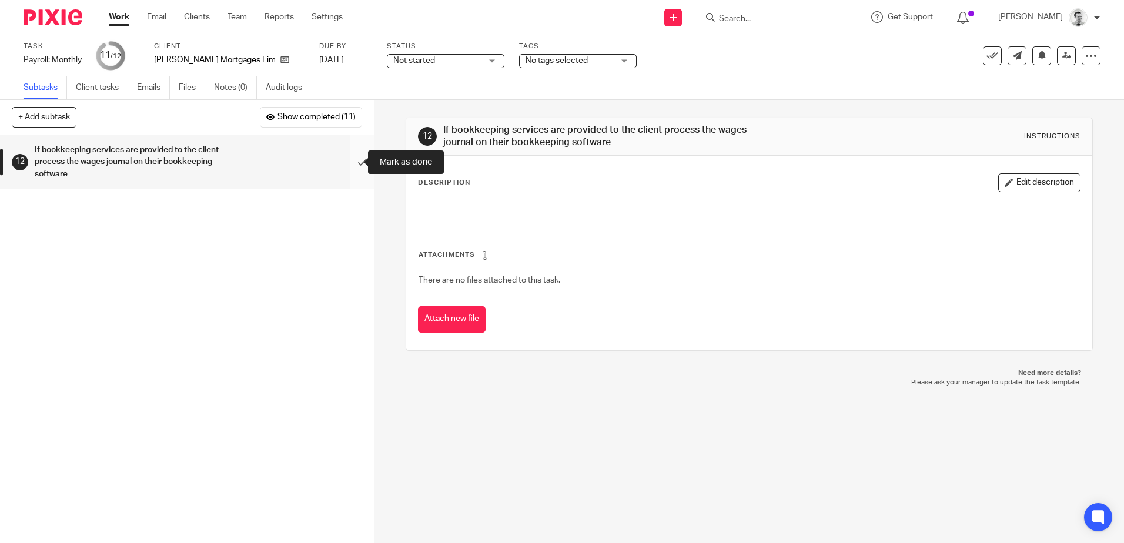
click at [348, 160] on input "submit" at bounding box center [187, 161] width 374 height 53
